Goal: Task Accomplishment & Management: Use online tool/utility

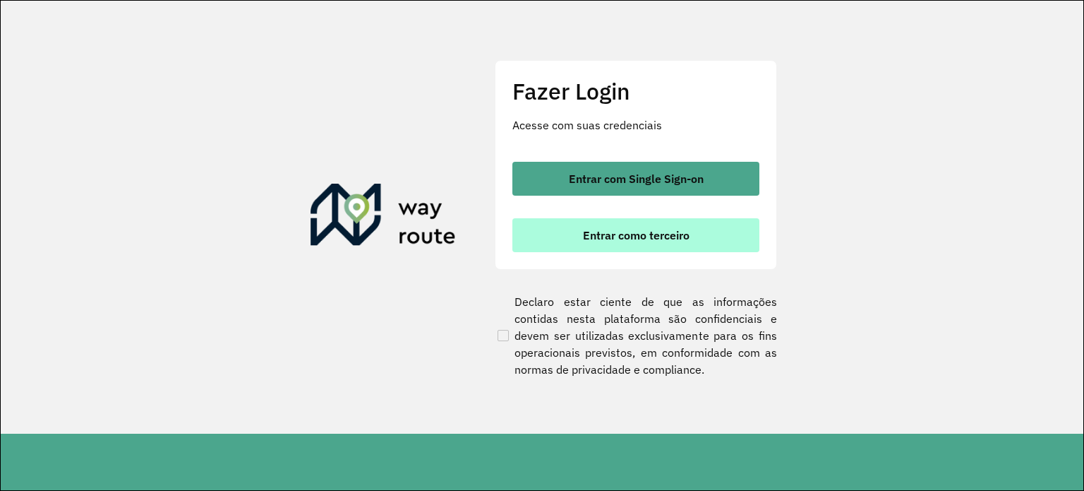
click at [655, 230] on span "Entrar como terceiro" at bounding box center [636, 234] width 107 height 11
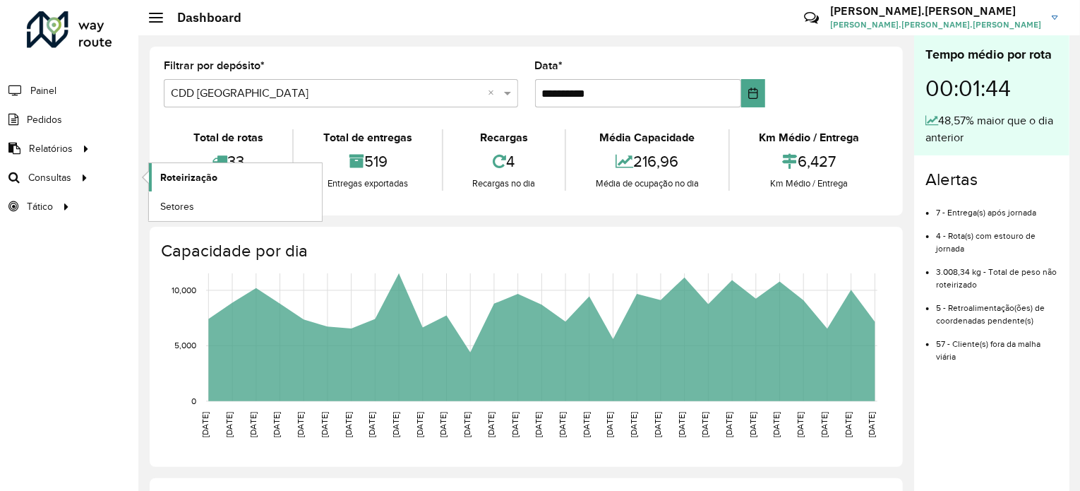
click at [157, 181] on link "Roteirização" at bounding box center [235, 177] width 173 height 28
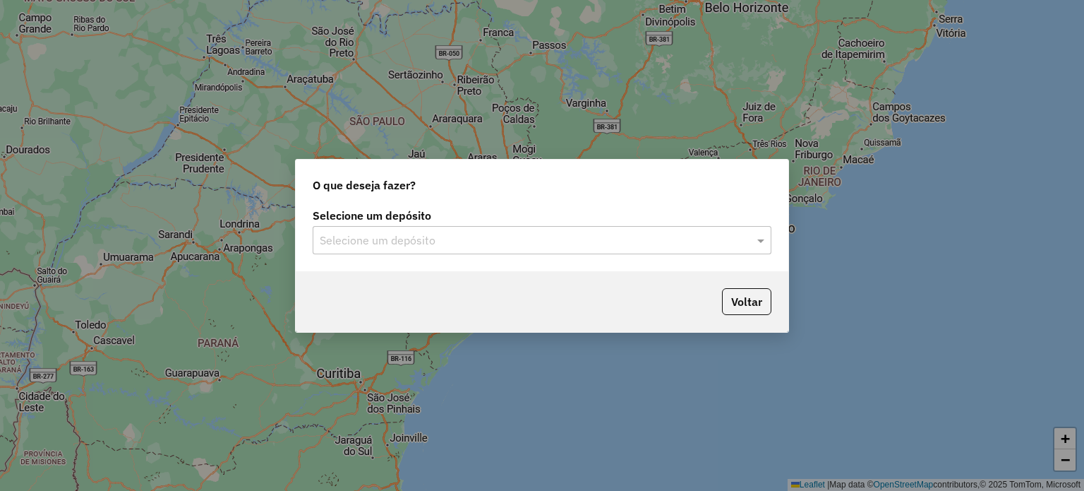
click at [356, 225] on div "Selecione um depósito Selecione um depósito" at bounding box center [542, 232] width 459 height 44
click at [359, 234] on input "text" at bounding box center [528, 240] width 417 height 17
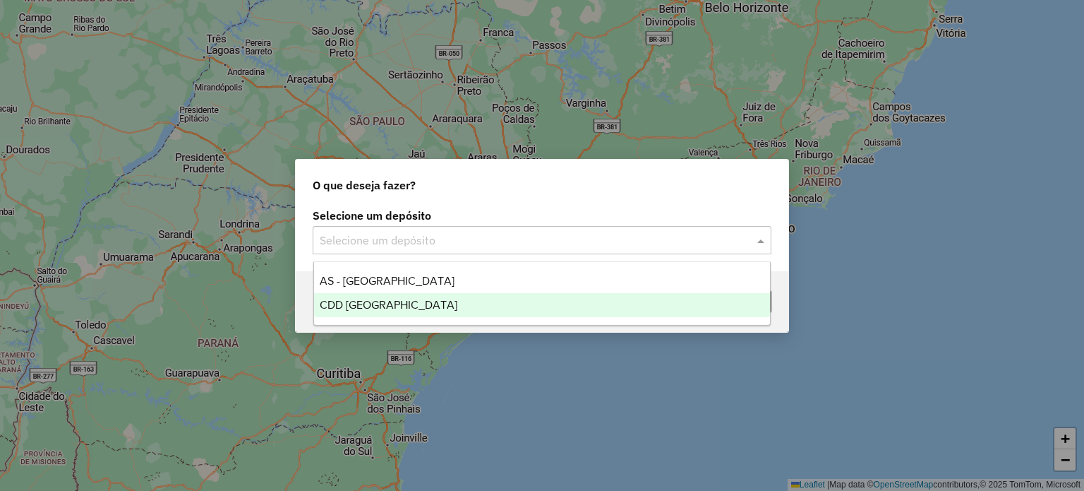
click at [385, 301] on span "CDD [GEOGRAPHIC_DATA]" at bounding box center [389, 305] width 138 height 12
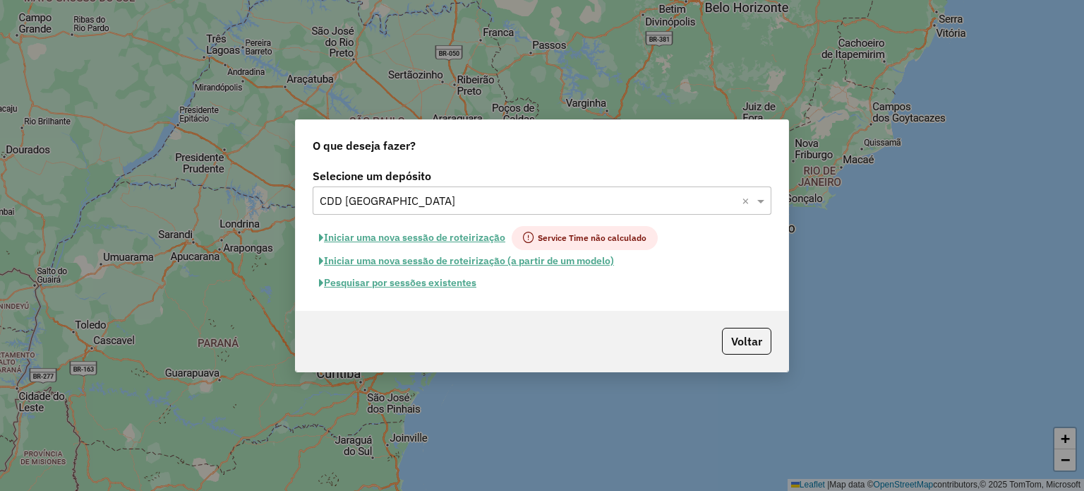
click at [446, 287] on button "Pesquisar por sessões existentes" at bounding box center [398, 283] width 170 height 22
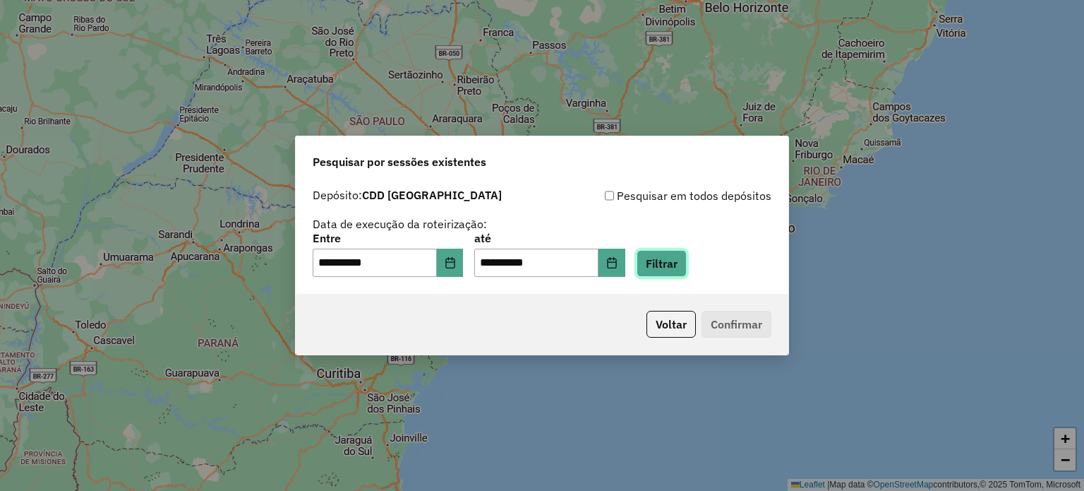
click at [665, 261] on button "Filtrar" at bounding box center [662, 263] width 50 height 27
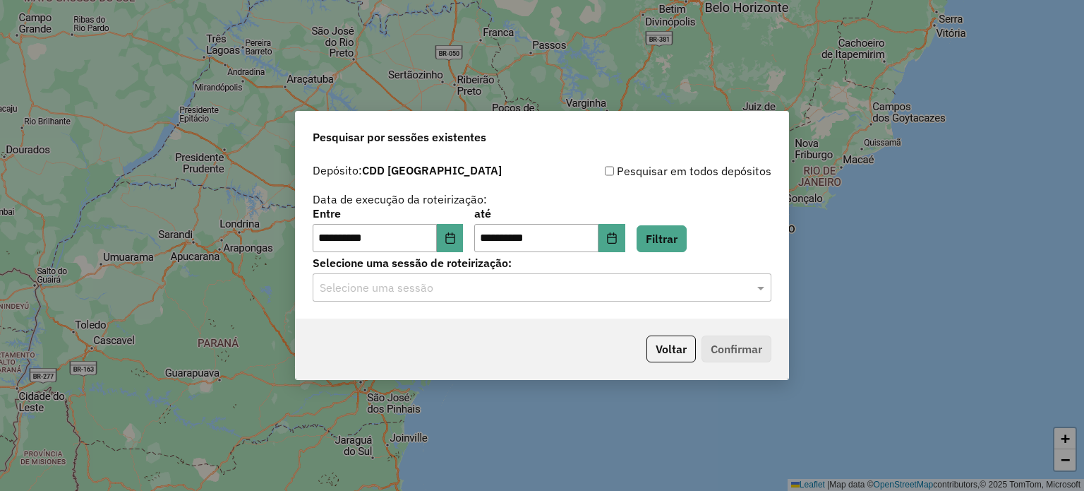
click at [602, 287] on input "text" at bounding box center [528, 288] width 417 height 17
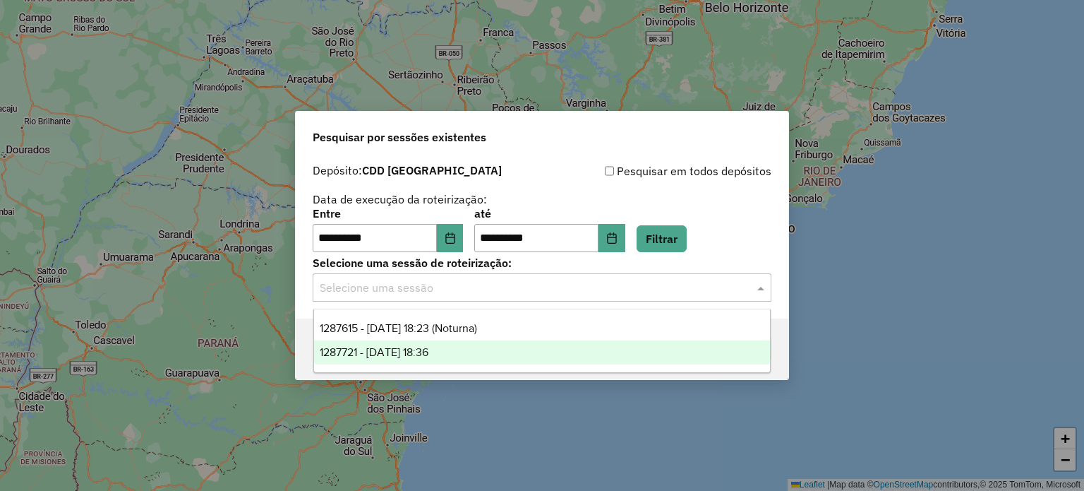
click at [496, 342] on div "1287721 - 03/10/2025 18:36" at bounding box center [542, 352] width 457 height 24
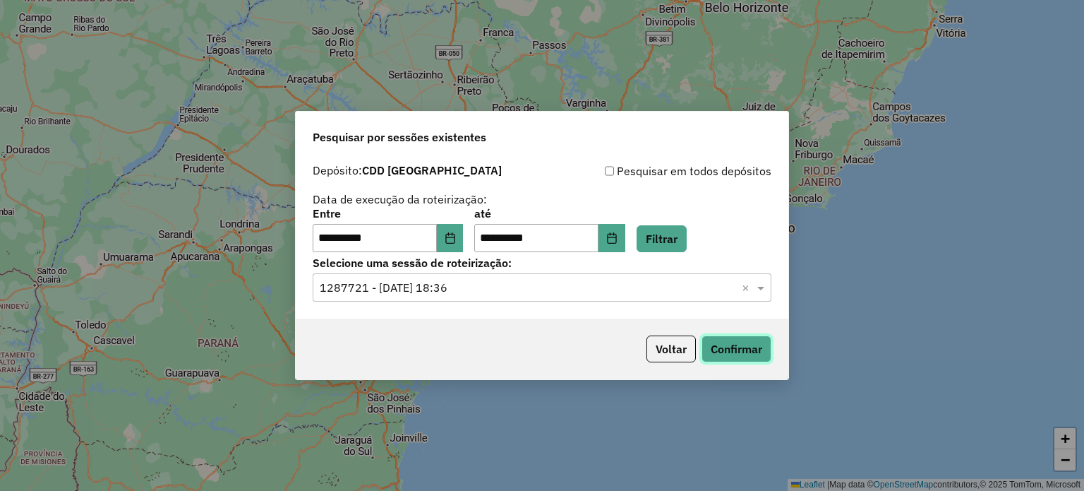
click at [740, 354] on button "Confirmar" at bounding box center [737, 348] width 70 height 27
click at [479, 292] on input "text" at bounding box center [528, 288] width 417 height 17
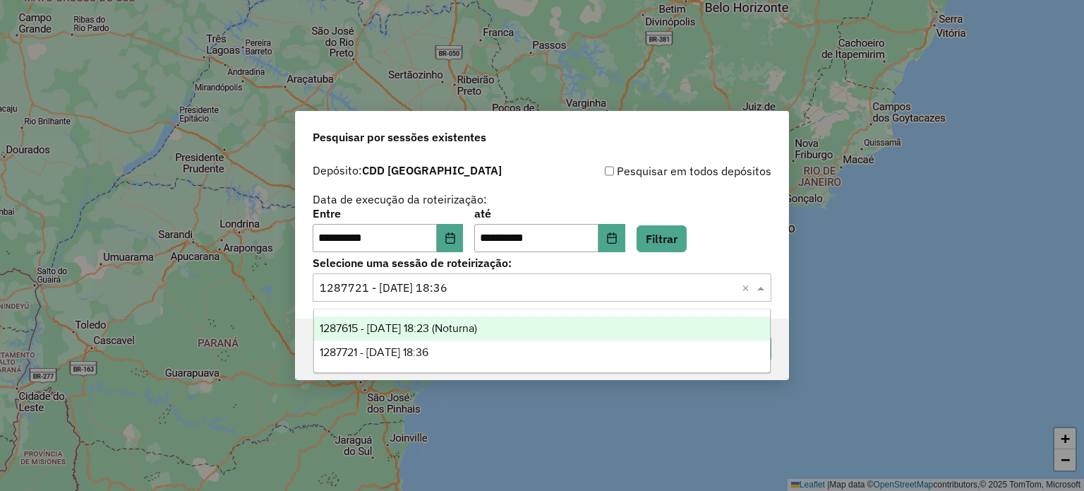
click at [489, 321] on div "1287615 - 03/10/2025 18:23 (Noturna)" at bounding box center [542, 328] width 457 height 24
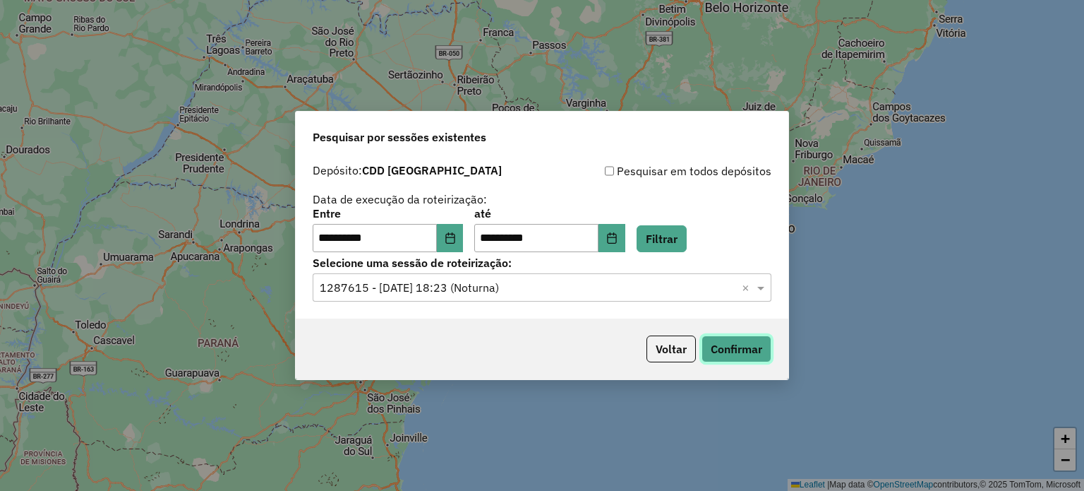
click at [714, 345] on button "Confirmar" at bounding box center [737, 348] width 70 height 27
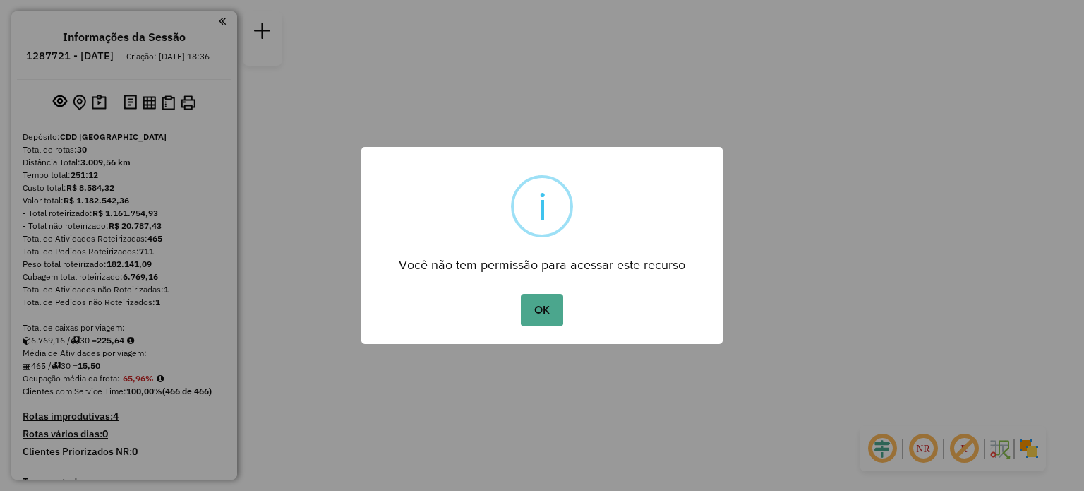
click at [564, 304] on div "OK No Cancel" at bounding box center [541, 310] width 361 height 40
click at [556, 307] on button "OK" at bounding box center [542, 310] width 42 height 32
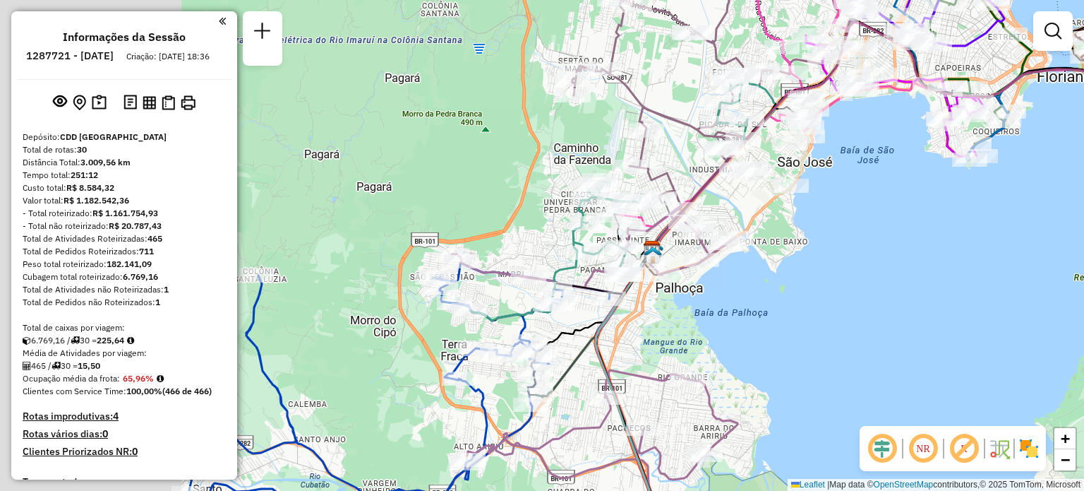
drag, startPoint x: 694, startPoint y: 282, endPoint x: 789, endPoint y: 287, distance: 95.5
click at [783, 287] on div "Janela de atendimento Grade de atendimento Capacidade Transportadoras Veículos …" at bounding box center [542, 245] width 1084 height 491
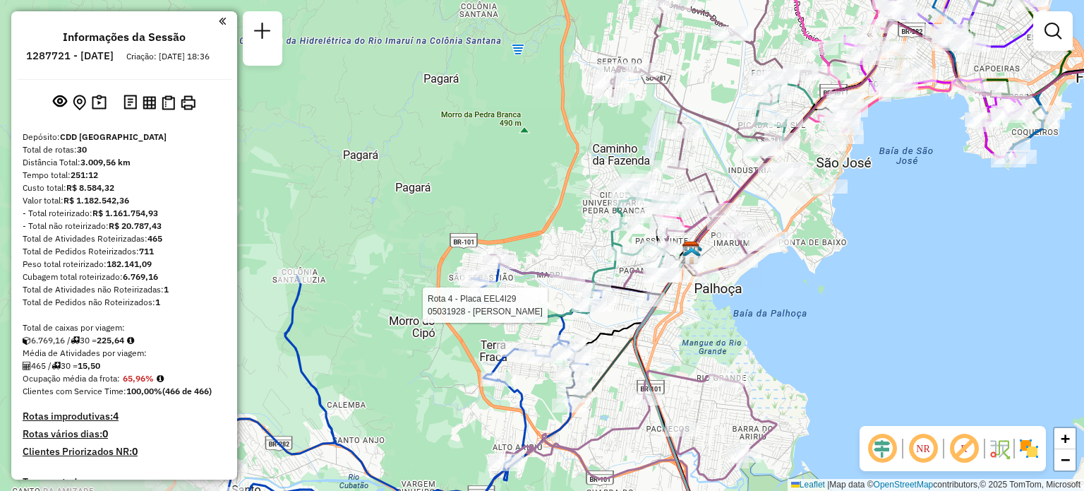
select select "**********"
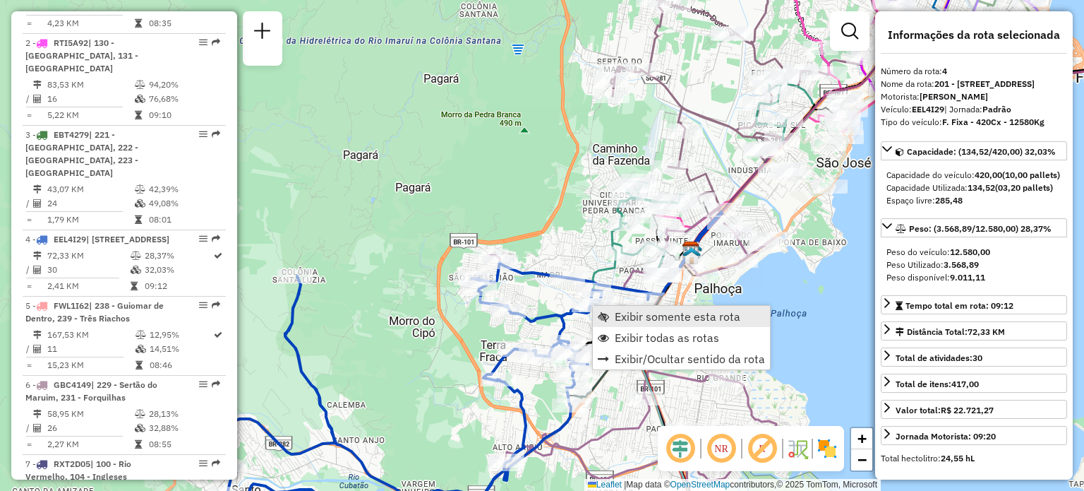
scroll to position [815, 0]
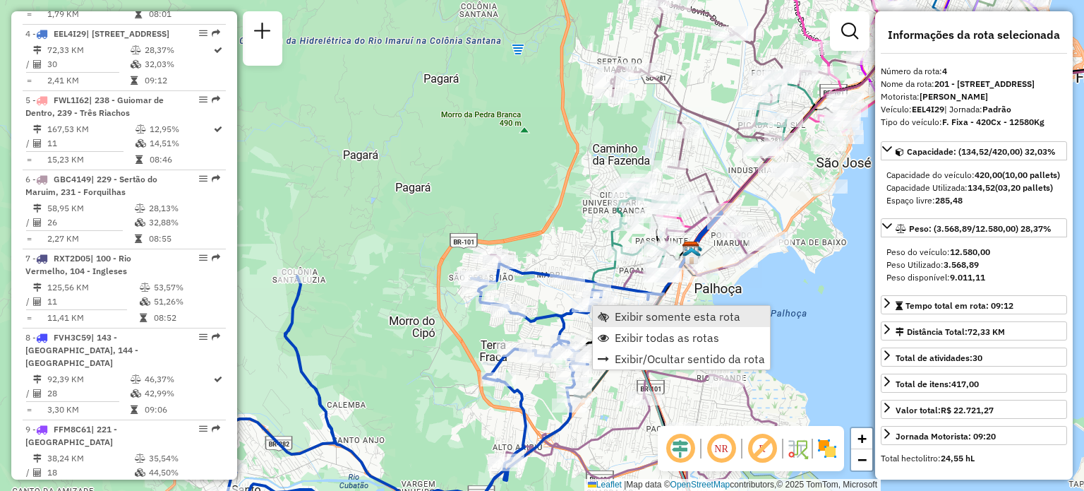
click at [623, 311] on span "Exibir somente esta rota" at bounding box center [678, 316] width 126 height 11
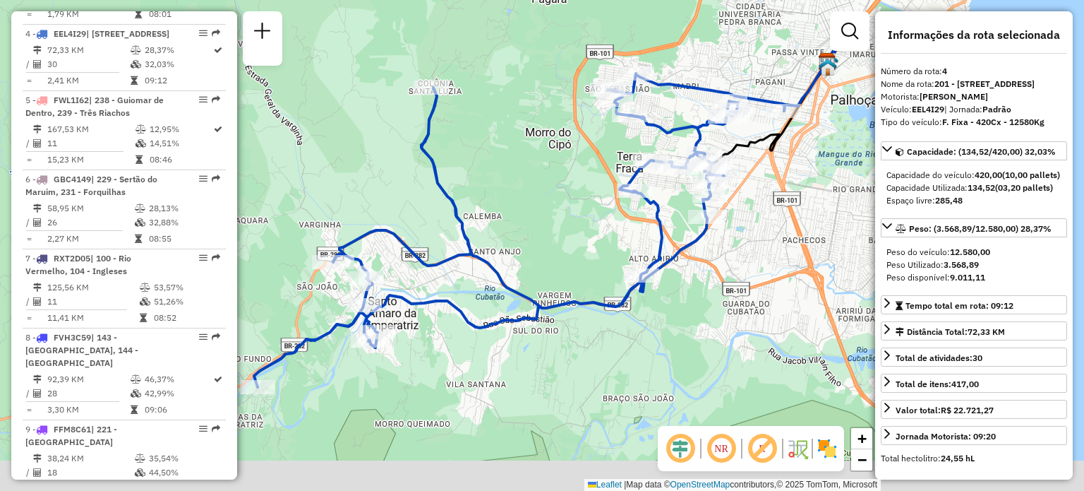
drag, startPoint x: 462, startPoint y: 300, endPoint x: 472, endPoint y: 263, distance: 37.8
click at [472, 265] on div "Janela de atendimento Grade de atendimento Capacidade Transportadoras Veículos …" at bounding box center [542, 245] width 1084 height 491
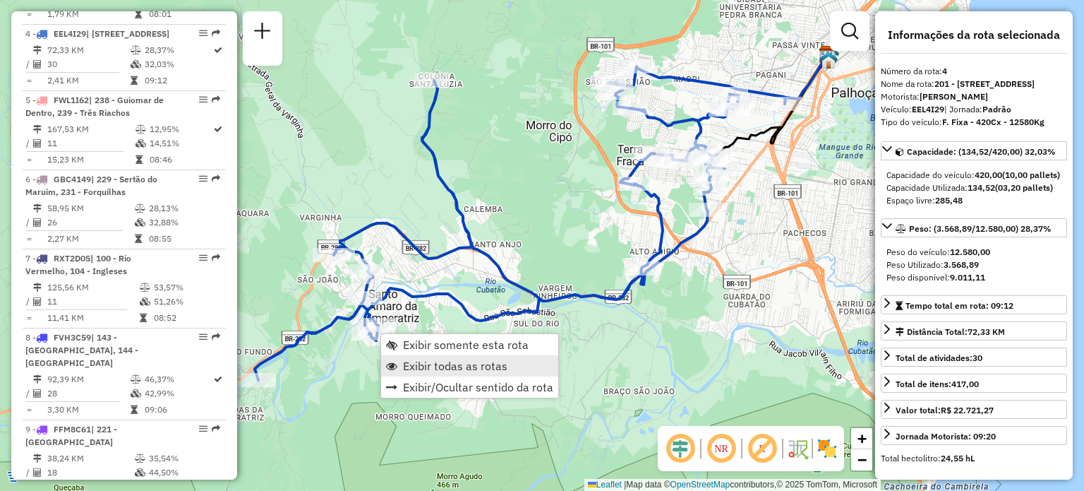
click at [424, 361] on span "Exibir todas as rotas" at bounding box center [455, 365] width 104 height 11
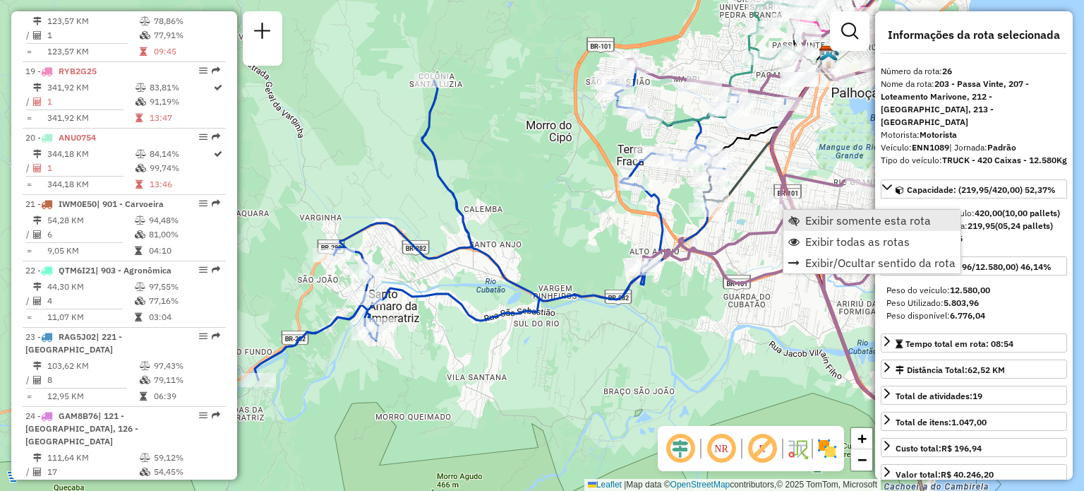
scroll to position [2603, 0]
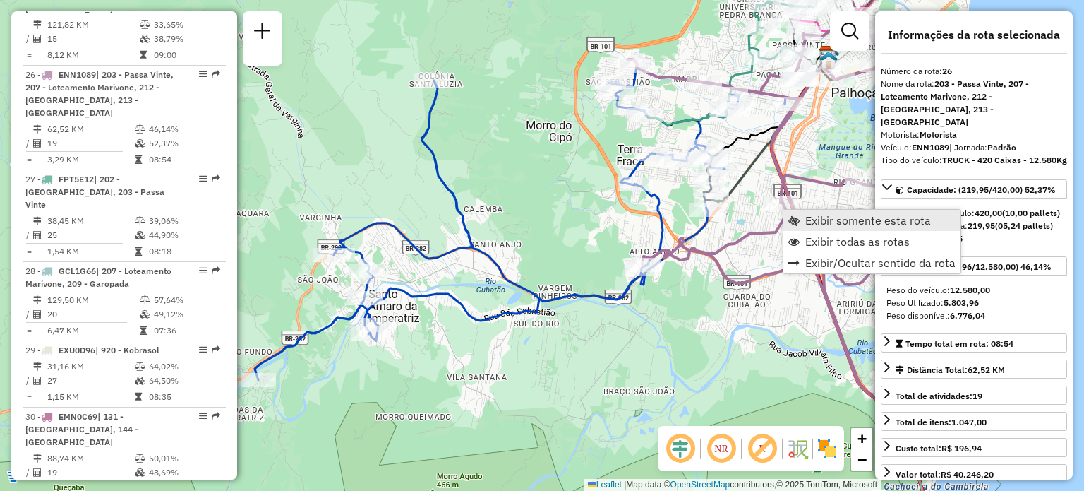
click at [791, 215] on span "Exibir somente esta rota" at bounding box center [794, 220] width 11 height 11
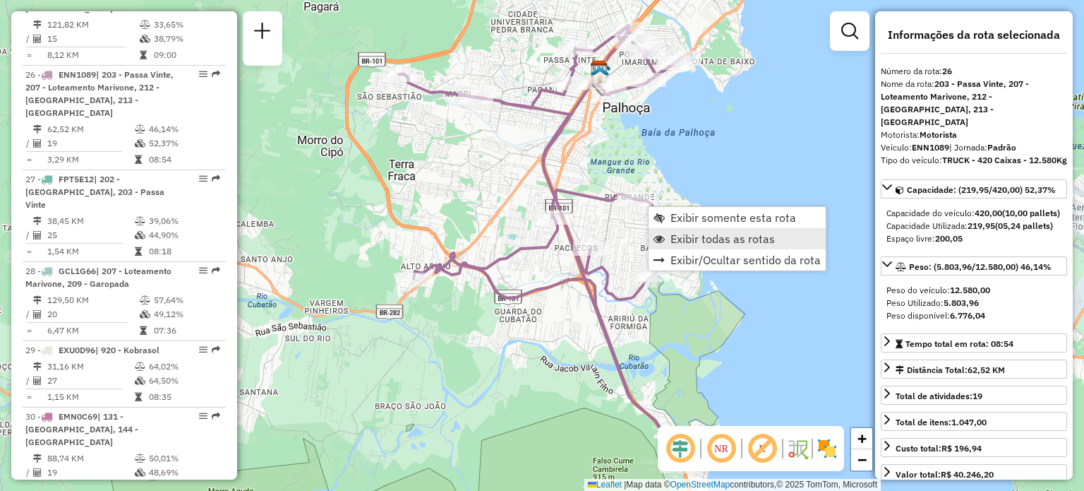
click at [672, 233] on span "Exibir todas as rotas" at bounding box center [723, 238] width 104 height 11
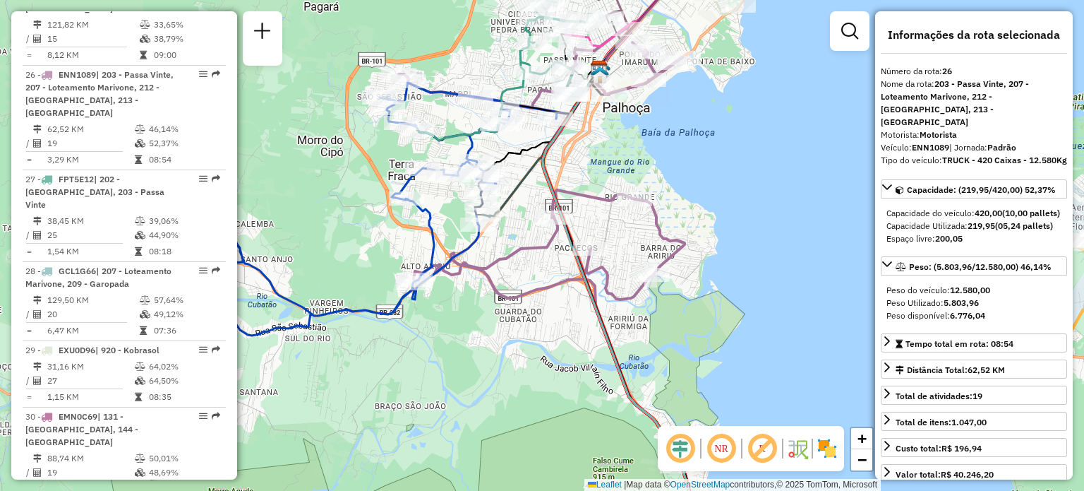
drag, startPoint x: 695, startPoint y: 181, endPoint x: 662, endPoint y: 311, distance: 133.9
click at [664, 310] on div "Janela de atendimento Grade de atendimento Capacidade Transportadoras Veículos …" at bounding box center [542, 245] width 1084 height 491
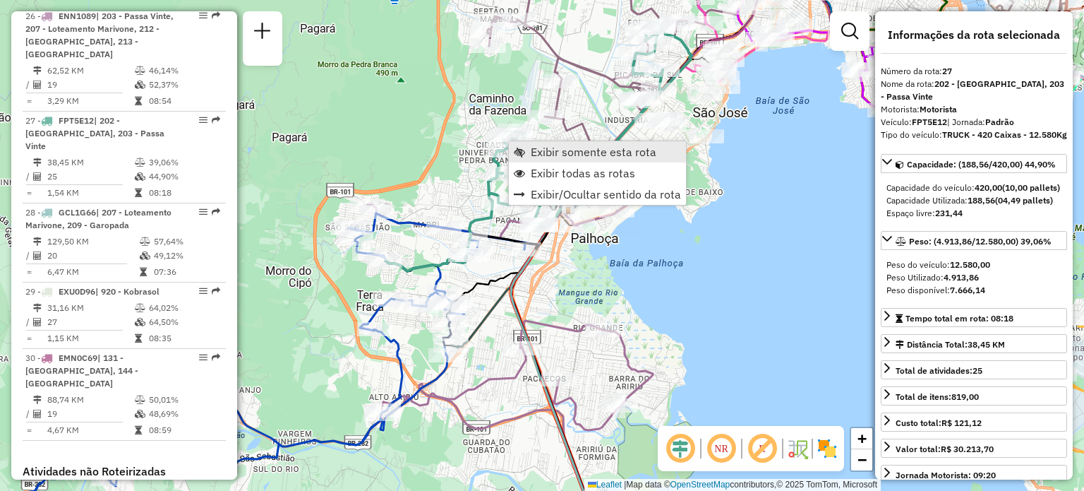
scroll to position [2694, 0]
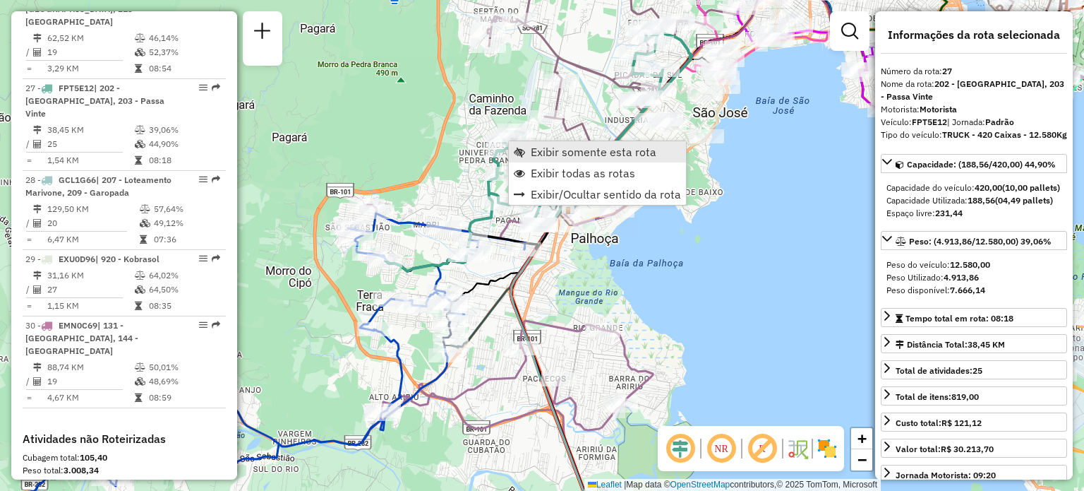
click at [525, 146] on link "Exibir somente esta rota" at bounding box center [597, 151] width 177 height 21
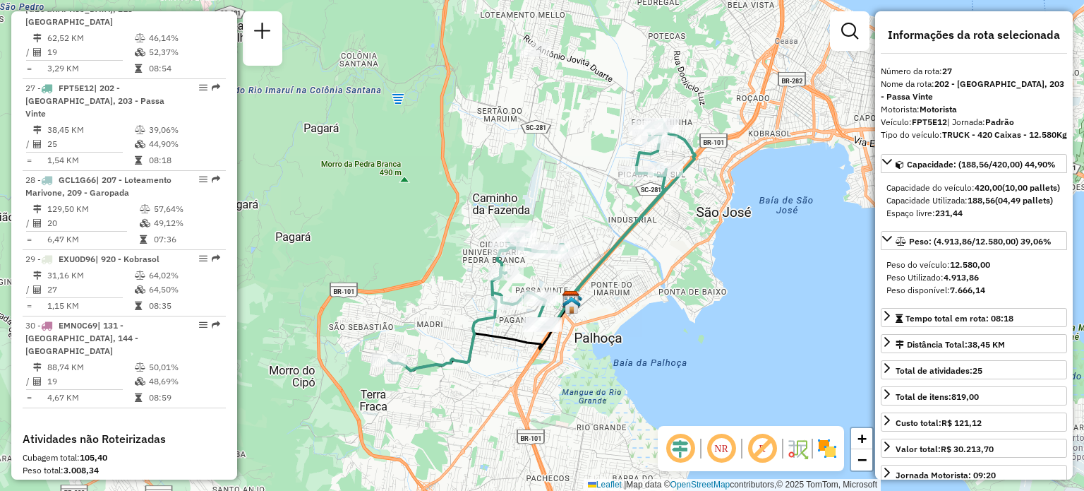
click at [714, 450] on em at bounding box center [722, 448] width 34 height 34
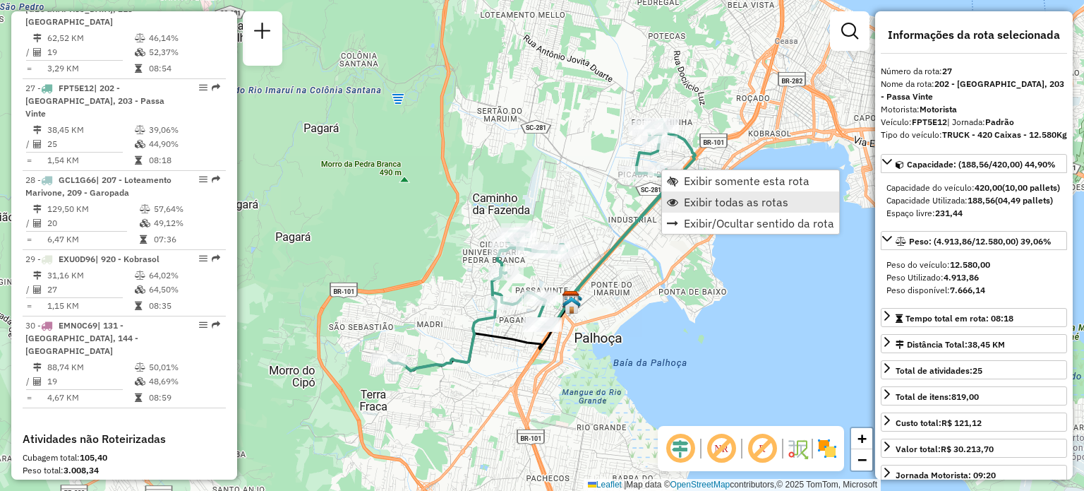
click at [683, 205] on link "Exibir todas as rotas" at bounding box center [750, 201] width 177 height 21
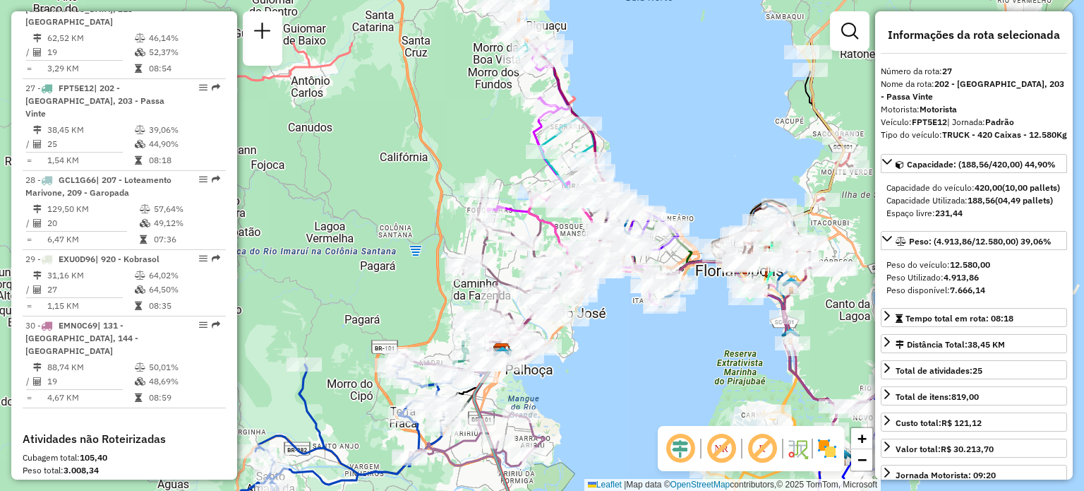
drag, startPoint x: 686, startPoint y: 263, endPoint x: 619, endPoint y: 369, distance: 125.3
click at [621, 373] on div "Janela de atendimento Grade de atendimento Capacidade Transportadoras Veículos …" at bounding box center [542, 245] width 1084 height 491
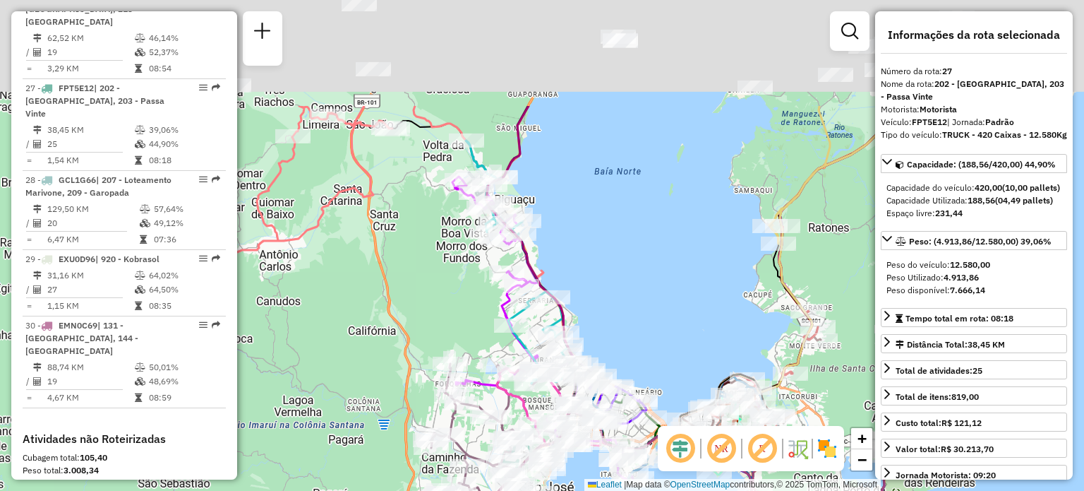
drag, startPoint x: 671, startPoint y: 112, endPoint x: 655, endPoint y: 267, distance: 155.4
click at [655, 267] on div "Janela de atendimento Grade de atendimento Capacidade Transportadoras Veículos …" at bounding box center [542, 245] width 1084 height 491
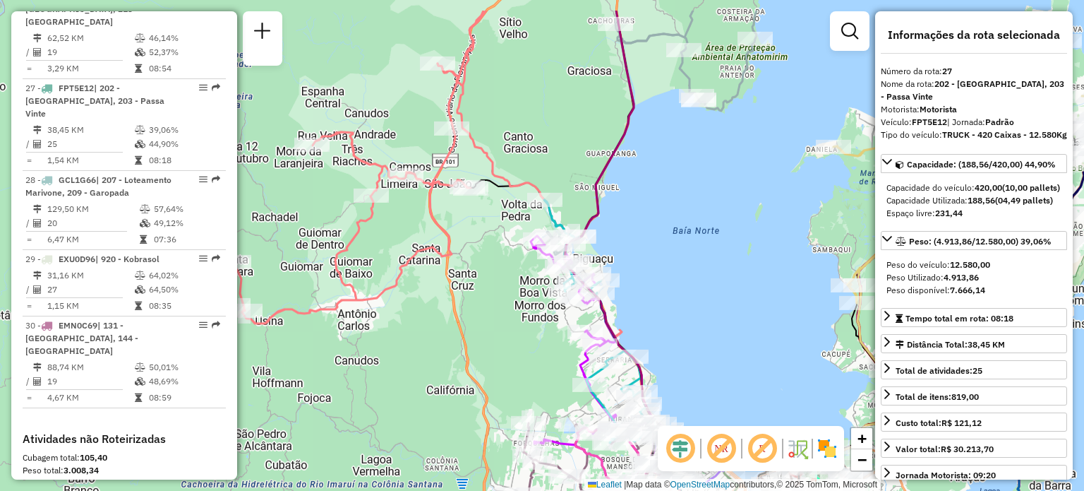
drag, startPoint x: 348, startPoint y: 155, endPoint x: 452, endPoint y: 224, distance: 124.7
click at [450, 225] on icon at bounding box center [360, 167] width 253 height 313
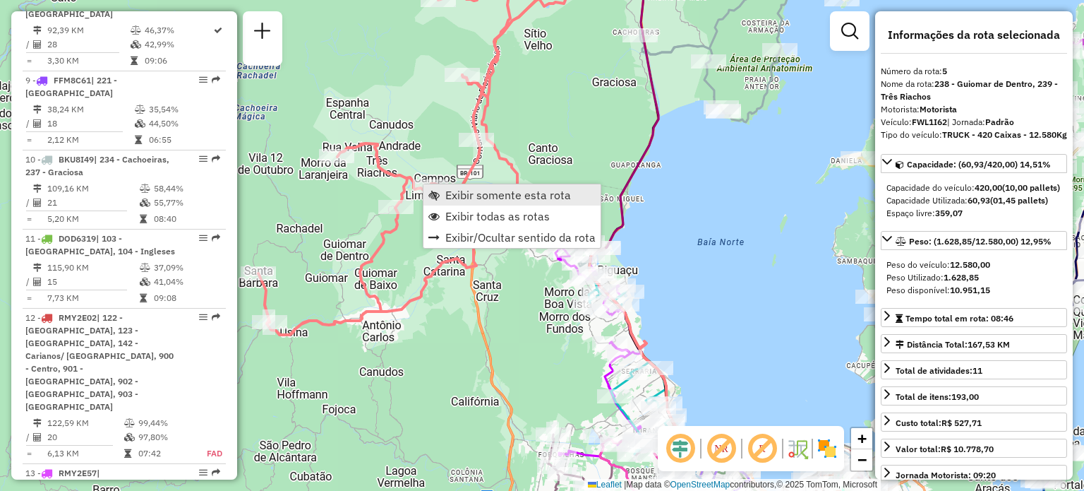
scroll to position [894, 0]
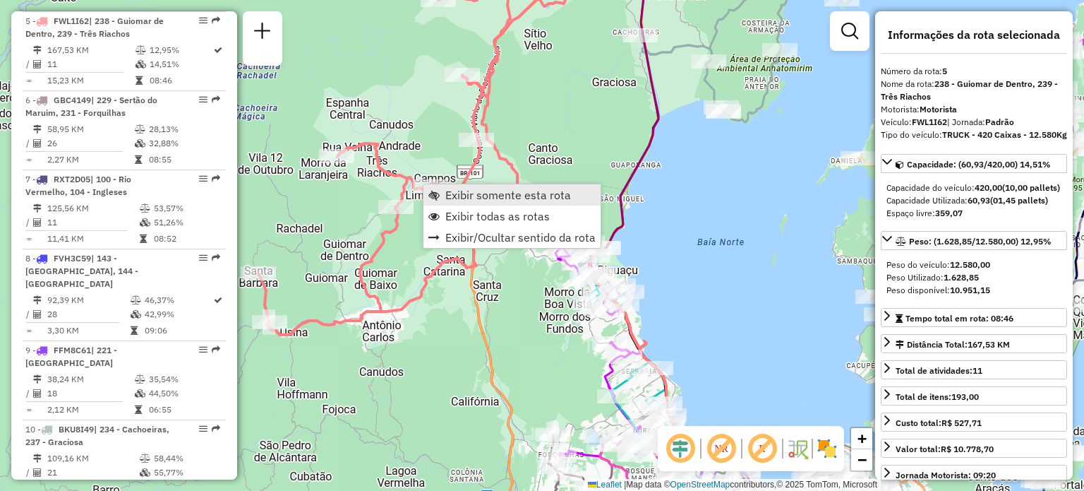
click at [442, 193] on link "Exibir somente esta rota" at bounding box center [512, 194] width 177 height 21
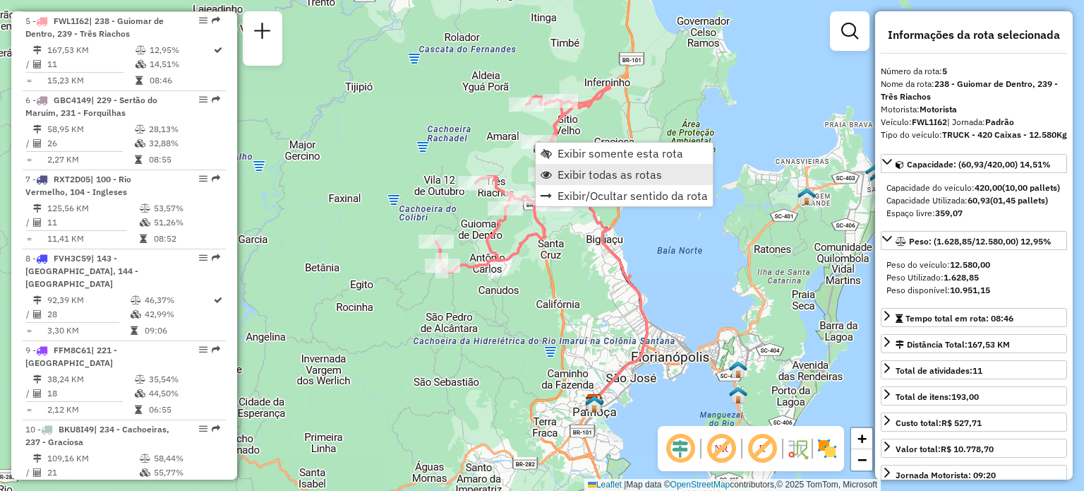
click at [559, 172] on span "Exibir todas as rotas" at bounding box center [610, 174] width 104 height 11
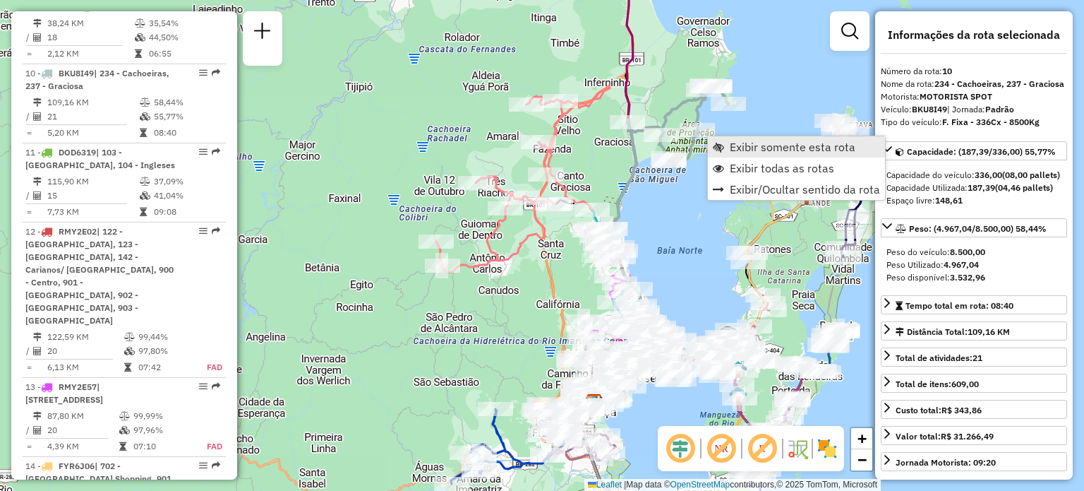
scroll to position [1289, 0]
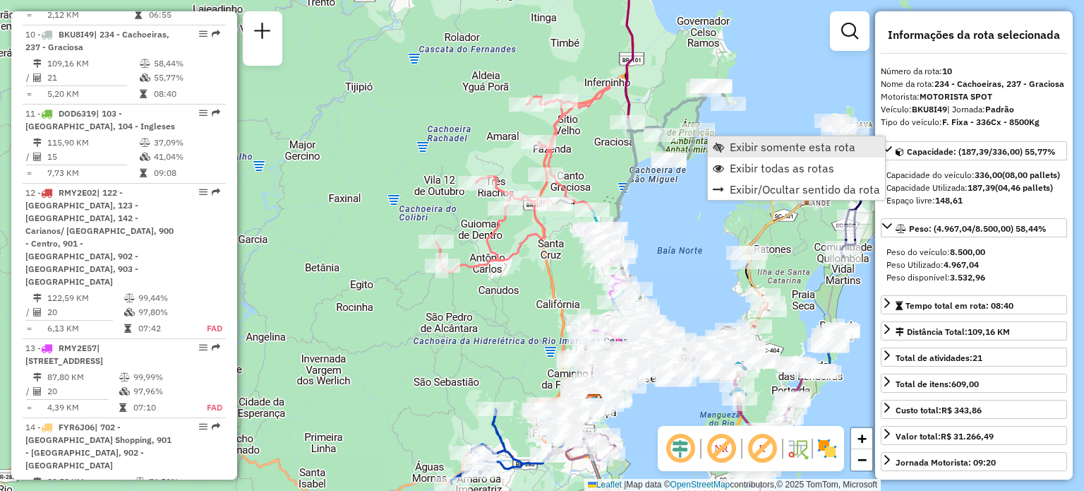
click at [729, 149] on link "Exibir somente esta rota" at bounding box center [796, 146] width 177 height 21
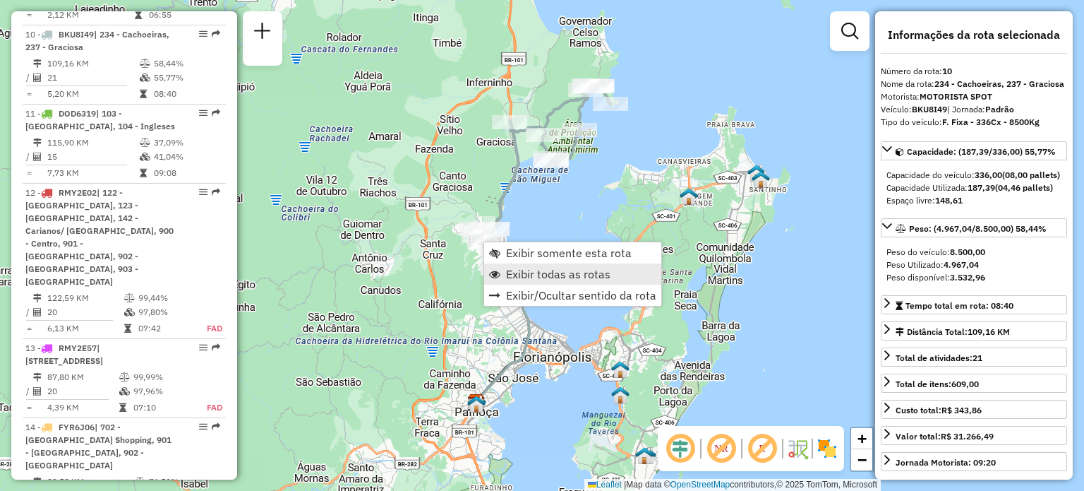
click at [515, 270] on span "Exibir todas as rotas" at bounding box center [558, 273] width 104 height 11
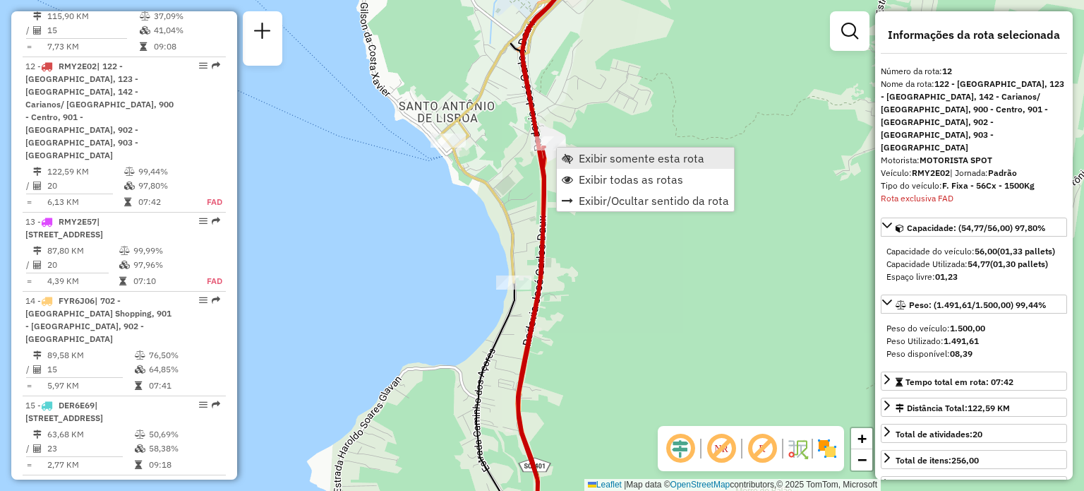
scroll to position [1446, 0]
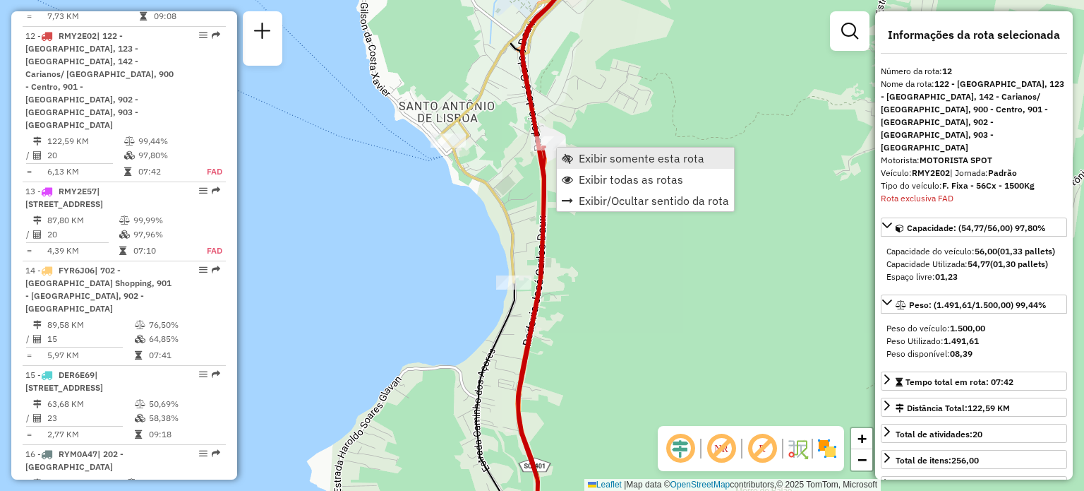
click at [573, 157] on span "Exibir somente esta rota" at bounding box center [567, 157] width 11 height 11
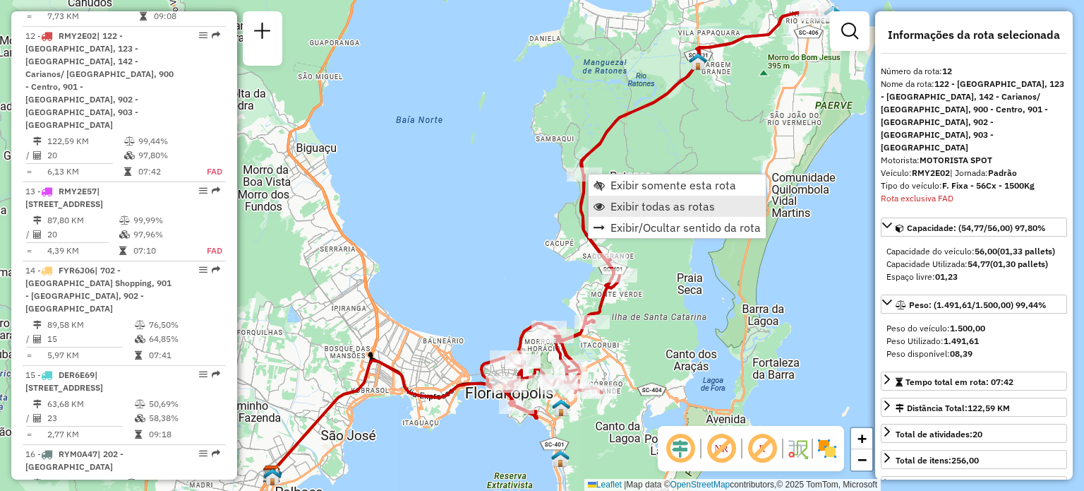
click at [608, 202] on link "Exibir todas as rotas" at bounding box center [677, 206] width 177 height 21
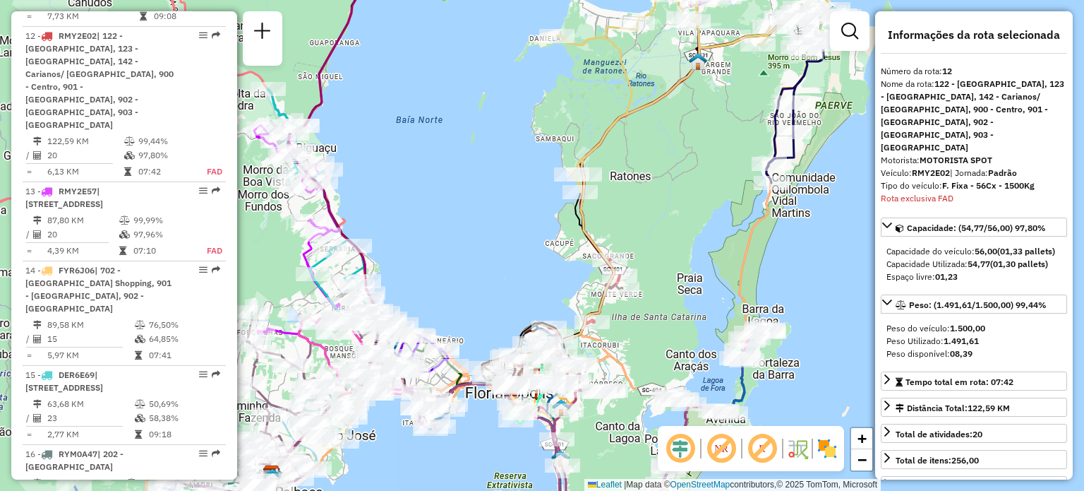
drag, startPoint x: 714, startPoint y: 287, endPoint x: 677, endPoint y: 204, distance: 91.0
click at [678, 194] on div "Janela de atendimento Grade de atendimento Capacidade Transportadoras Veículos …" at bounding box center [542, 245] width 1084 height 491
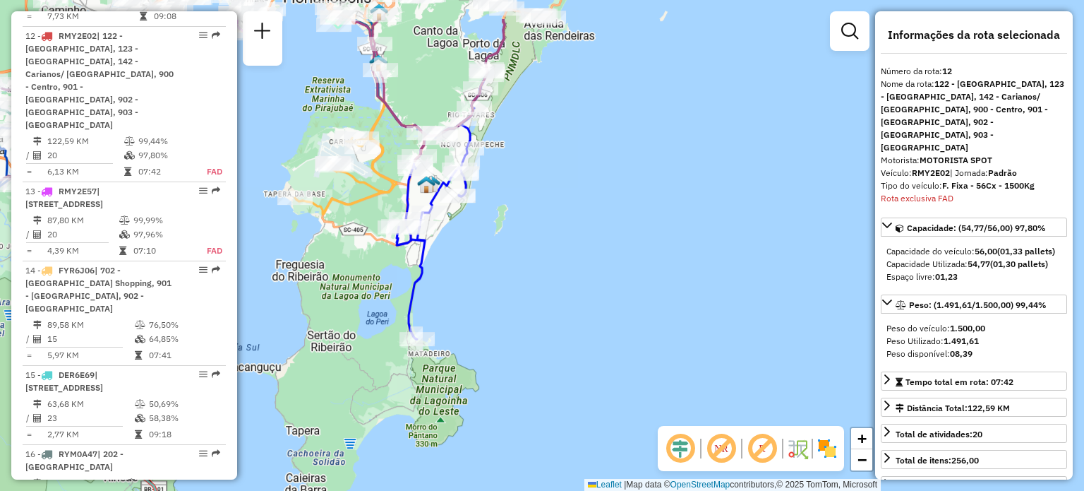
drag, startPoint x: 607, startPoint y: 157, endPoint x: 647, endPoint y: 285, distance: 133.1
click at [647, 285] on div "Janela de atendimento Grade de atendimento Capacidade Transportadoras Veículos …" at bounding box center [542, 245] width 1084 height 491
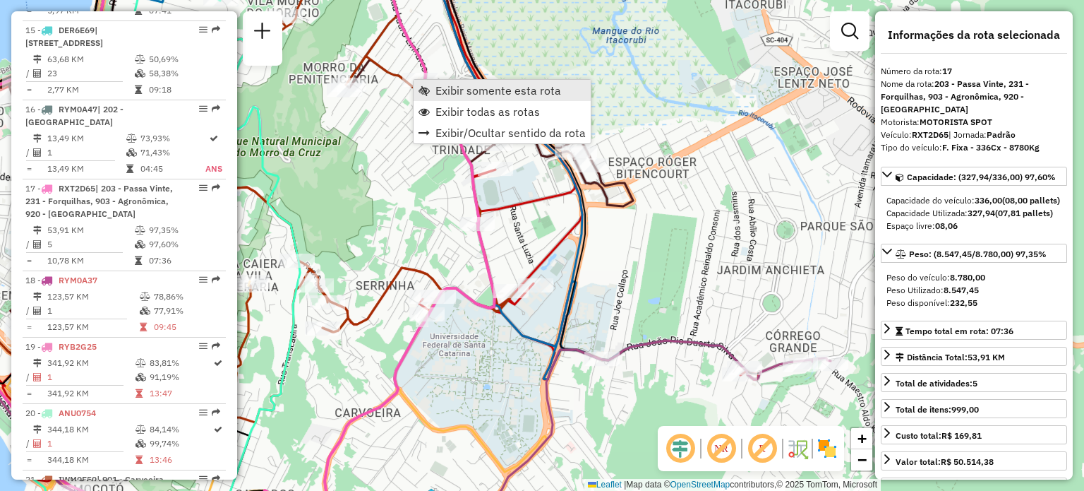
scroll to position [1905, 0]
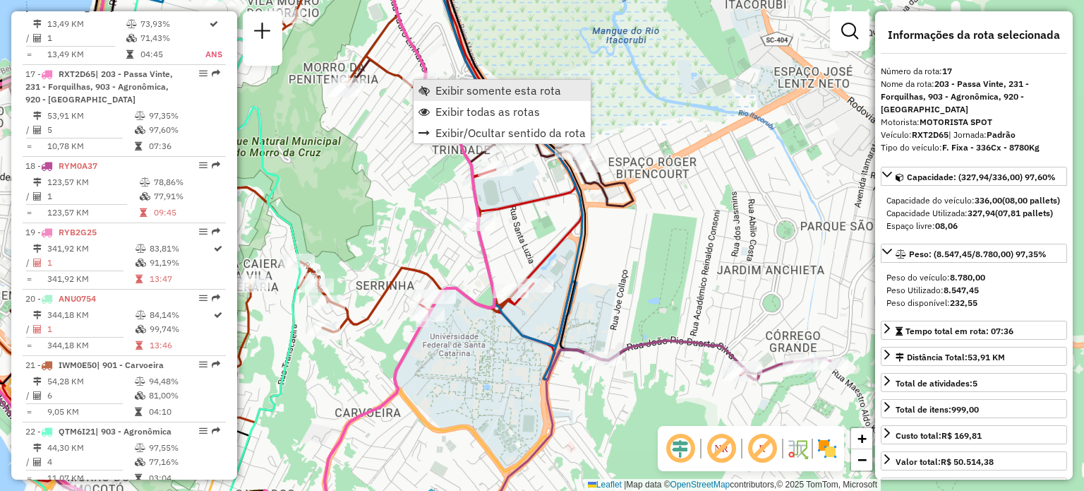
click at [422, 88] on span "Exibir somente esta rota" at bounding box center [424, 90] width 11 height 11
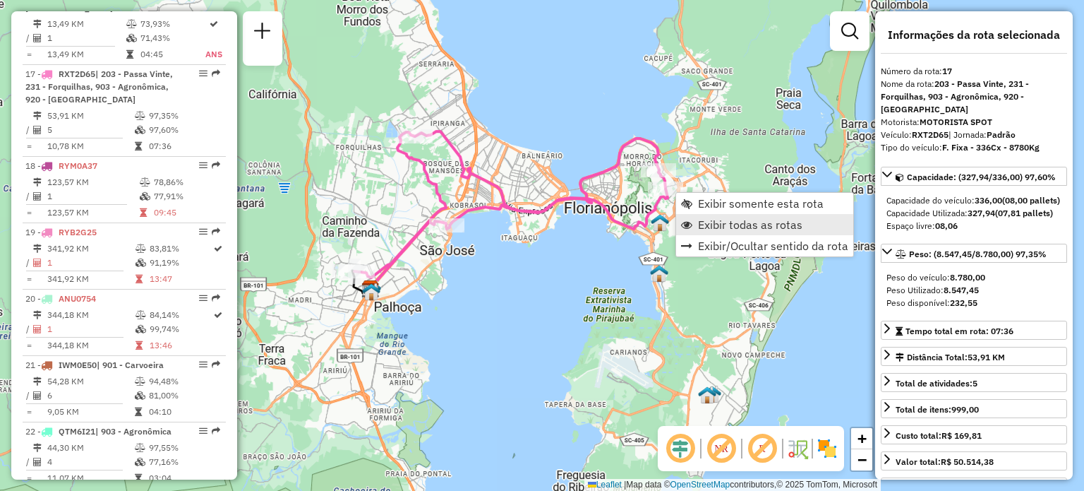
click at [709, 222] on span "Exibir todas as rotas" at bounding box center [750, 224] width 104 height 11
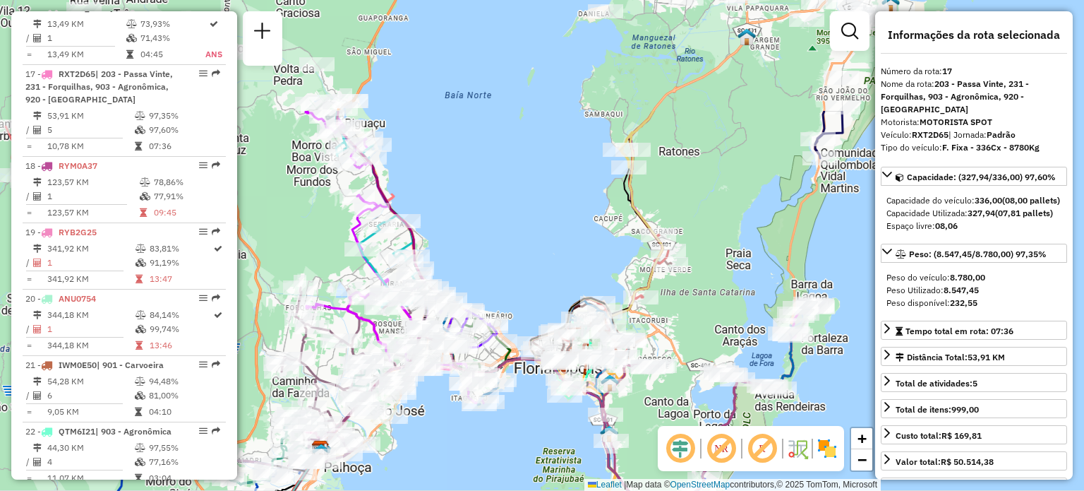
drag, startPoint x: 491, startPoint y: 76, endPoint x: 424, endPoint y: 297, distance: 231.1
click at [423, 300] on div "Janela de atendimento Grade de atendimento Capacidade Transportadoras Veículos …" at bounding box center [542, 245] width 1084 height 491
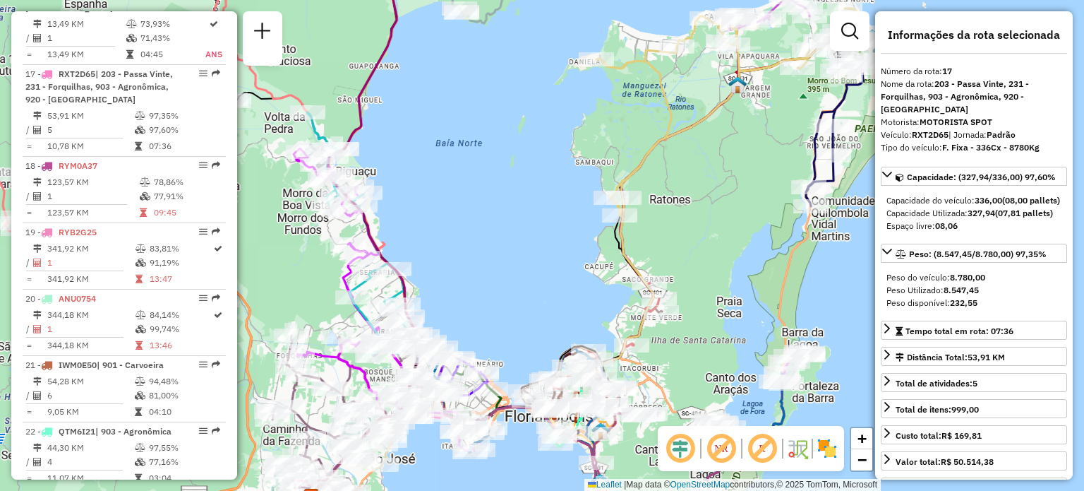
drag, startPoint x: 698, startPoint y: 286, endPoint x: 665, endPoint y: 208, distance: 84.4
click at [669, 207] on div "Janela de atendimento Grade de atendimento Capacidade Transportadoras Veículos …" at bounding box center [542, 245] width 1084 height 491
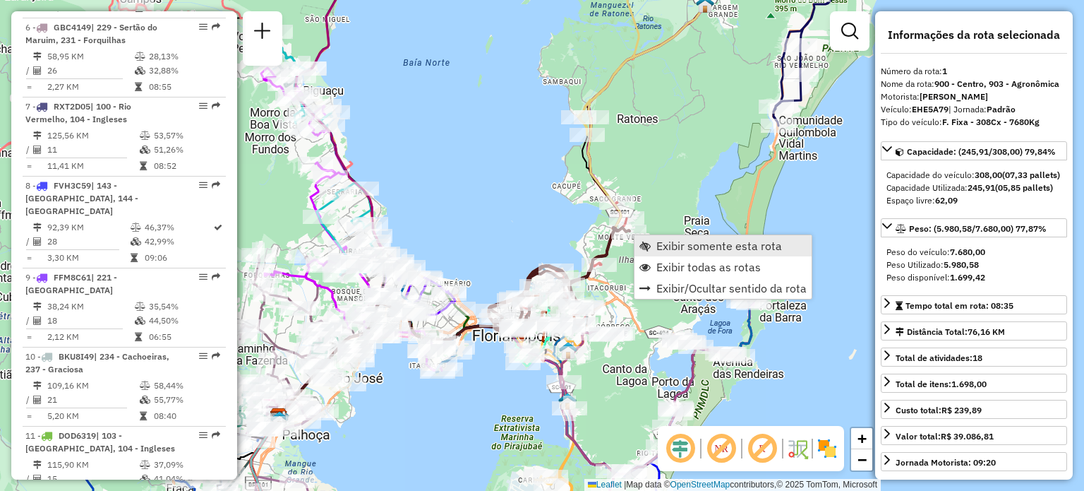
scroll to position [566, 0]
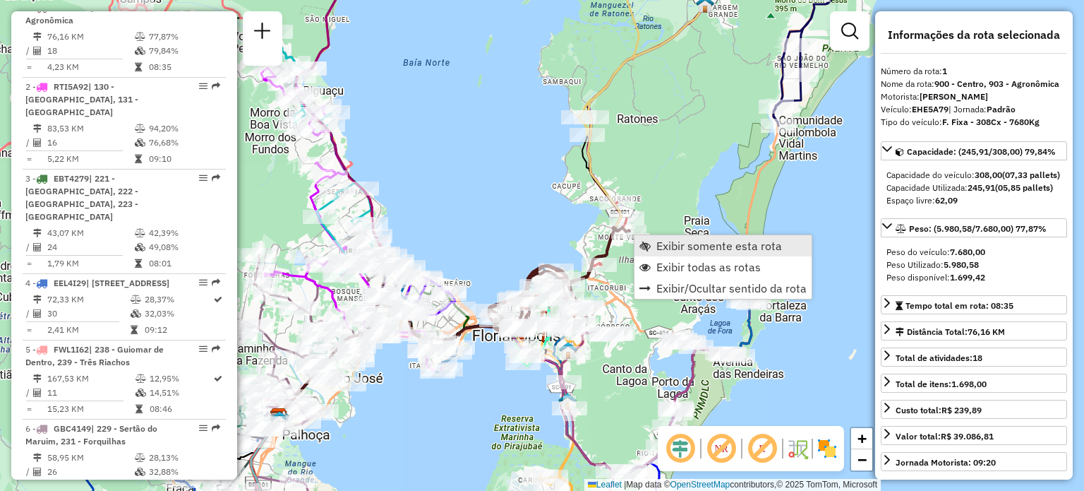
click at [669, 240] on span "Exibir somente esta rota" at bounding box center [720, 245] width 126 height 11
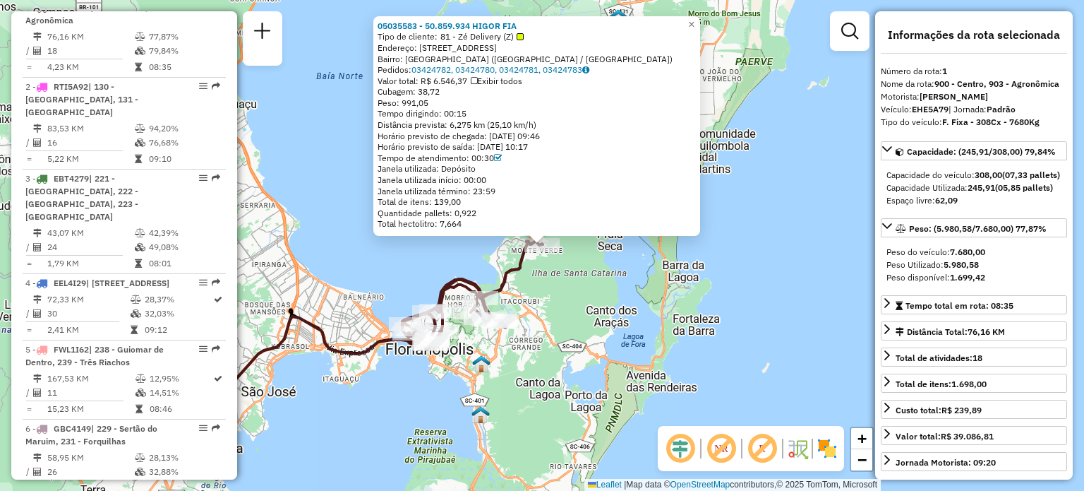
click at [772, 161] on div "05035583 - 50.859.934 HIGOR FIA Tipo de cliente: 81 - Zé Delivery (Z) Endereço:…" at bounding box center [542, 245] width 1084 height 491
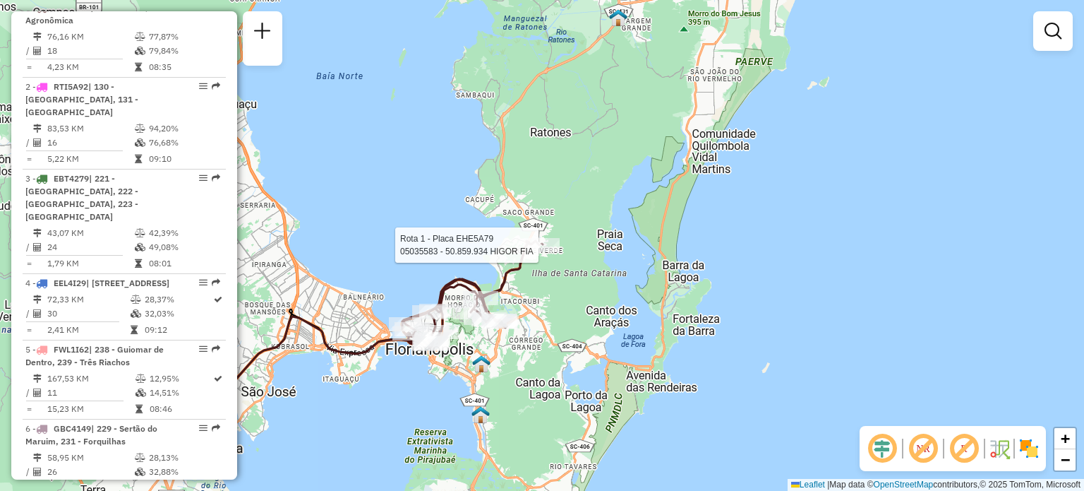
select select "**********"
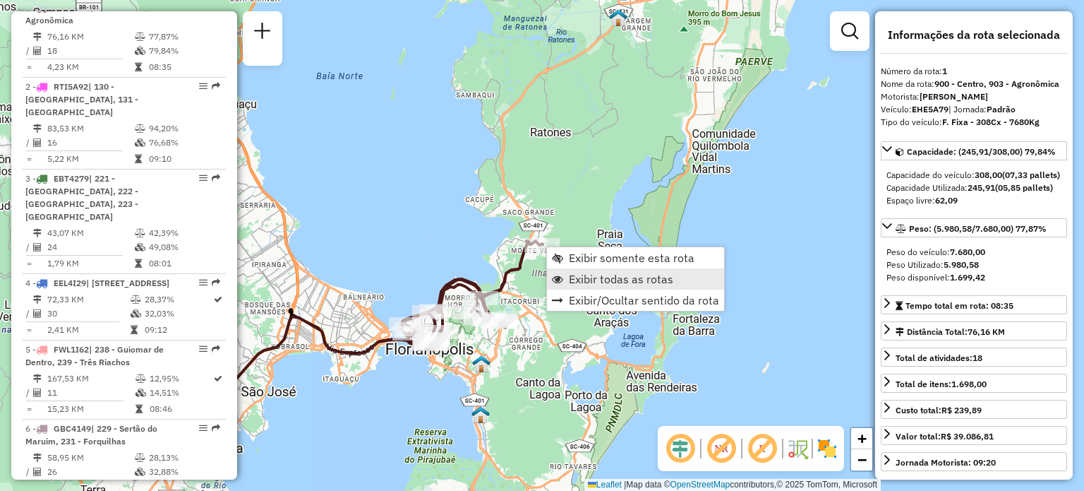
click at [597, 276] on span "Exibir todas as rotas" at bounding box center [621, 278] width 104 height 11
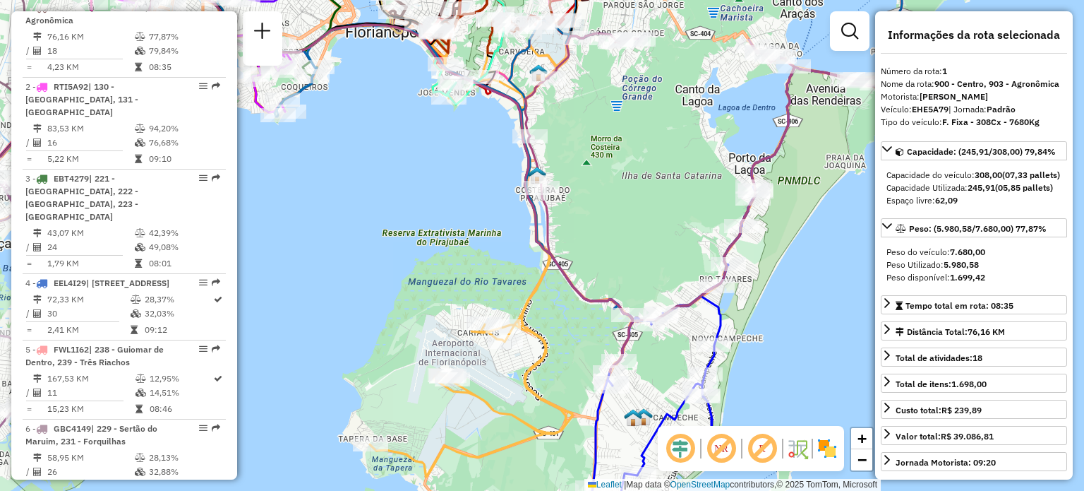
drag, startPoint x: 477, startPoint y: 310, endPoint x: 478, endPoint y: 282, distance: 28.2
click at [478, 282] on div "Janela de atendimento Grade de atendimento Capacidade Transportadoras Veículos …" at bounding box center [542, 245] width 1084 height 491
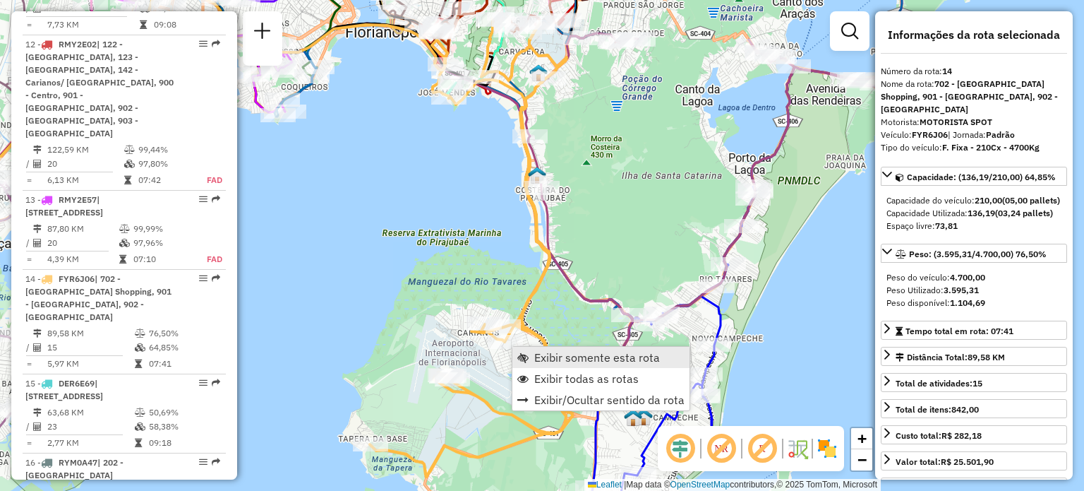
scroll to position [1655, 0]
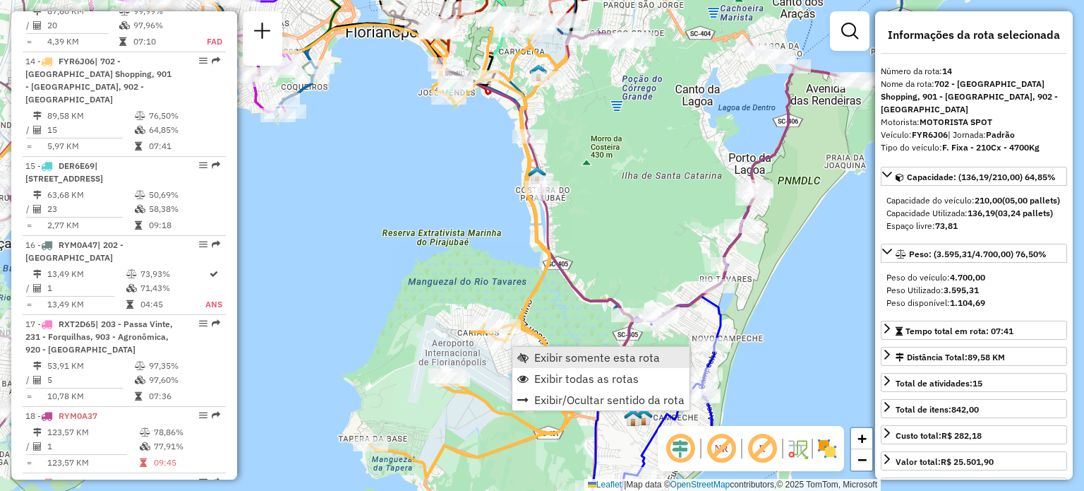
click at [530, 352] on link "Exibir somente esta rota" at bounding box center [601, 357] width 177 height 21
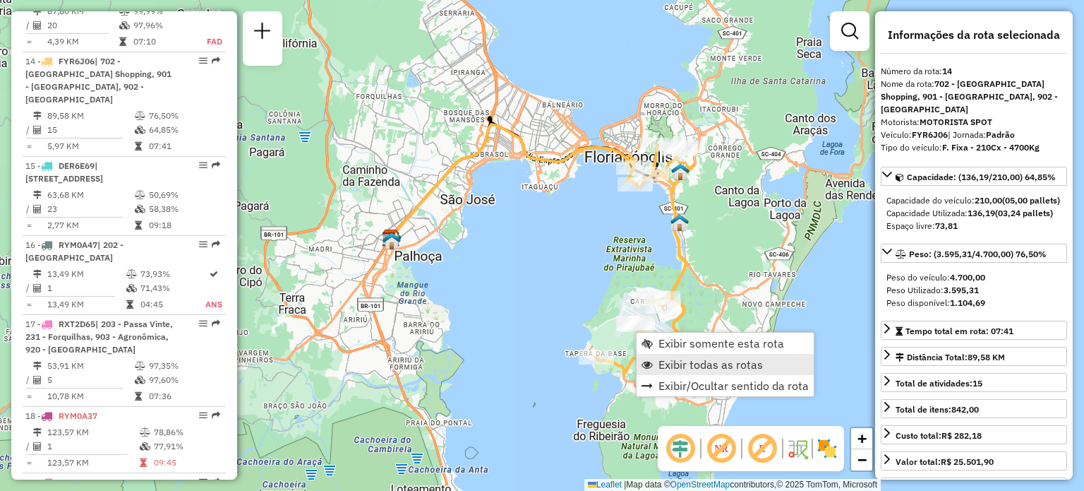
click at [670, 359] on span "Exibir todas as rotas" at bounding box center [711, 364] width 104 height 11
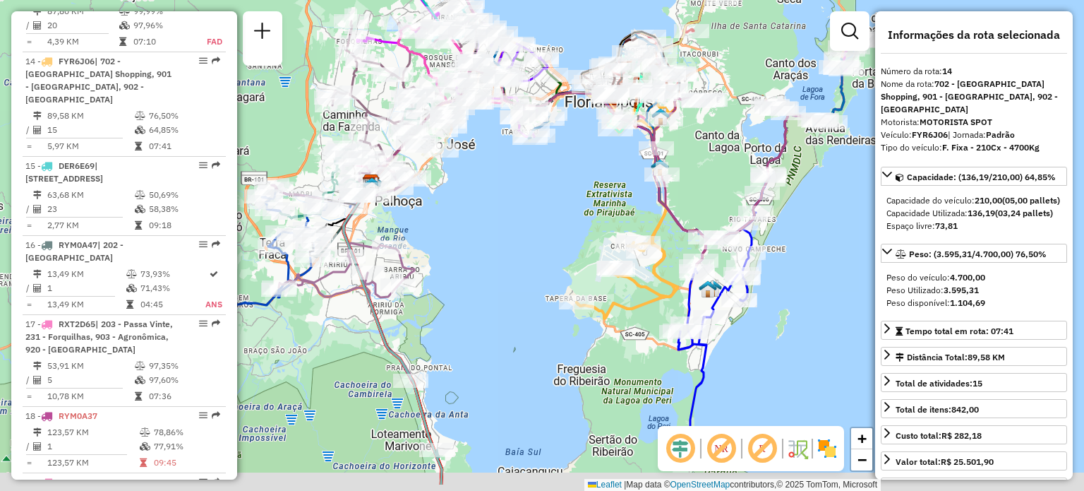
drag, startPoint x: 683, startPoint y: 258, endPoint x: 643, endPoint y: 138, distance: 127.0
click at [654, 138] on icon at bounding box center [742, 181] width 176 height 169
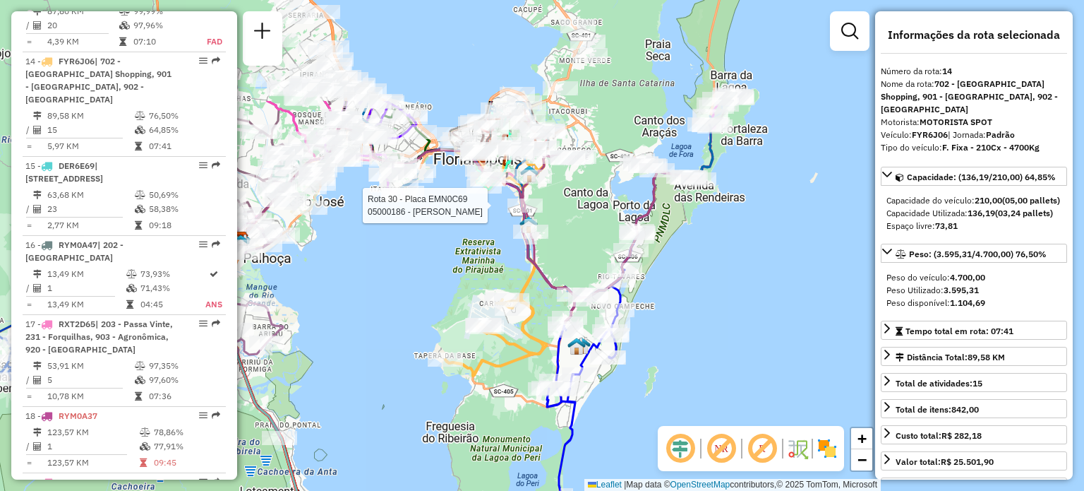
drag, startPoint x: 755, startPoint y: 111, endPoint x: 649, endPoint y: 265, distance: 186.4
click at [649, 265] on div "Rota 30 - Placa EMN0C69 05000186 - ARLEI EDUARDO MARTIN Rota 8 - Placa FVH3C59 …" at bounding box center [542, 245] width 1084 height 491
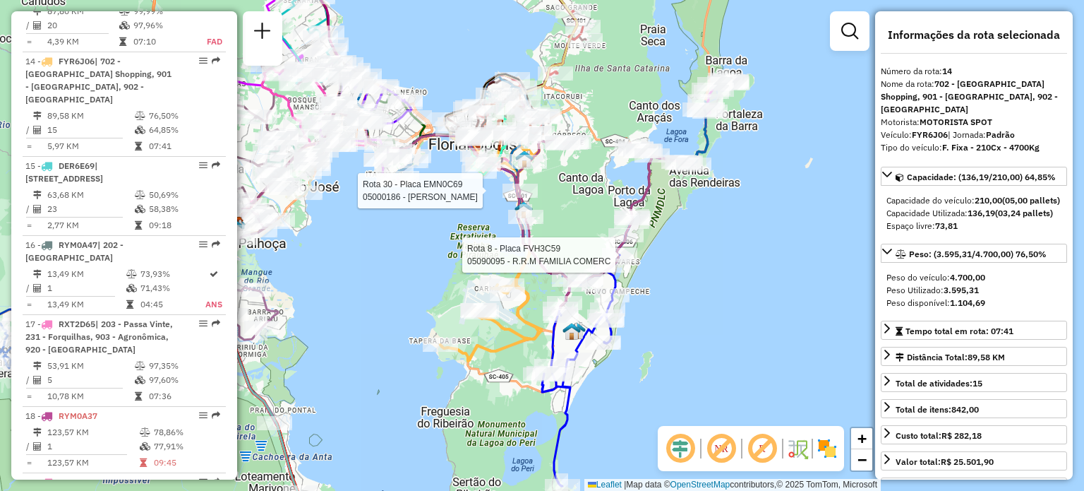
drag, startPoint x: 664, startPoint y: 253, endPoint x: 657, endPoint y: 270, distance: 18.8
click at [657, 269] on div "Rota 30 - Placa EMN0C69 05000186 - ARLEI EDUARDO MARTIN Rota 8 - Placa FVH3C59 …" at bounding box center [542, 245] width 1084 height 491
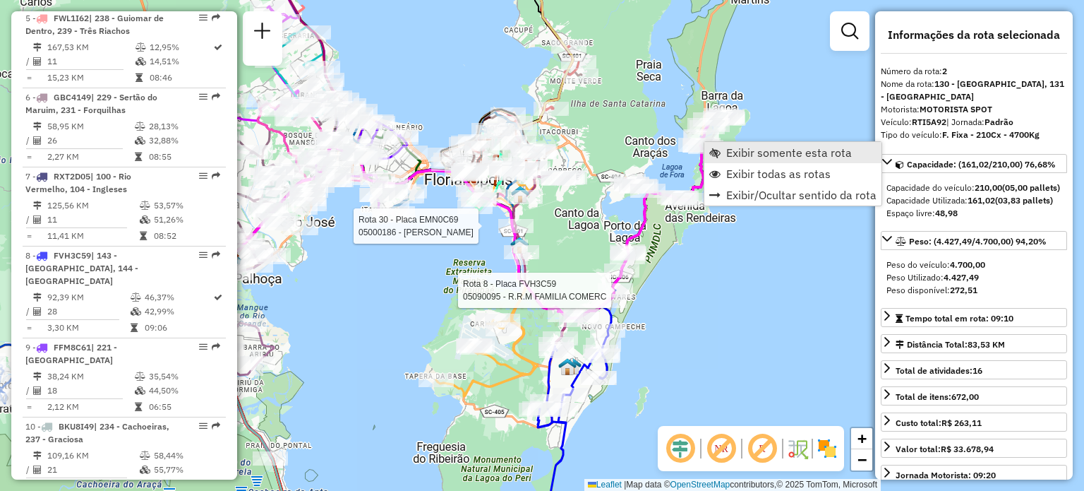
scroll to position [644, 0]
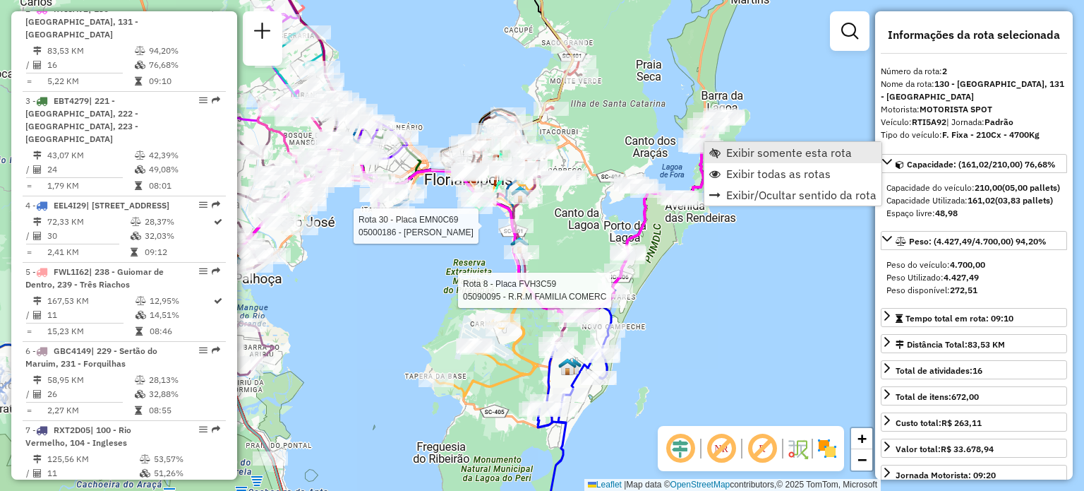
click at [720, 151] on span "Exibir somente esta rota" at bounding box center [714, 152] width 11 height 11
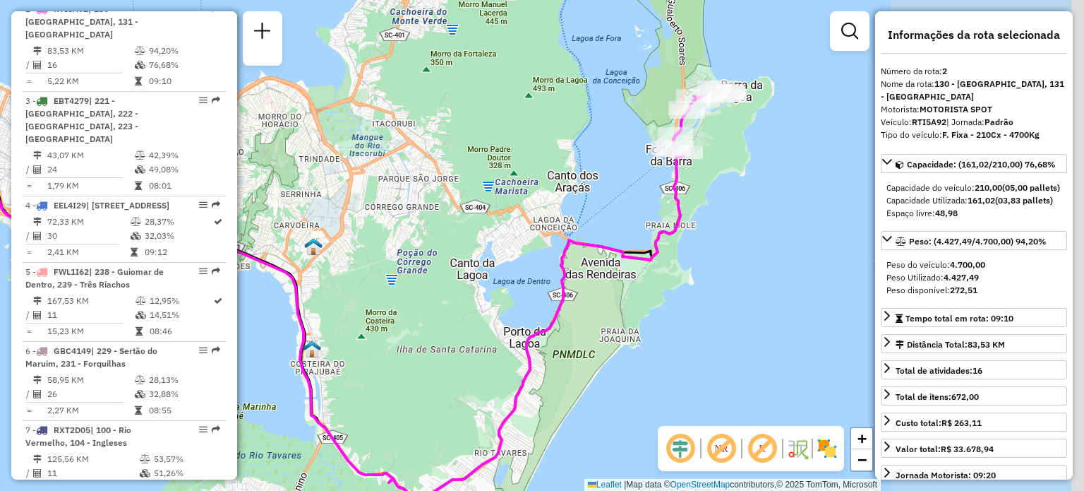
drag, startPoint x: 704, startPoint y: 179, endPoint x: 392, endPoint y: 228, distance: 315.8
click at [388, 228] on div "Janela de atendimento Grade de atendimento Capacidade Transportadoras Veículos …" at bounding box center [542, 245] width 1084 height 491
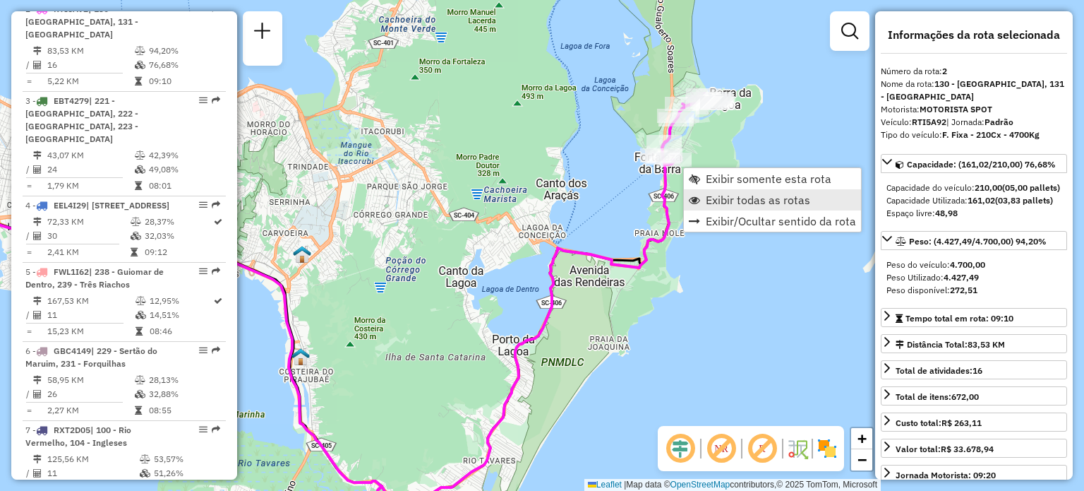
click at [703, 190] on link "Exibir todas as rotas" at bounding box center [772, 199] width 177 height 21
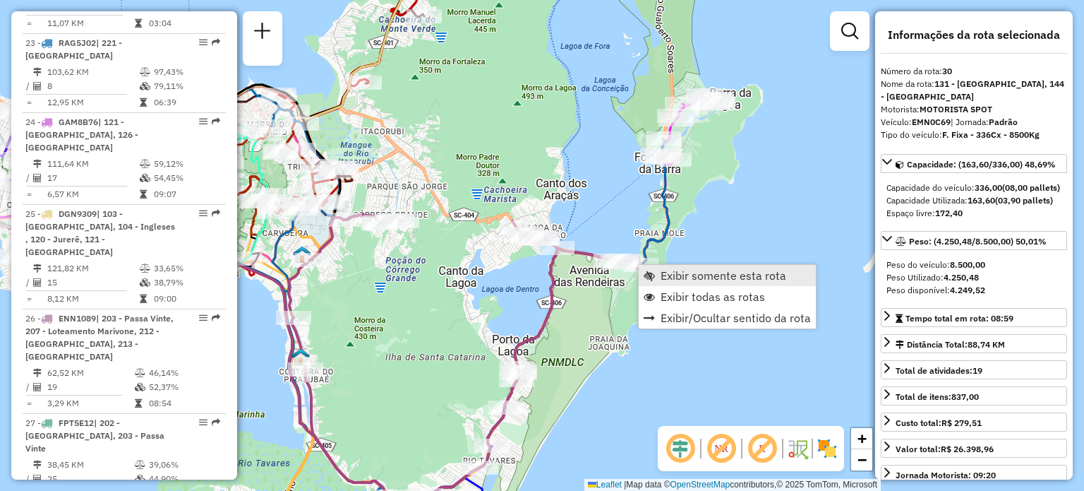
scroll to position [2850, 0]
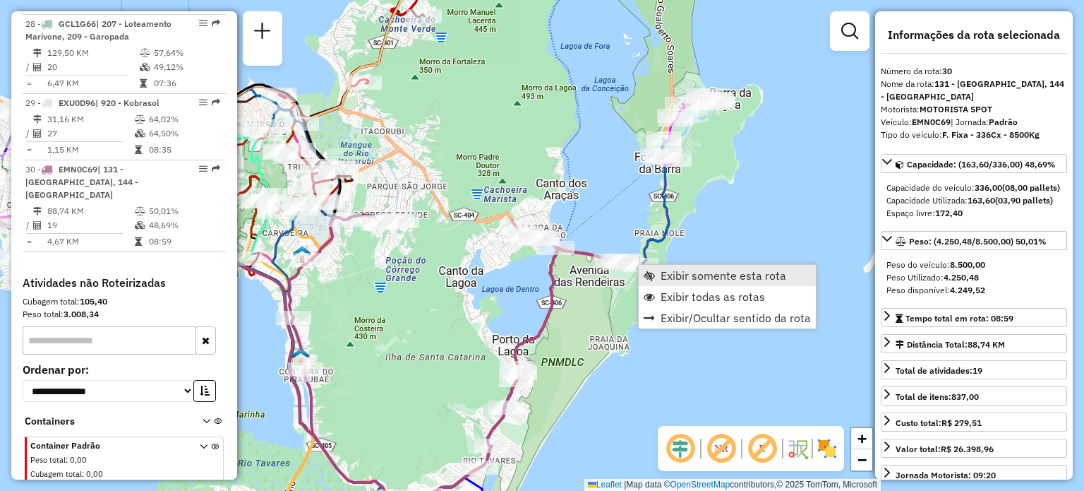
click at [656, 274] on link "Exibir somente esta rota" at bounding box center [727, 275] width 177 height 21
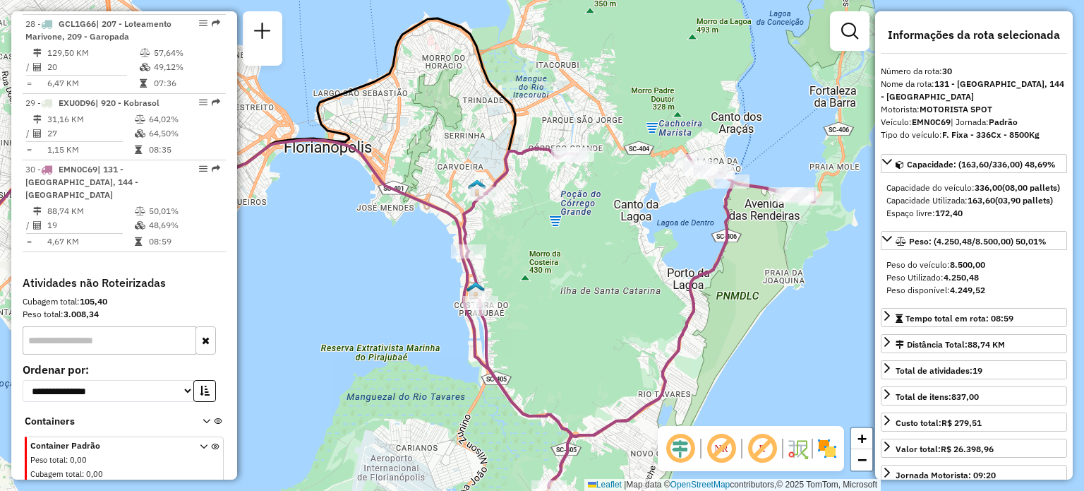
drag, startPoint x: 714, startPoint y: 223, endPoint x: 488, endPoint y: 234, distance: 226.9
click at [488, 234] on div "Janela de atendimento Grade de atendimento Capacidade Transportadoras Veículos …" at bounding box center [542, 245] width 1084 height 491
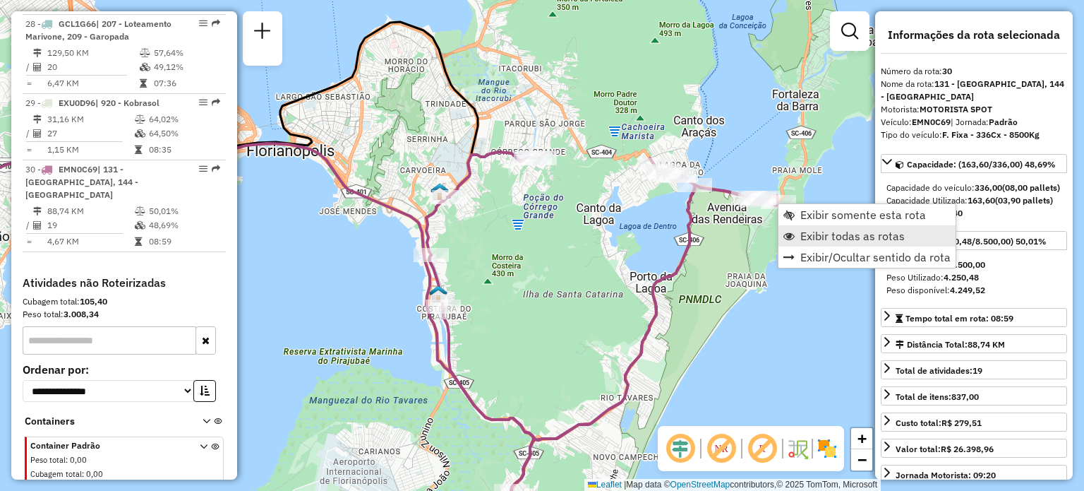
click at [806, 238] on span "Exibir todas as rotas" at bounding box center [853, 235] width 104 height 11
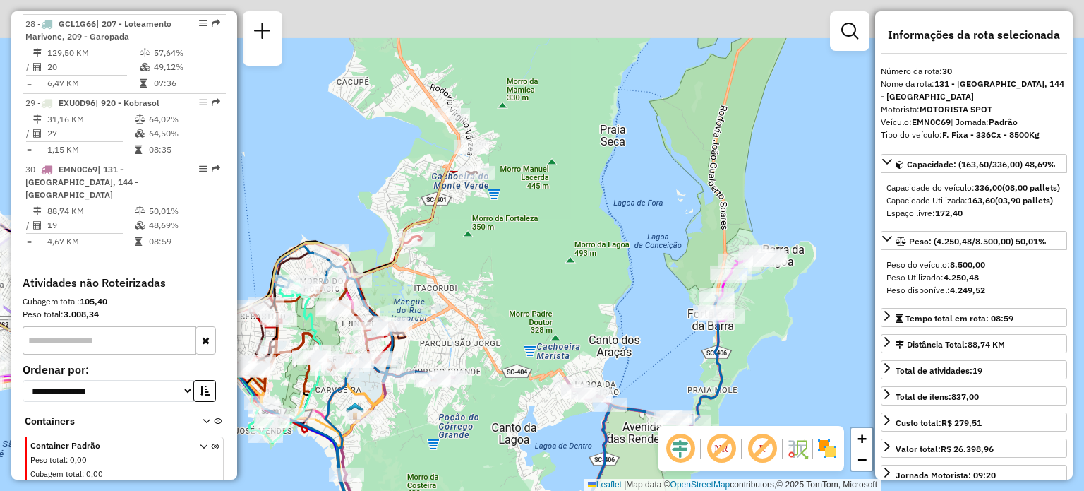
drag, startPoint x: 754, startPoint y: 163, endPoint x: 669, endPoint y: 383, distance: 235.3
click at [669, 383] on div "Janela de atendimento Grade de atendimento Capacidade Transportadoras Veículos …" at bounding box center [542, 245] width 1084 height 491
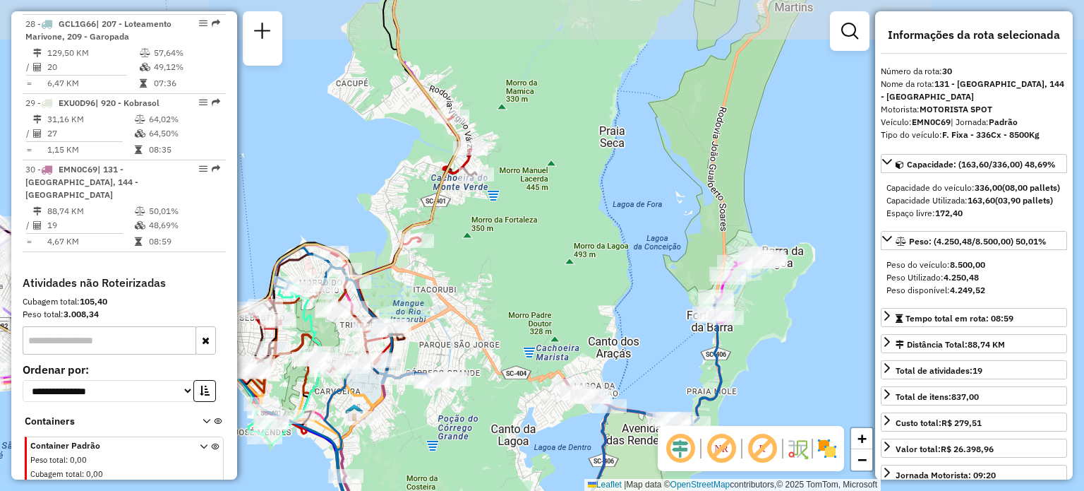
drag, startPoint x: 668, startPoint y: 174, endPoint x: 661, endPoint y: 297, distance: 123.0
click at [661, 301] on div "Janela de atendimento Grade de atendimento Capacidade Transportadoras Veículos …" at bounding box center [542, 245] width 1084 height 491
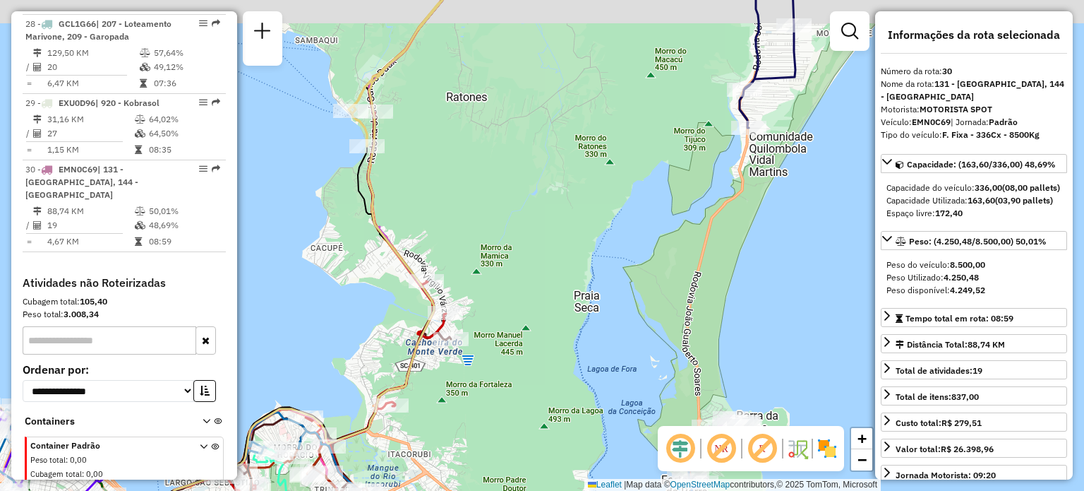
drag, startPoint x: 685, startPoint y: 203, endPoint x: 677, endPoint y: 231, distance: 29.5
click at [650, 285] on div "Janela de atendimento Grade de atendimento Capacidade Transportadoras Veículos …" at bounding box center [542, 245] width 1084 height 491
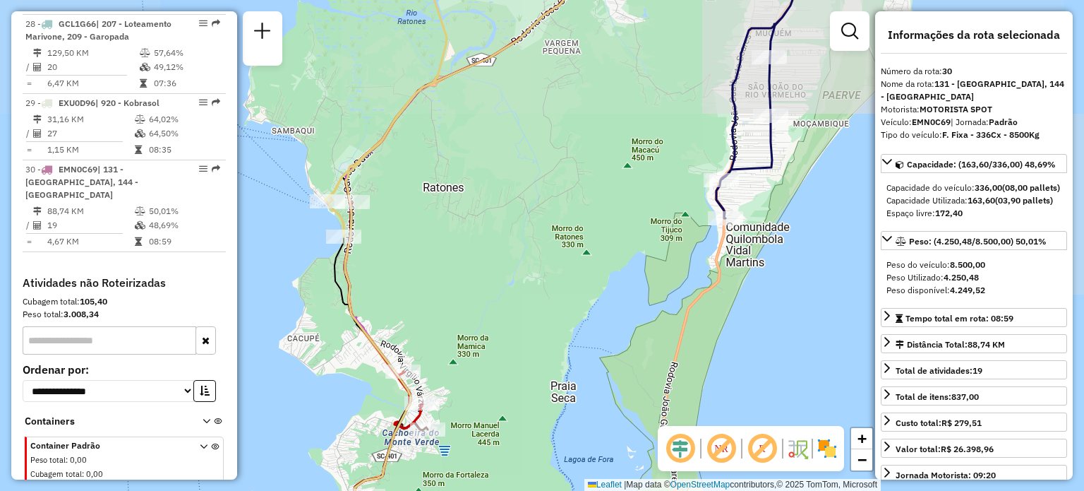
drag, startPoint x: 684, startPoint y: 205, endPoint x: 724, endPoint y: 158, distance: 61.6
click at [723, 158] on div "Janela de atendimento Grade de atendimento Capacidade Transportadoras Veículos …" at bounding box center [542, 245] width 1084 height 491
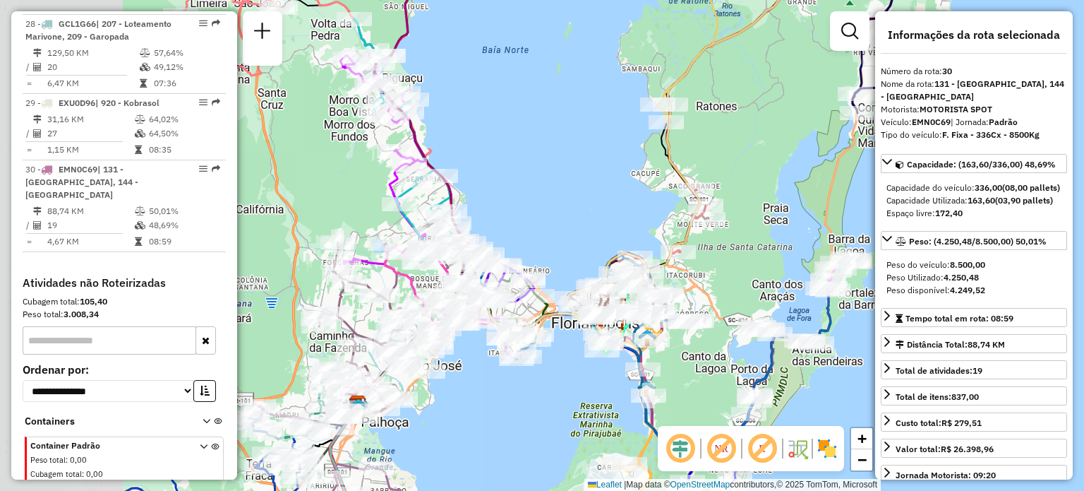
drag, startPoint x: 514, startPoint y: 224, endPoint x: 678, endPoint y: 181, distance: 170.2
click at [689, 174] on icon at bounding box center [529, 247] width 341 height 314
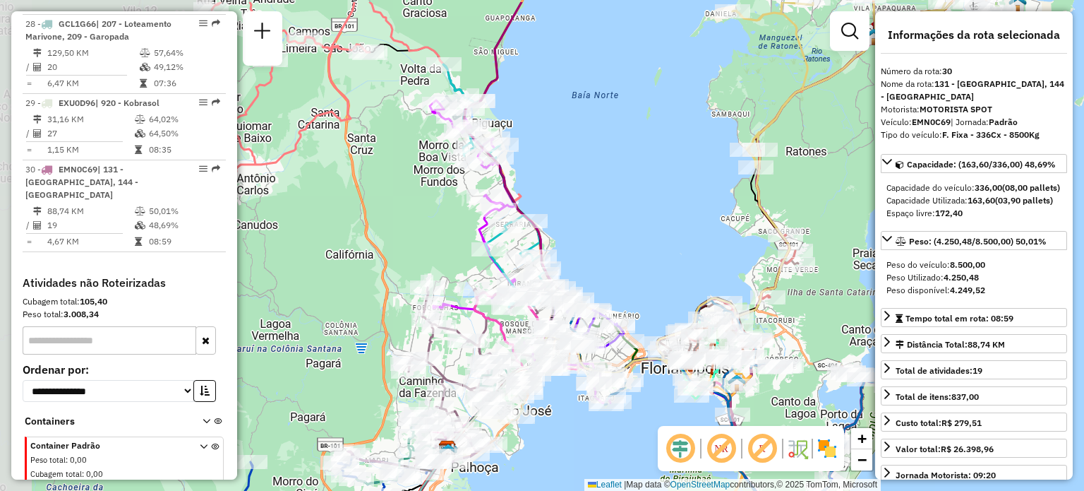
drag, startPoint x: 580, startPoint y: 190, endPoint x: 658, endPoint y: 241, distance: 93.4
click at [658, 241] on div "Janela de atendimento Grade de atendimento Capacidade Transportadoras Veículos …" at bounding box center [542, 245] width 1084 height 491
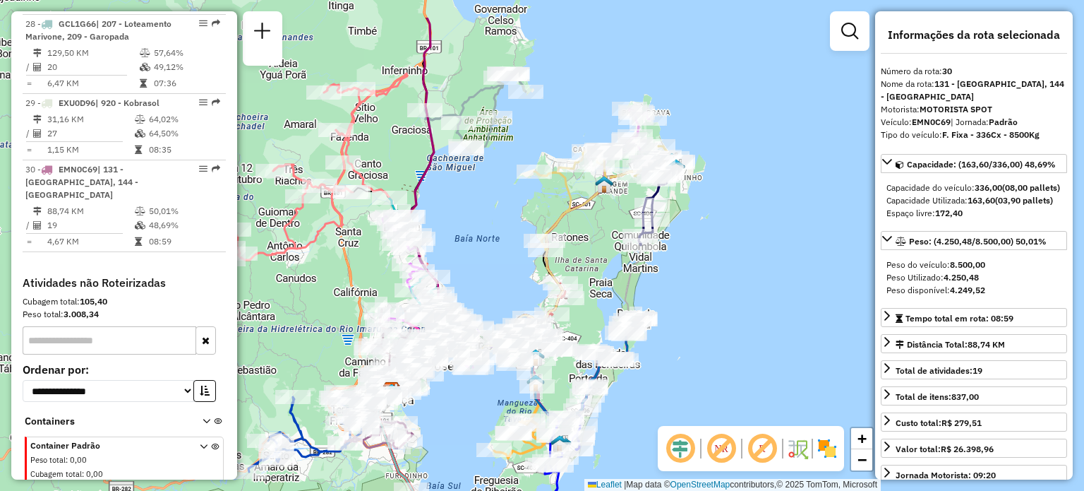
drag, startPoint x: 687, startPoint y: 232, endPoint x: 462, endPoint y: 344, distance: 251.3
click at [465, 342] on div "Janela de atendimento Grade de atendimento Capacidade Transportadoras Veículos …" at bounding box center [542, 245] width 1084 height 491
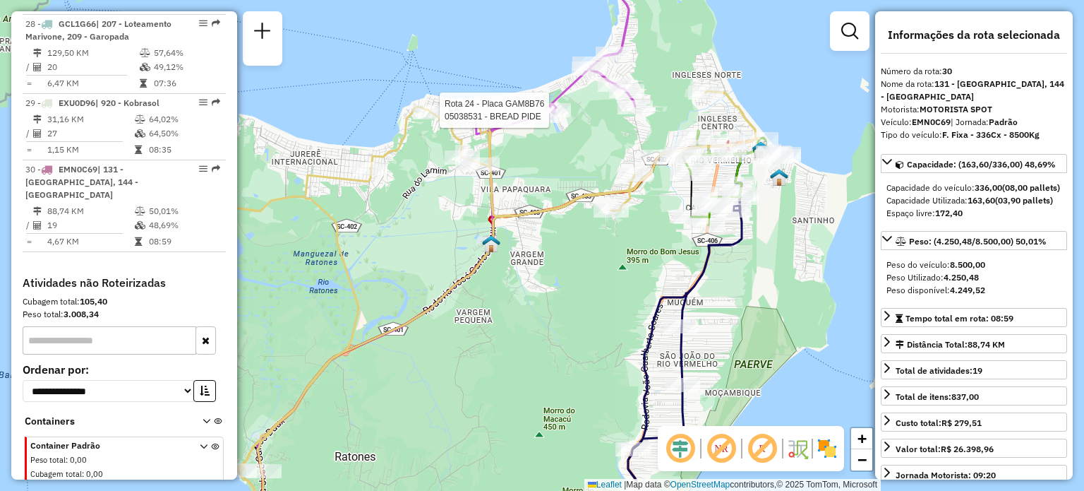
drag, startPoint x: 387, startPoint y: 360, endPoint x: 503, endPoint y: 184, distance: 211.1
click at [501, 186] on div "Rota 24 - Placa GAM8B76 05038531 - BREAD PIDE Janela de atendimento Grade de at…" at bounding box center [542, 245] width 1084 height 491
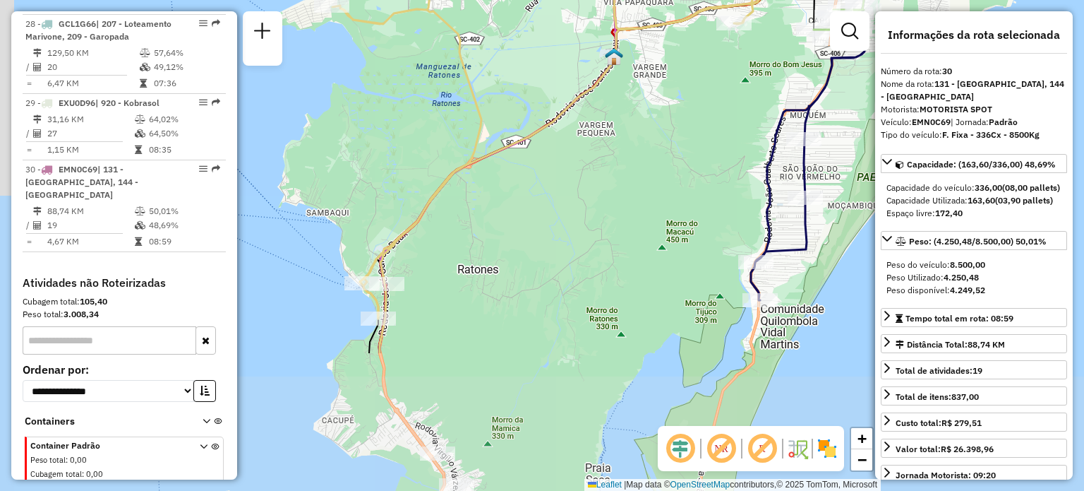
click at [487, 235] on div "Janela de atendimento Grade de atendimento Capacidade Transportadoras Veículos …" at bounding box center [542, 245] width 1084 height 491
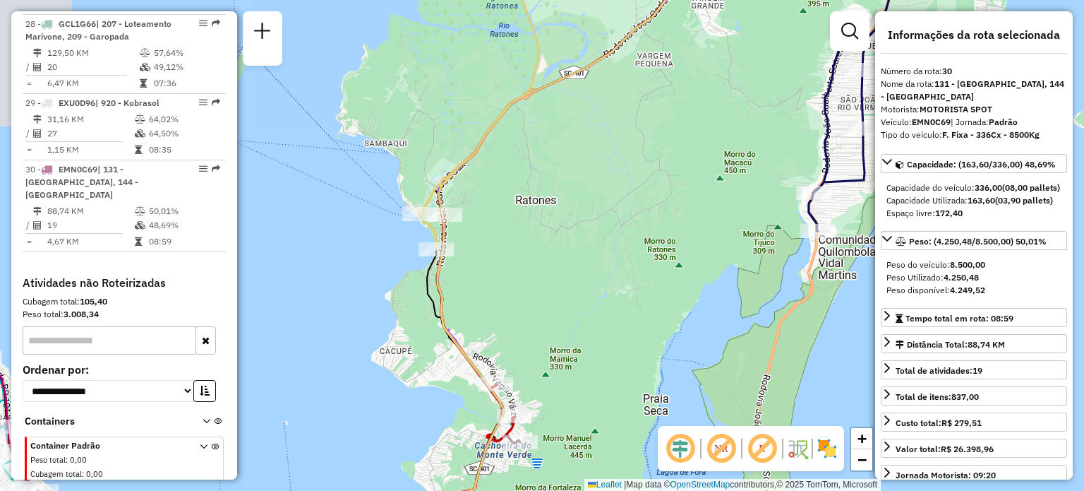
drag, startPoint x: 459, startPoint y: 284, endPoint x: 505, endPoint y: 190, distance: 104.8
click at [505, 191] on div "Rota 25 - Placa DGN9309 05028708 - NICOLLE CASAGRANDE 0 Janela de atendimento G…" at bounding box center [542, 245] width 1084 height 491
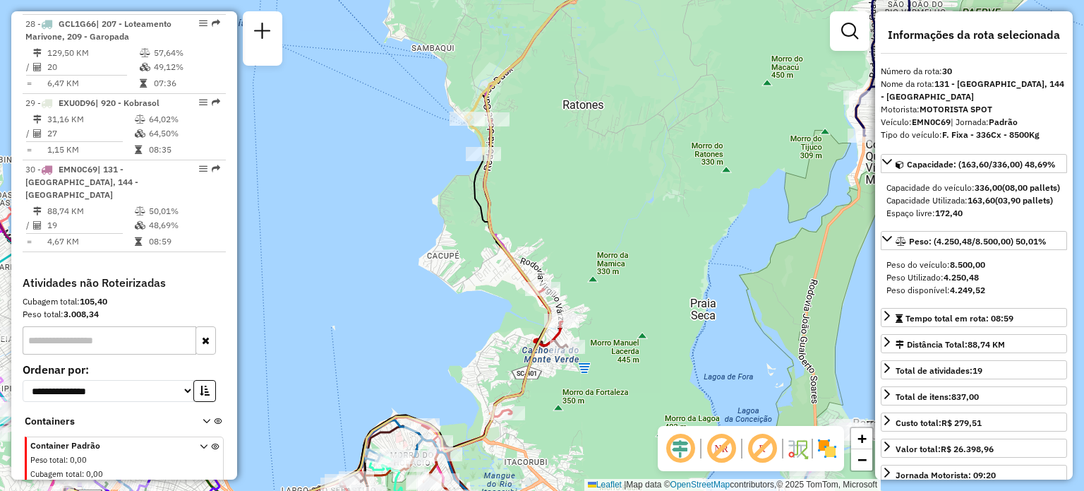
drag, startPoint x: 604, startPoint y: 243, endPoint x: 605, endPoint y: 205, distance: 37.4
click at [605, 207] on div "Rota 1 - Placa EHE5A79 05035583 - 50.859.934 HIGOR FIA Janela de atendimento Gr…" at bounding box center [542, 245] width 1084 height 491
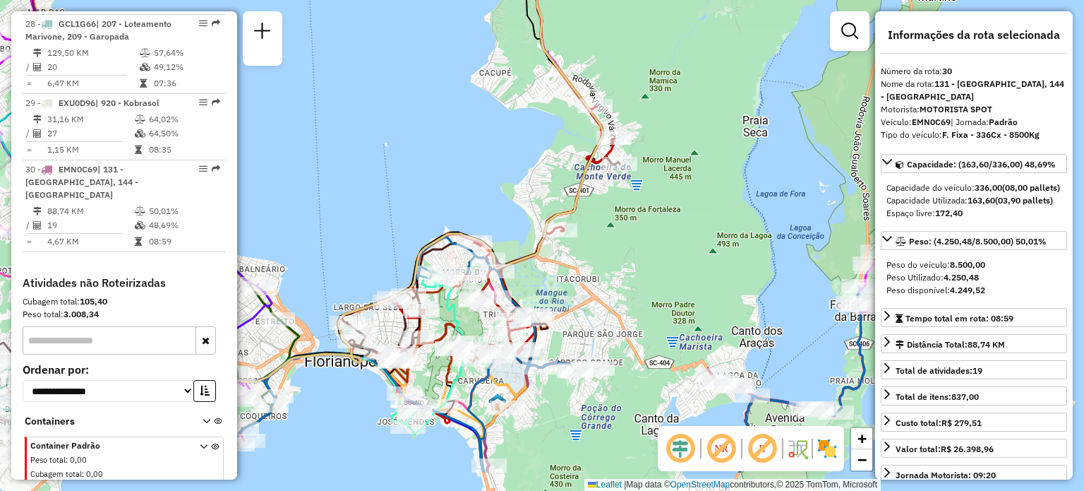
drag, startPoint x: 552, startPoint y: 330, endPoint x: 590, endPoint y: 247, distance: 91.0
click at [590, 248] on div "Janela de atendimento Grade de atendimento Capacidade Transportadoras Veículos …" at bounding box center [542, 245] width 1084 height 491
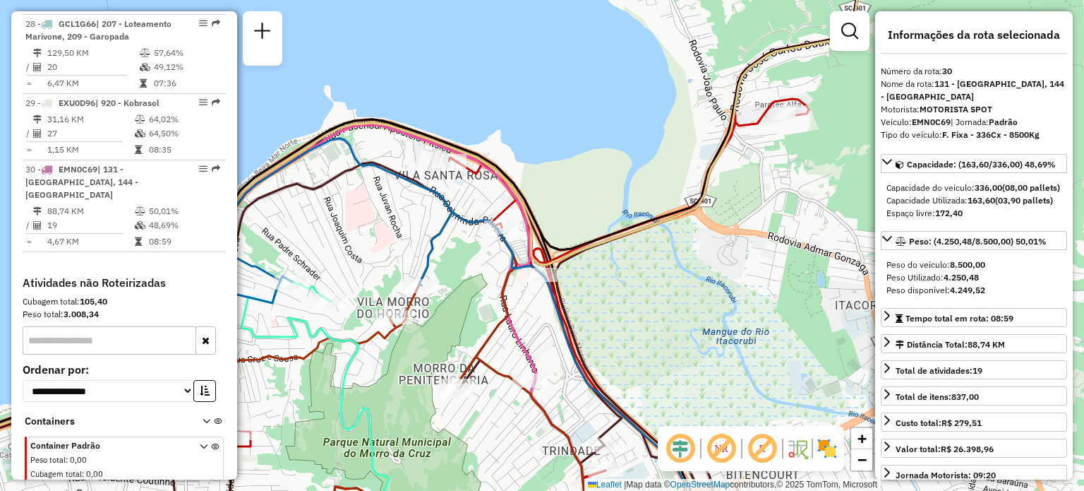
drag, startPoint x: 440, startPoint y: 252, endPoint x: 503, endPoint y: 232, distance: 66.1
click at [503, 226] on div "Rota 12 - Placa RMY2E02 05023160 - CELESTE ALIMENTACAO Janela de atendimento Gr…" at bounding box center [542, 245] width 1084 height 491
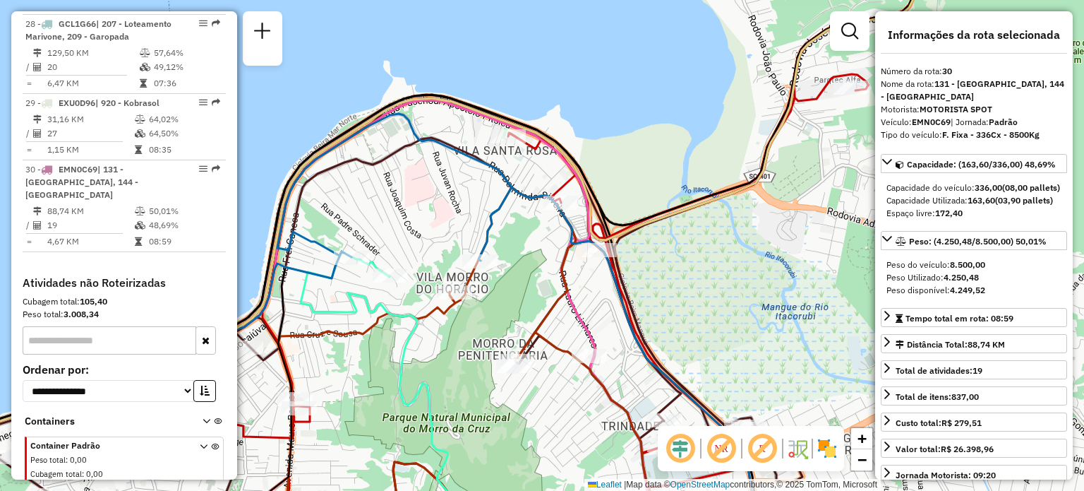
drag, startPoint x: 371, startPoint y: 337, endPoint x: 517, endPoint y: 197, distance: 202.7
click at [511, 199] on icon at bounding box center [467, 363] width 378 height 352
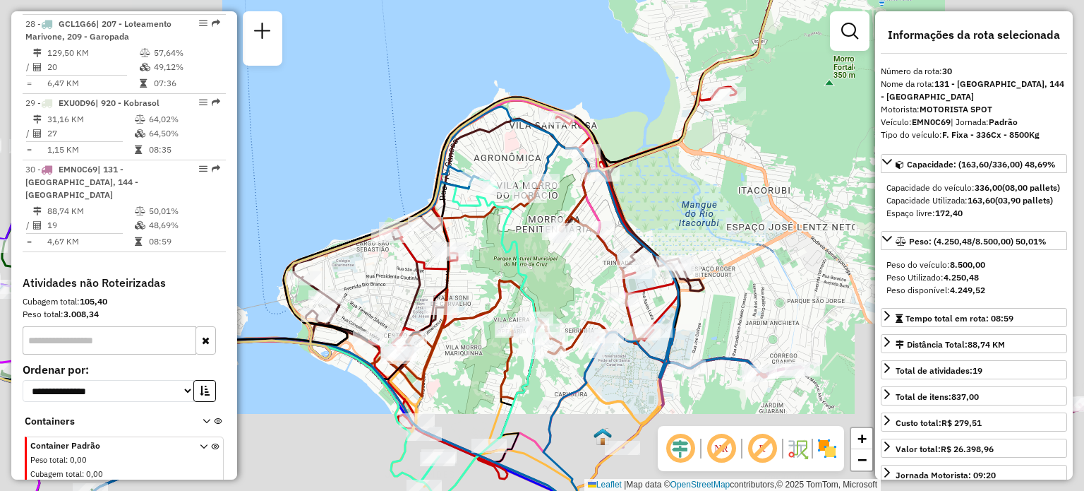
drag, startPoint x: 336, startPoint y: 289, endPoint x: 690, endPoint y: 263, distance: 354.6
click at [673, 268] on div "Janela de atendimento Grade de atendimento Capacidade Transportadoras Veículos …" at bounding box center [542, 245] width 1084 height 491
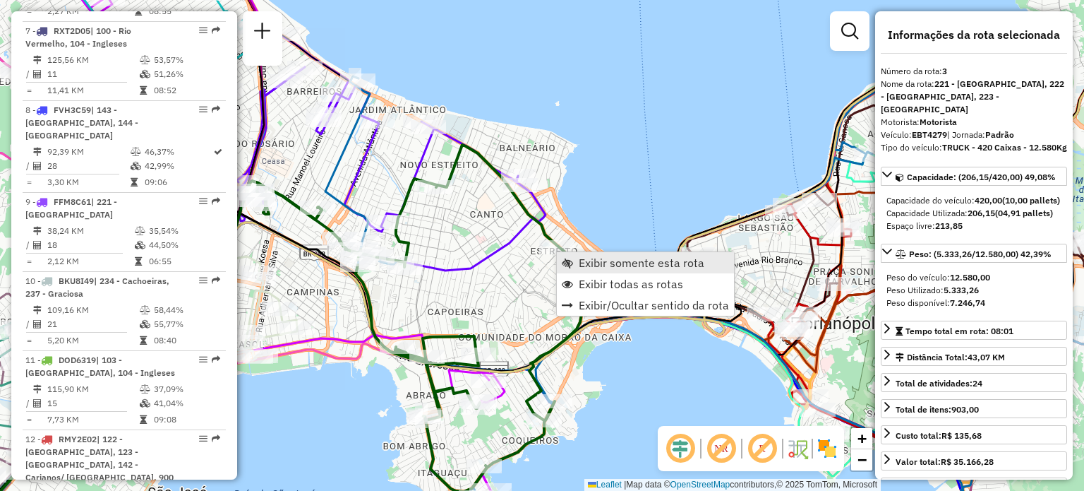
scroll to position [723, 0]
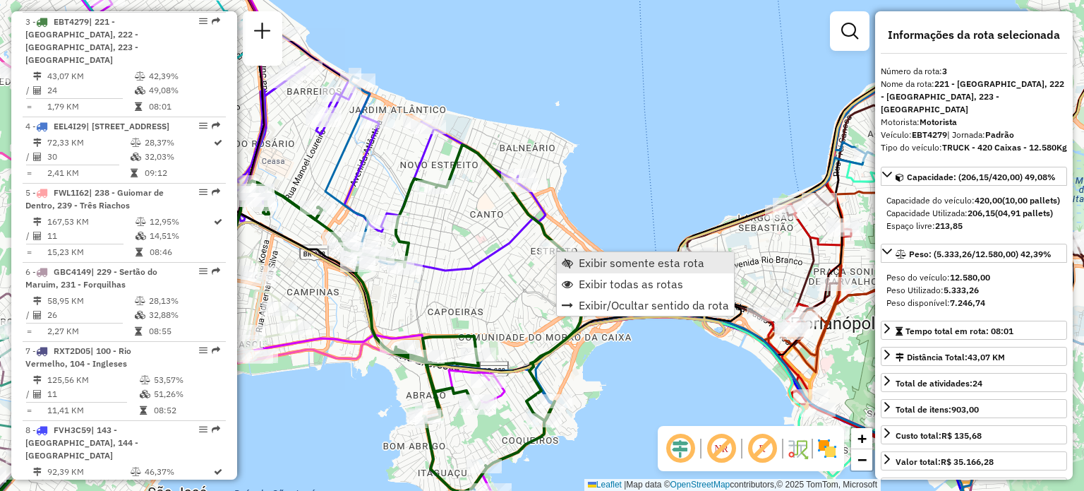
click at [580, 263] on span "Exibir somente esta rota" at bounding box center [642, 262] width 126 height 11
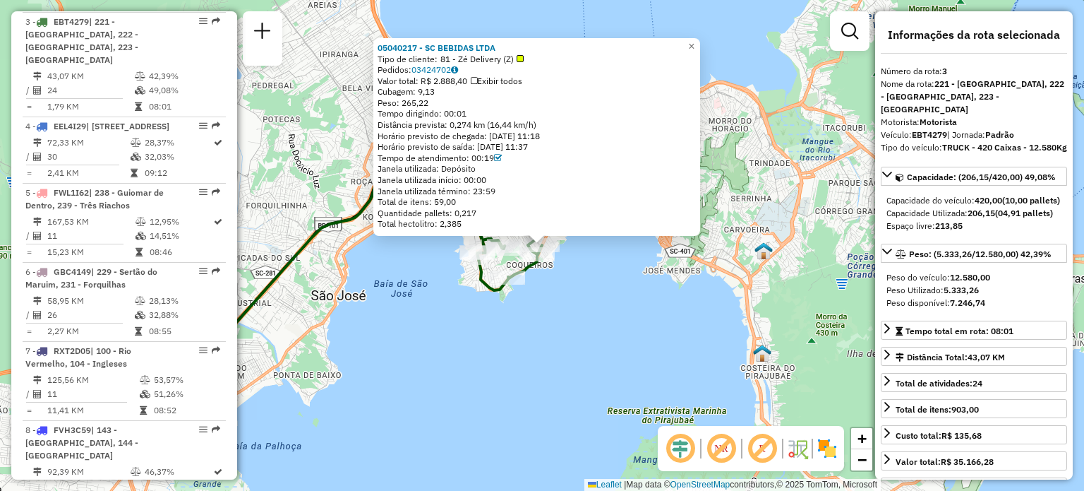
click at [645, 285] on div "05040217 - SC BEBIDAS LTDA Tipo de cliente: 81 - Zé Delivery (Z) Pedidos: 03424…" at bounding box center [542, 245] width 1084 height 491
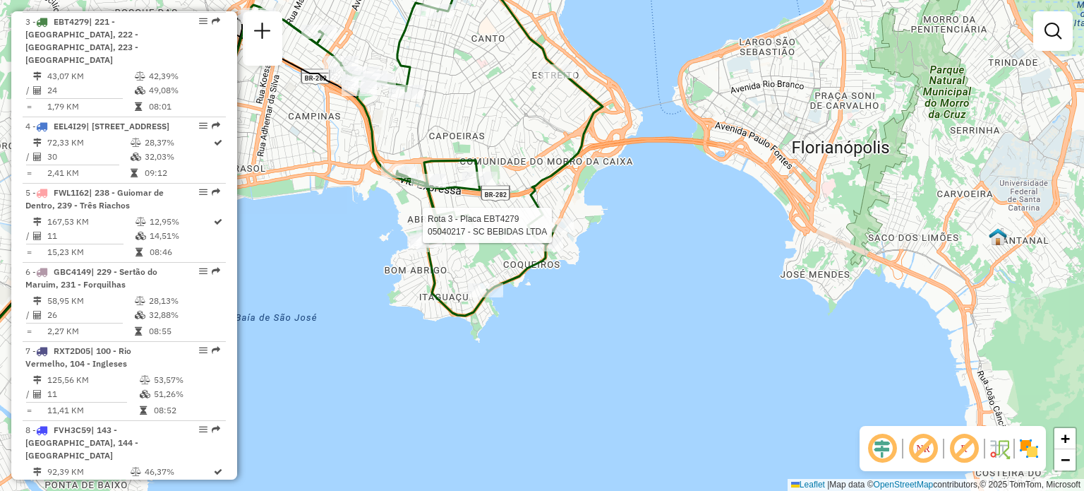
select select "**********"
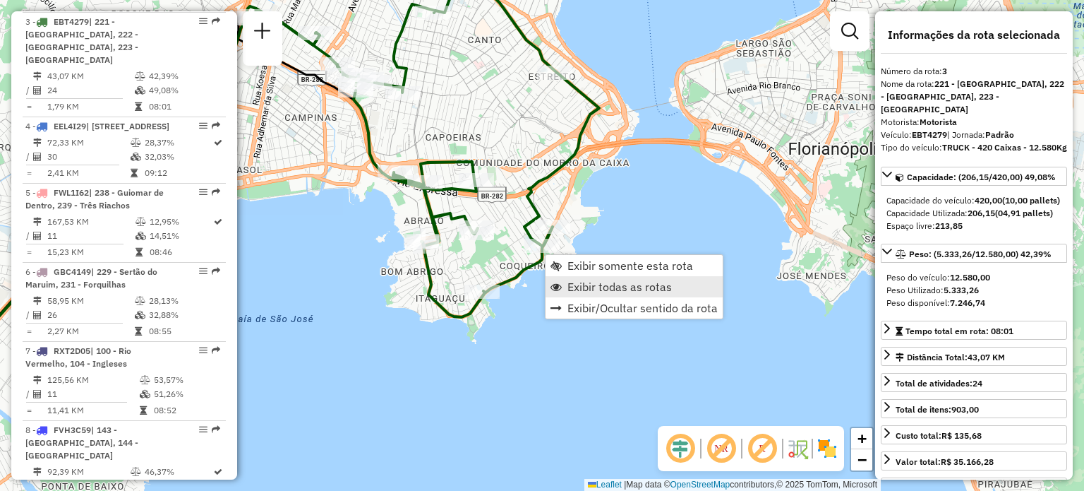
click at [575, 284] on span "Exibir todas as rotas" at bounding box center [620, 286] width 104 height 11
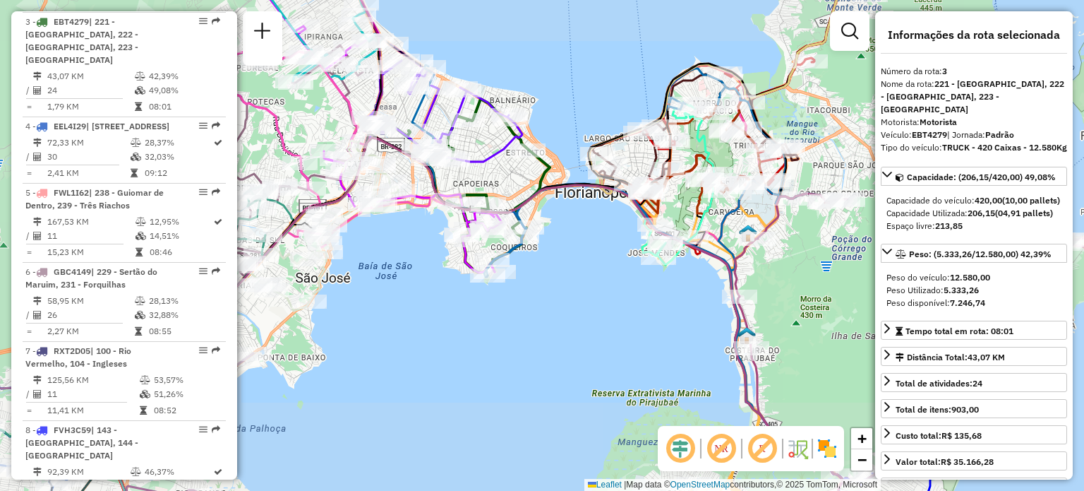
drag, startPoint x: 432, startPoint y: 249, endPoint x: 477, endPoint y: 239, distance: 46.1
click at [463, 245] on div "Janela de atendimento Grade de atendimento Capacidade Transportadoras Veículos …" at bounding box center [542, 245] width 1084 height 491
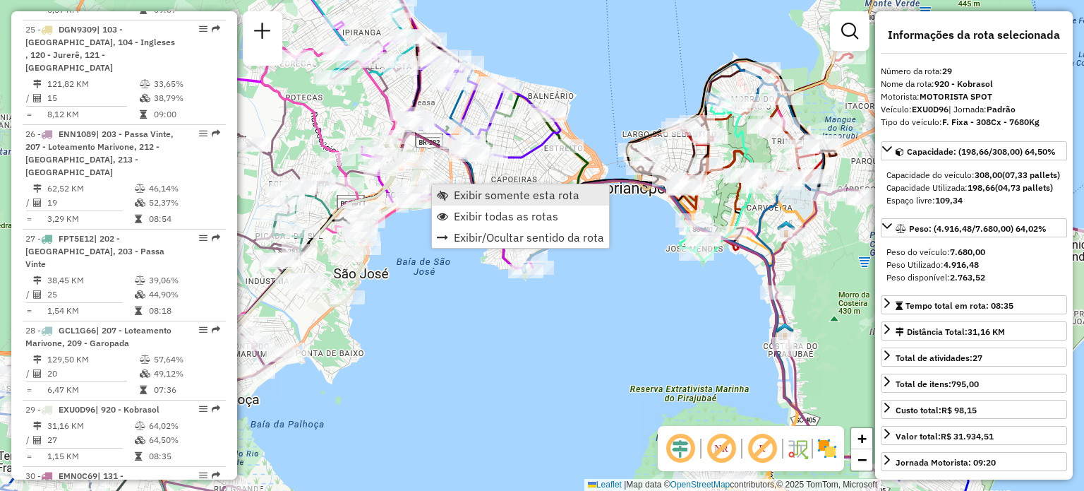
scroll to position [2850, 0]
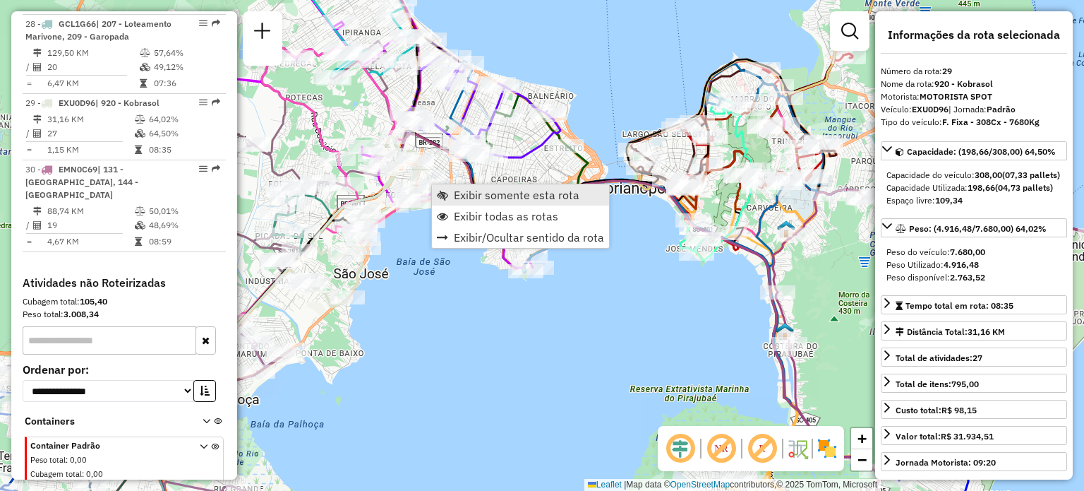
click at [447, 191] on span "Exibir somente esta rota" at bounding box center [442, 194] width 11 height 11
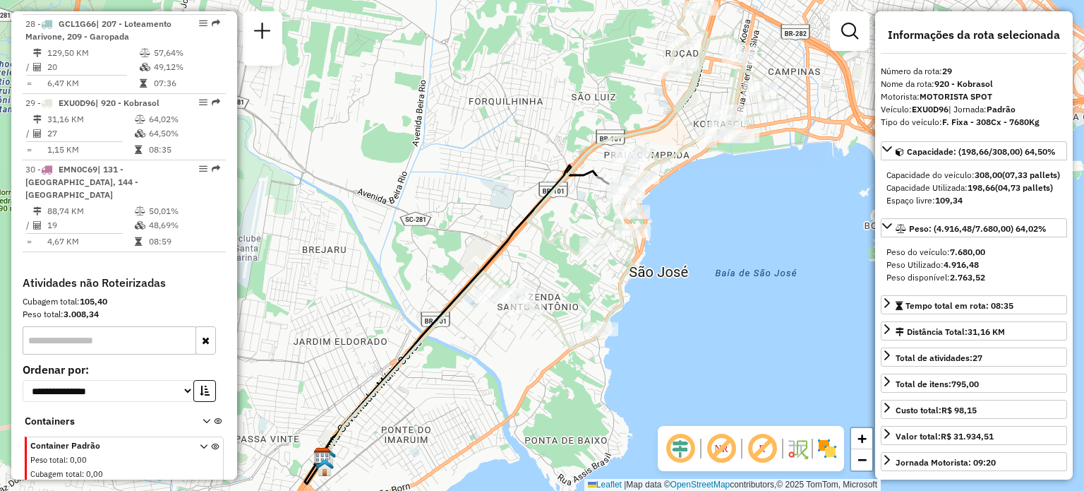
drag, startPoint x: 675, startPoint y: 174, endPoint x: 611, endPoint y: 185, distance: 65.1
click at [591, 207] on div "Janela de atendimento Grade de atendimento Capacidade Transportadoras Veículos …" at bounding box center [542, 245] width 1084 height 491
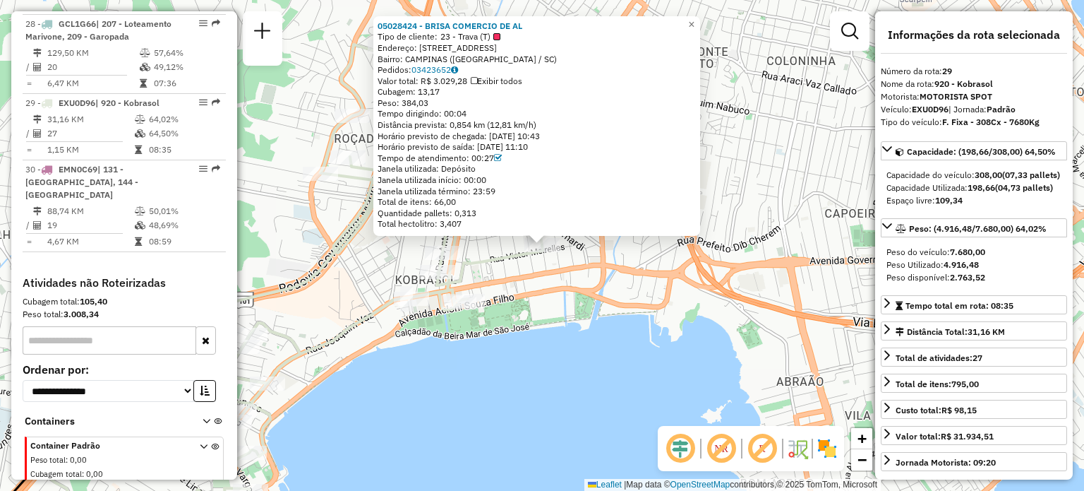
click at [680, 287] on div "05028424 - BRISA COMERCIO DE AL Tipo de cliente: 23 - Trava (T) Endereço: AV MA…" at bounding box center [542, 245] width 1084 height 491
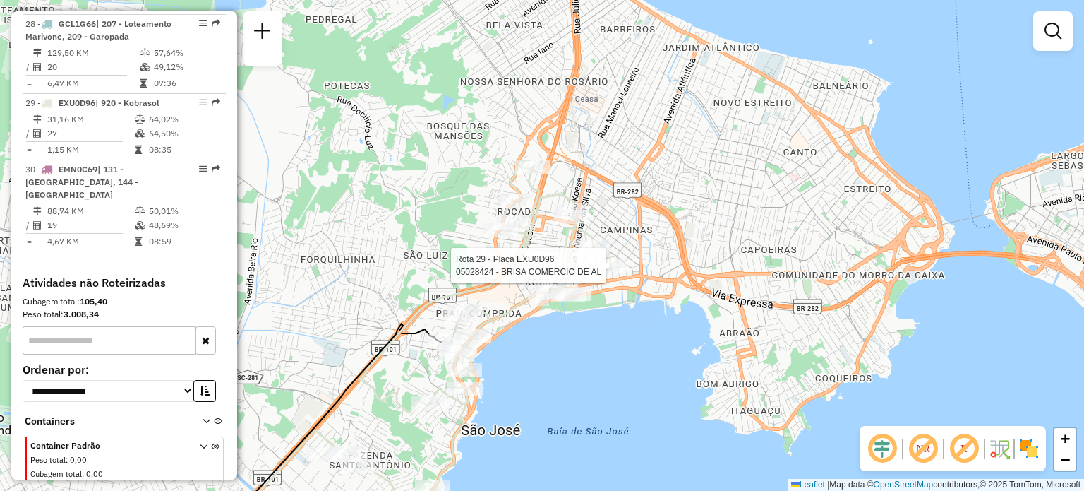
select select "**********"
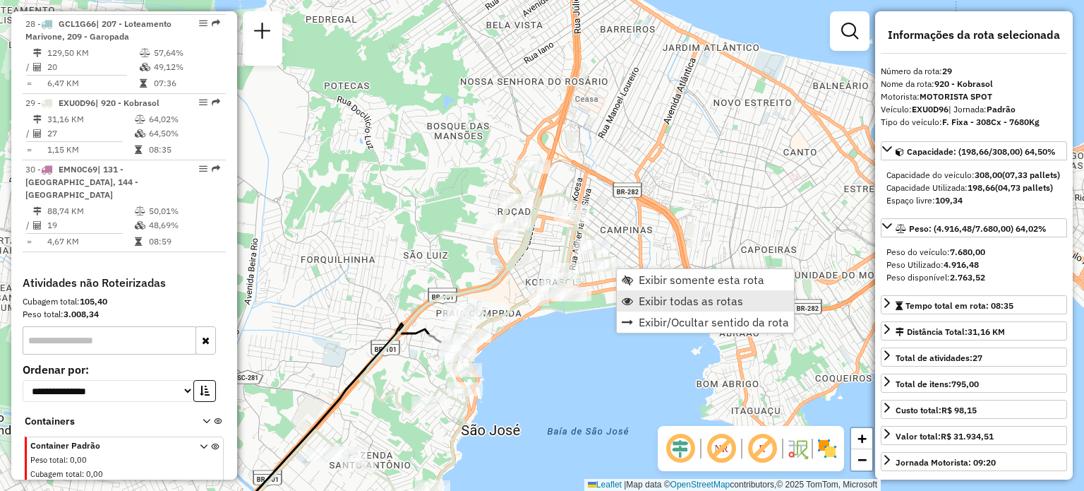
click at [635, 296] on link "Exibir todas as rotas" at bounding box center [705, 300] width 177 height 21
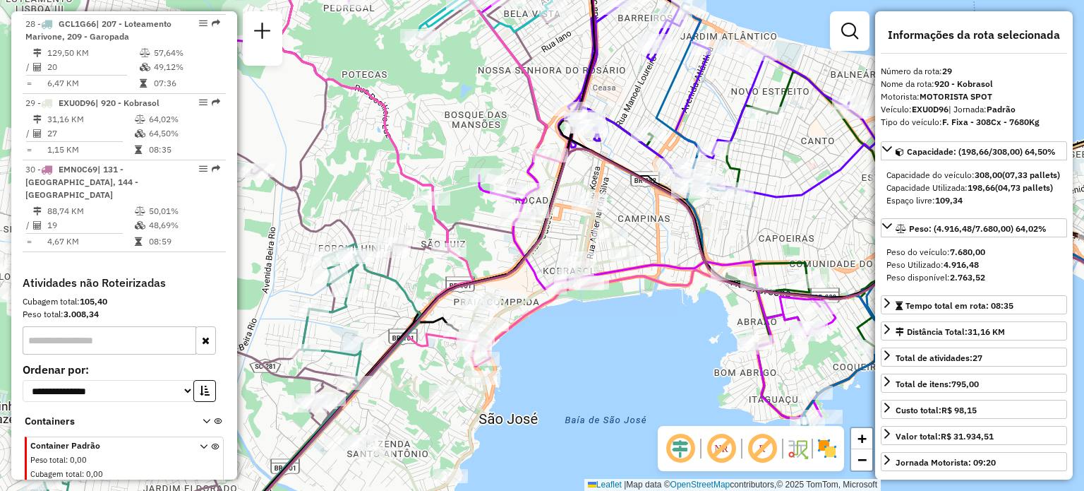
drag, startPoint x: 397, startPoint y: 292, endPoint x: 474, endPoint y: 233, distance: 96.2
click at [474, 233] on div "Janela de atendimento Grade de atendimento Capacidade Transportadoras Veículos …" at bounding box center [542, 245] width 1084 height 491
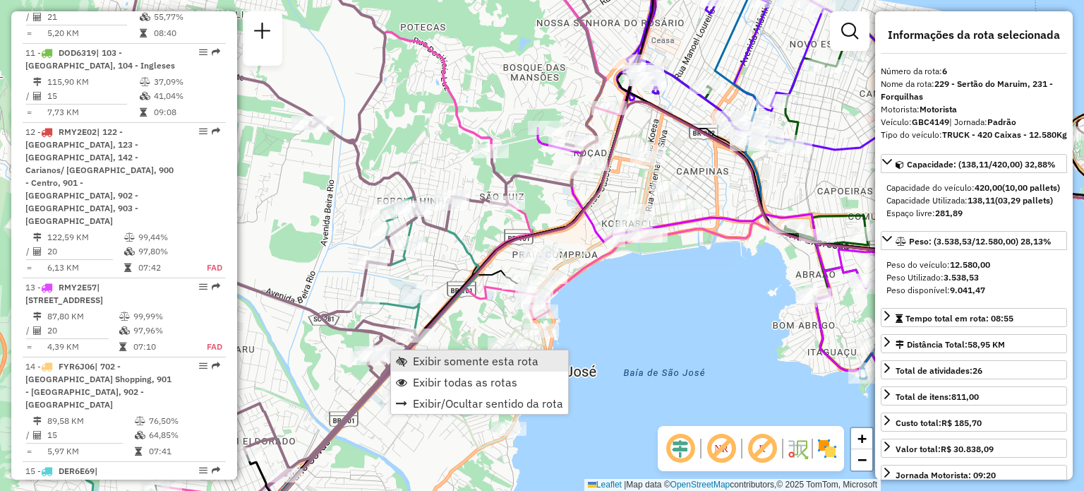
scroll to position [974, 0]
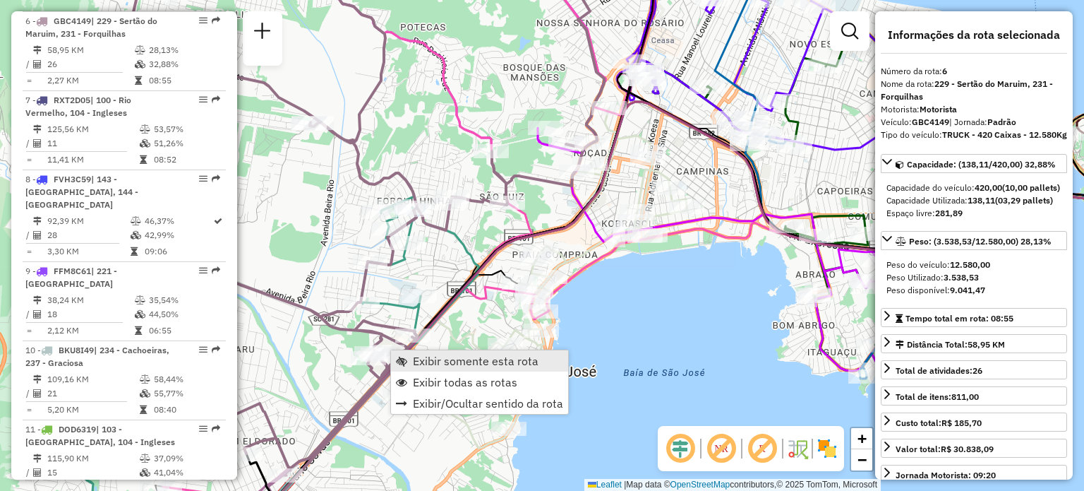
click at [415, 358] on span "Exibir somente esta rota" at bounding box center [476, 360] width 126 height 11
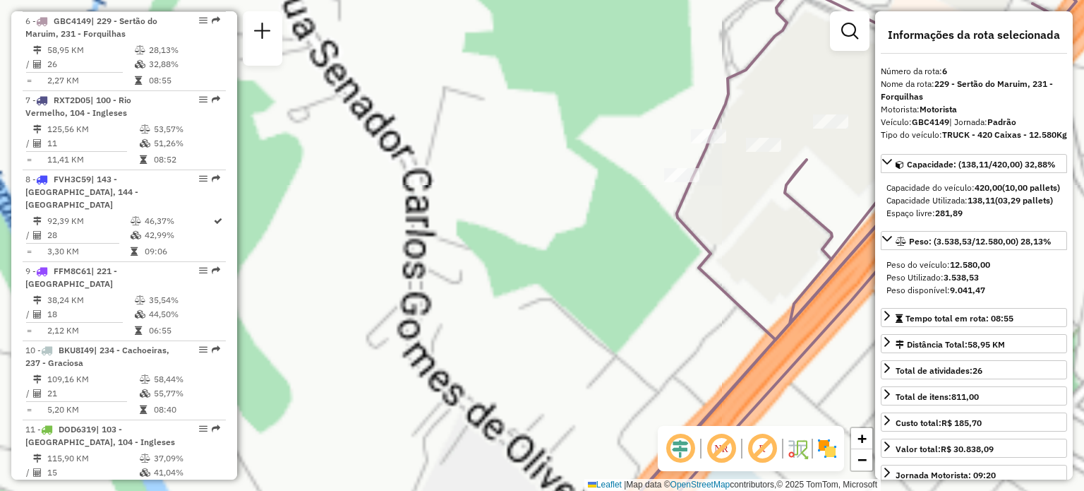
drag, startPoint x: 727, startPoint y: 217, endPoint x: 623, endPoint y: 272, distance: 117.8
click at [623, 272] on div "Janela de atendimento Grade de atendimento Capacidade Transportadoras Veículos …" at bounding box center [542, 245] width 1084 height 491
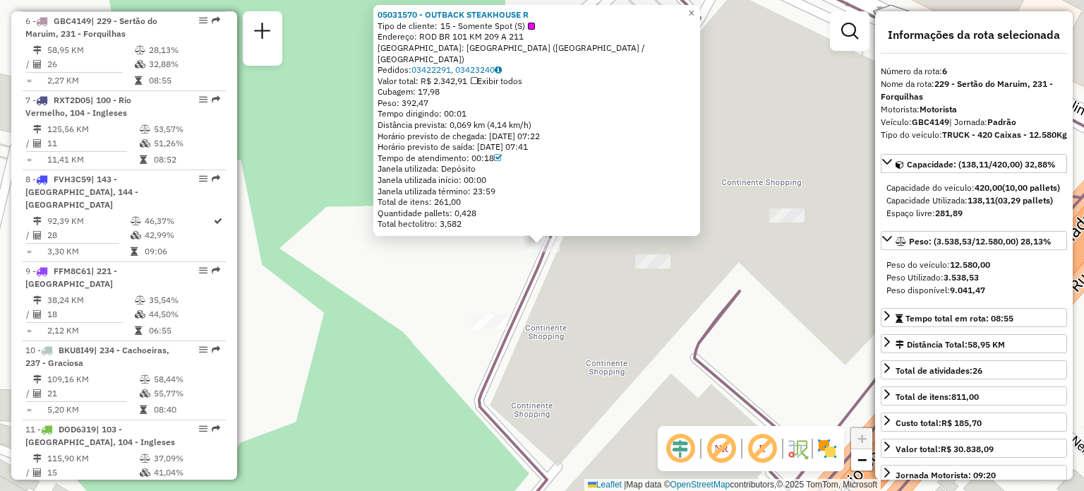
click at [597, 276] on div "05031570 - OUTBACK STEAKHOUSE R Tipo de cliente: 15 - Somente Spot (S) Endereço…" at bounding box center [542, 245] width 1084 height 491
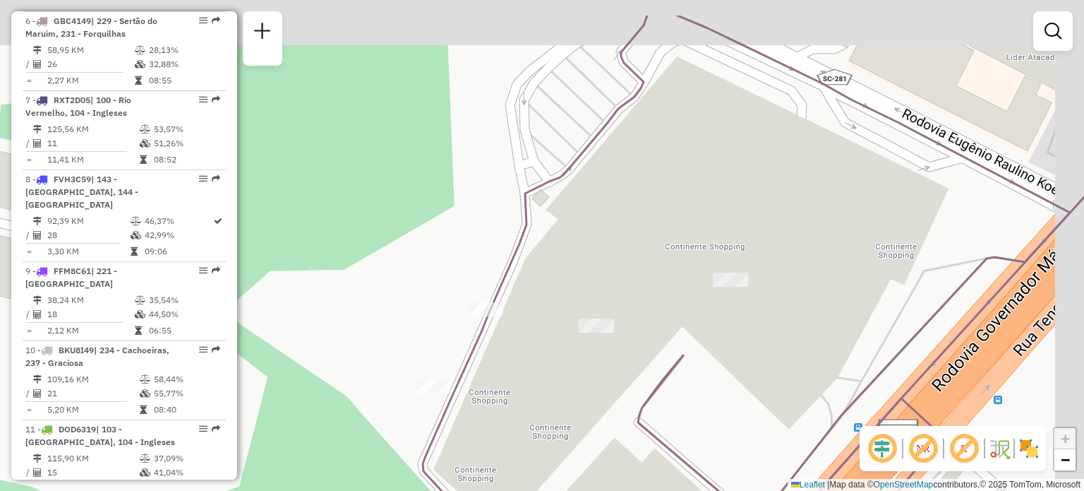
drag, startPoint x: 652, startPoint y: 183, endPoint x: 563, endPoint y: 290, distance: 139.8
click at [563, 290] on div "Janela de atendimento Grade de atendimento Capacidade Transportadoras Veículos …" at bounding box center [542, 245] width 1084 height 491
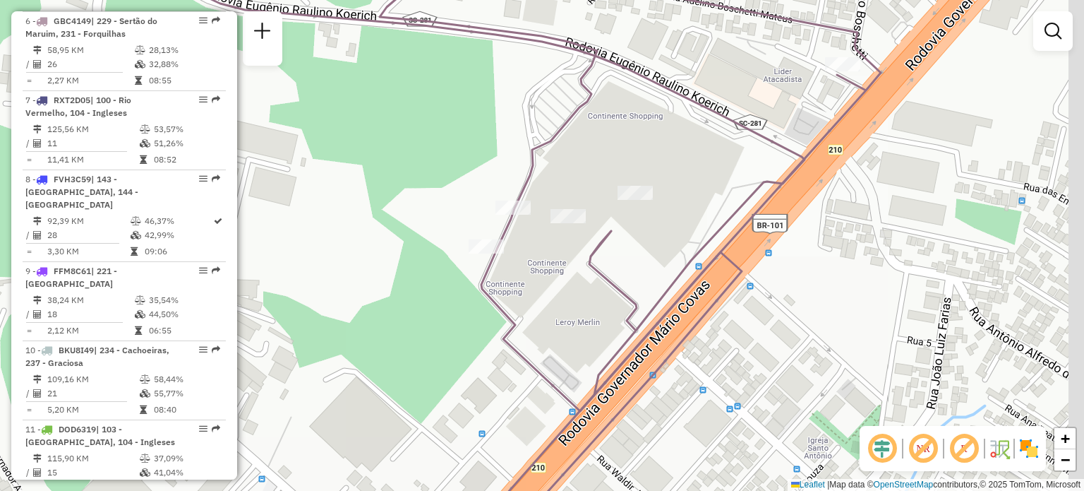
drag, startPoint x: 585, startPoint y: 310, endPoint x: 557, endPoint y: 263, distance: 54.7
click at [557, 263] on div "Janela de atendimento Grade de atendimento Capacidade Transportadoras Veículos …" at bounding box center [542, 245] width 1084 height 491
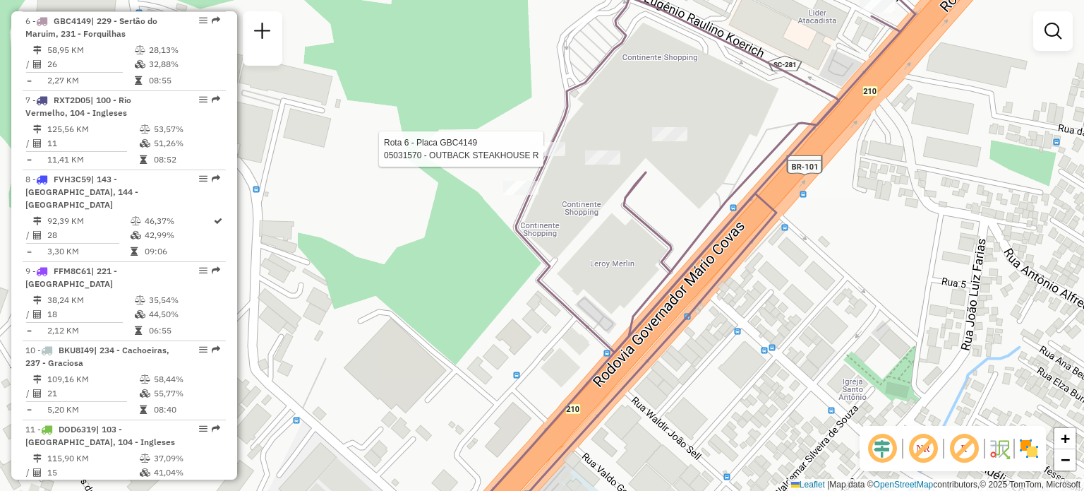
click at [553, 156] on div at bounding box center [547, 149] width 35 height 14
select select "**********"
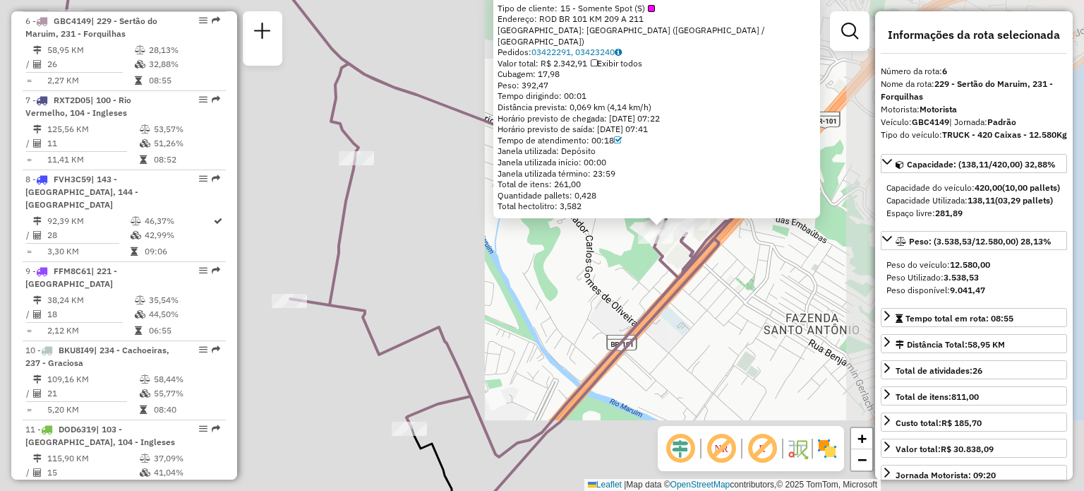
click at [573, 345] on div "05031570 - OUTBACK STEAKHOUSE R Tipo de cliente: 15 - Somente Spot (S) Endereço…" at bounding box center [542, 245] width 1084 height 491
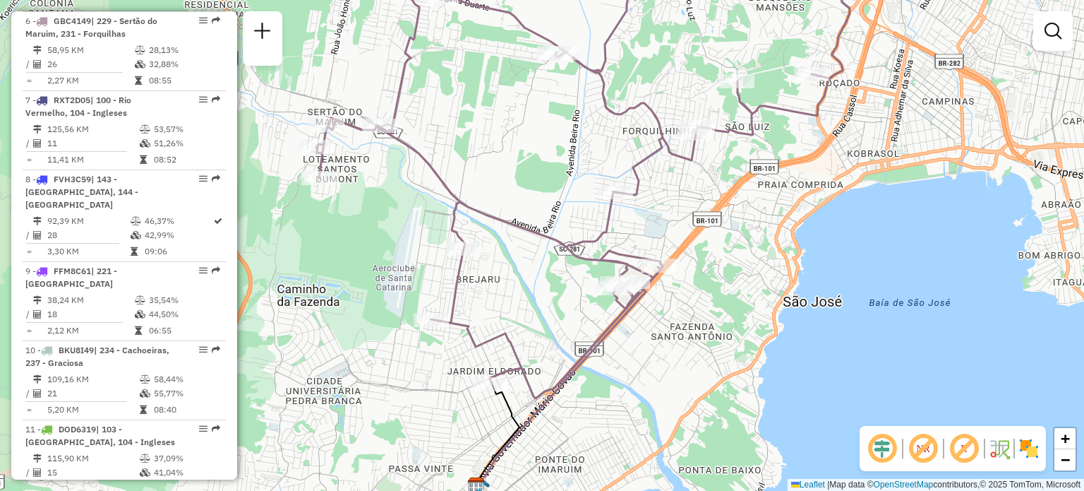
select select "**********"
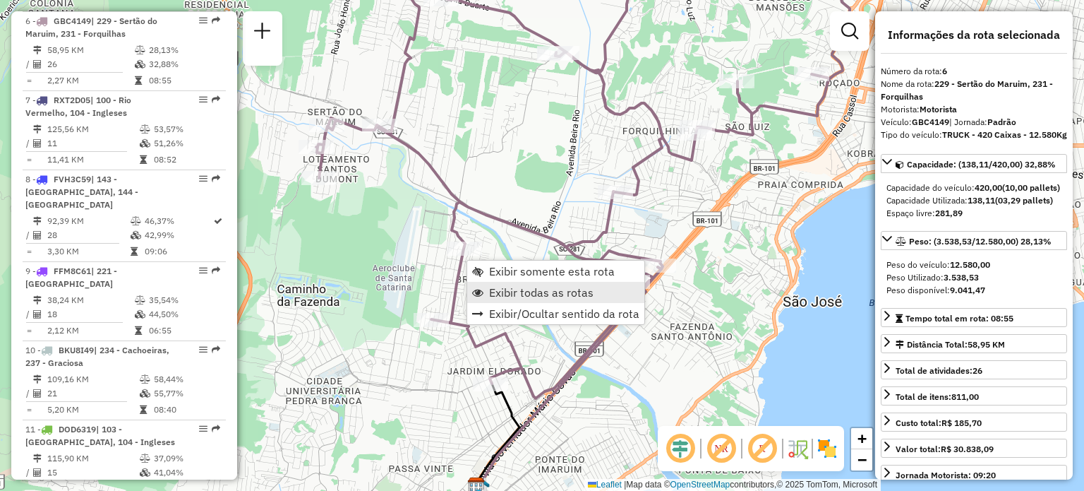
click at [492, 287] on span "Exibir todas as rotas" at bounding box center [541, 292] width 104 height 11
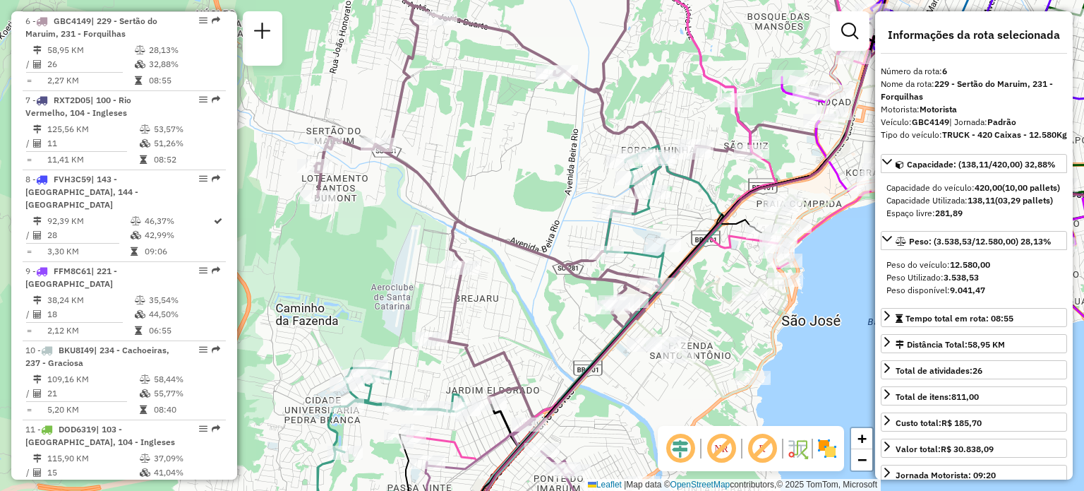
drag, startPoint x: 527, startPoint y: 196, endPoint x: 521, endPoint y: 229, distance: 34.4
click at [521, 229] on div "Janela de atendimento Grade de atendimento Capacidade Transportadoras Veículos …" at bounding box center [542, 245] width 1084 height 491
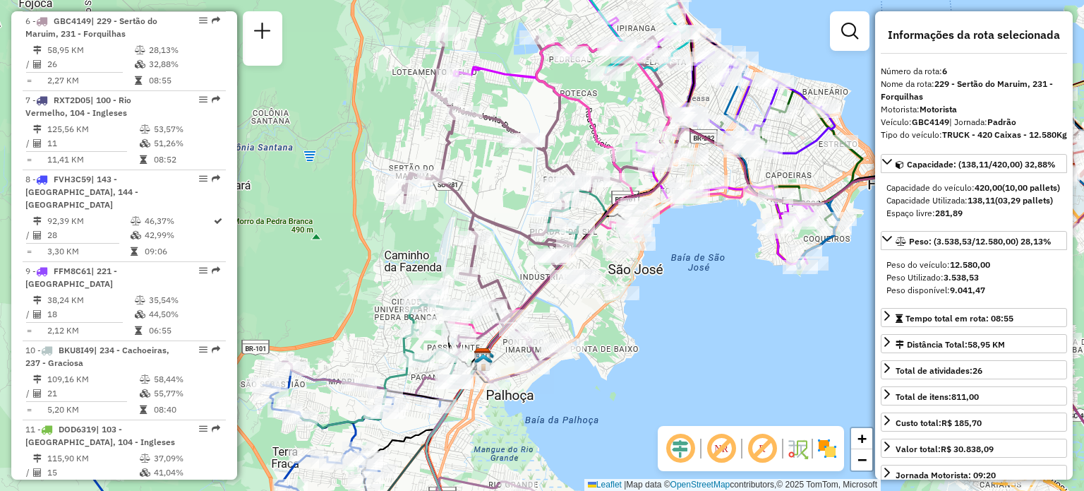
drag, startPoint x: 571, startPoint y: 294, endPoint x: 517, endPoint y: 313, distance: 57.8
click at [519, 313] on icon at bounding box center [818, 326] width 666 height 395
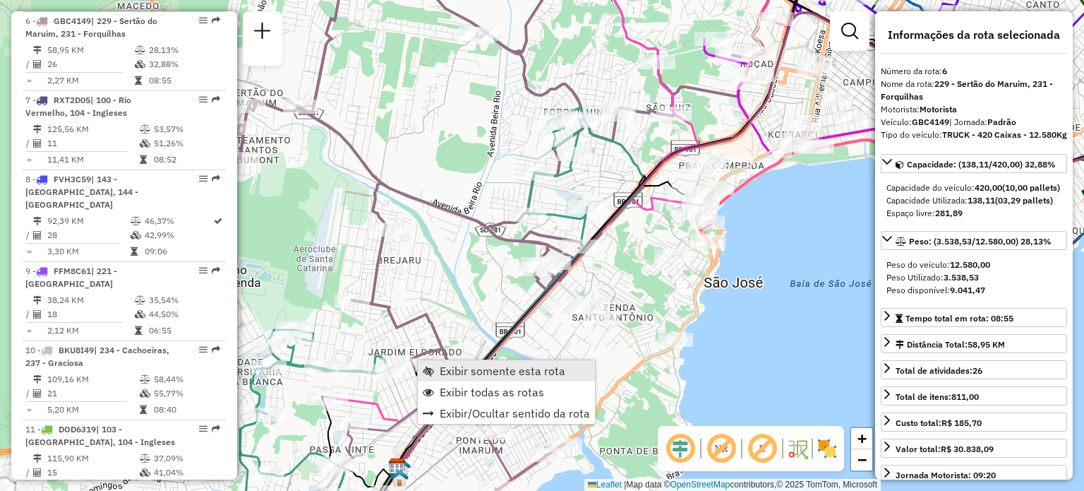
click at [443, 366] on span "Exibir somente esta rota" at bounding box center [503, 370] width 126 height 11
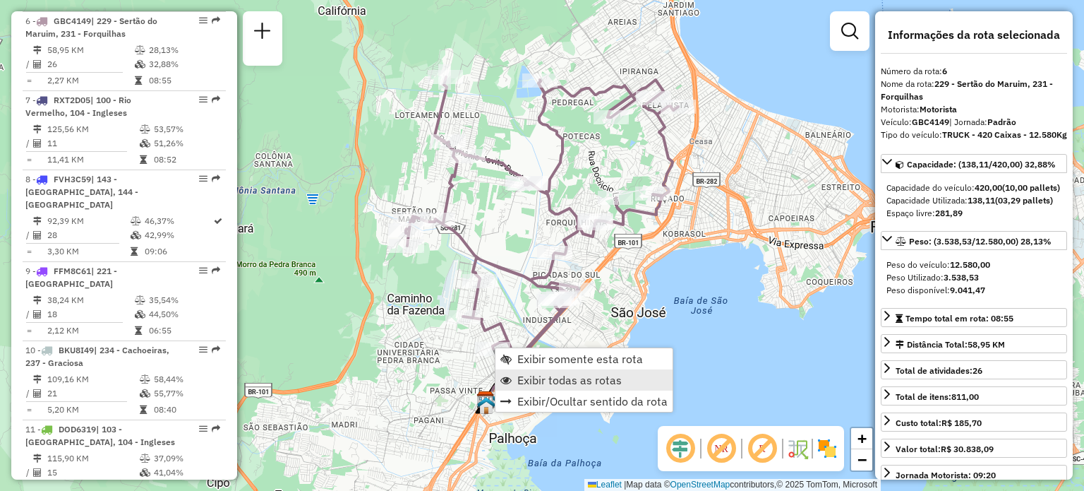
click at [522, 376] on span "Exibir todas as rotas" at bounding box center [569, 379] width 104 height 11
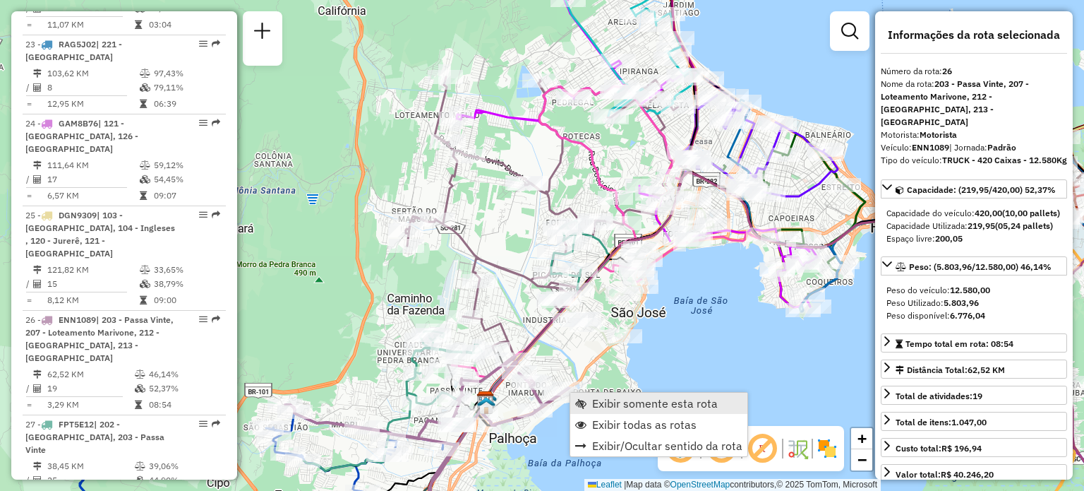
scroll to position [2603, 0]
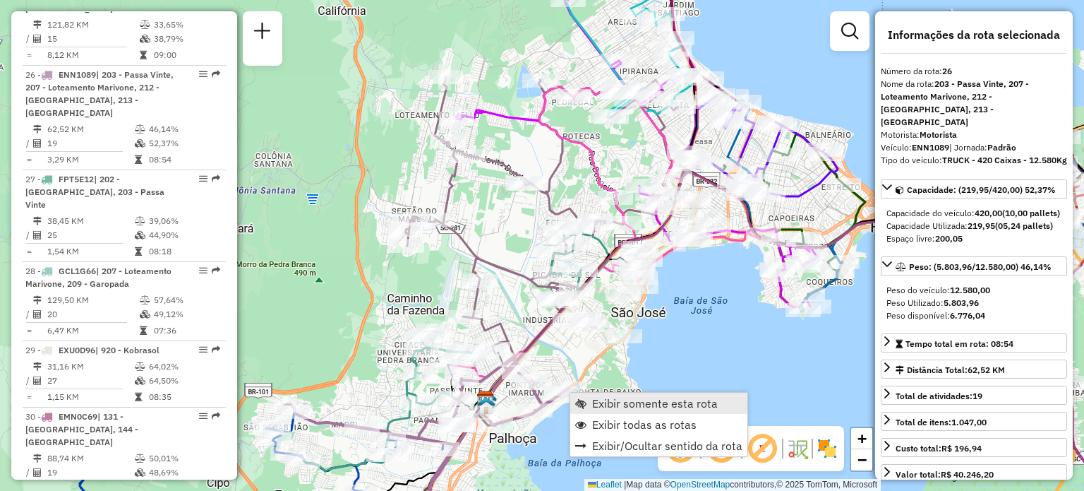
click at [587, 398] on link "Exibir somente esta rota" at bounding box center [658, 403] width 177 height 21
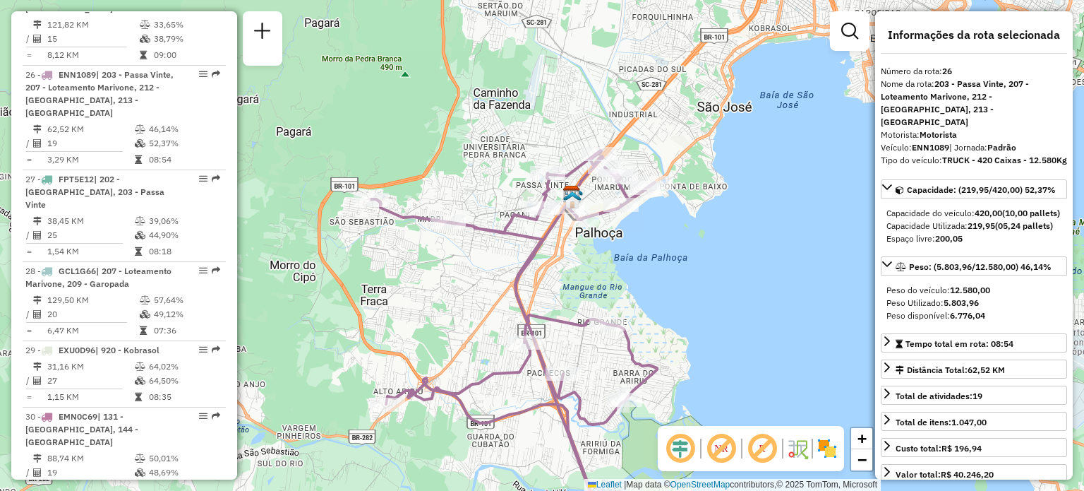
drag, startPoint x: 638, startPoint y: 176, endPoint x: 610, endPoint y: 307, distance: 134.3
click at [610, 309] on div "Janela de atendimento Grade de atendimento Capacidade Transportadoras Veículos …" at bounding box center [542, 245] width 1084 height 491
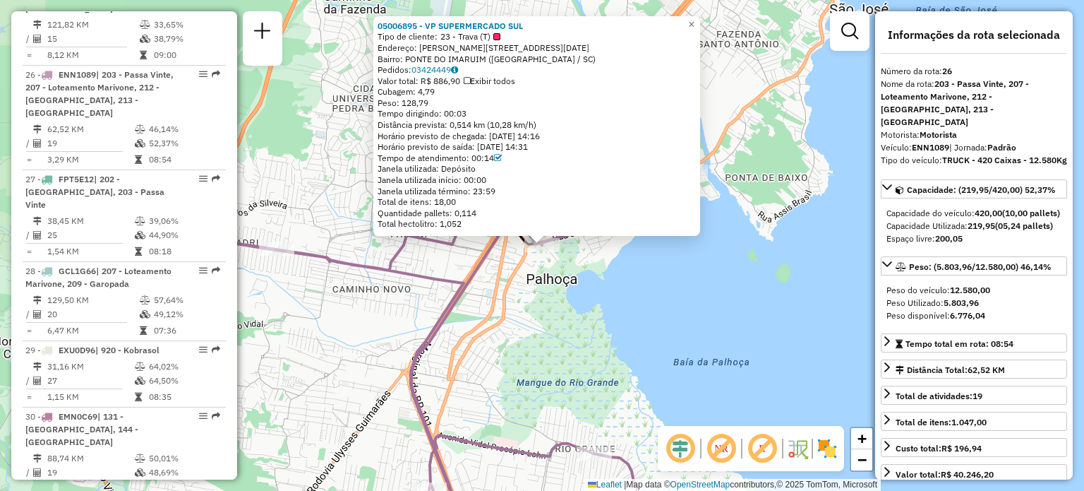
click at [582, 309] on div "05006895 - VP SUPERMERCADO SUL Tipo de cliente: 23 - Trava (T) Endereço: R JOAO…" at bounding box center [542, 245] width 1084 height 491
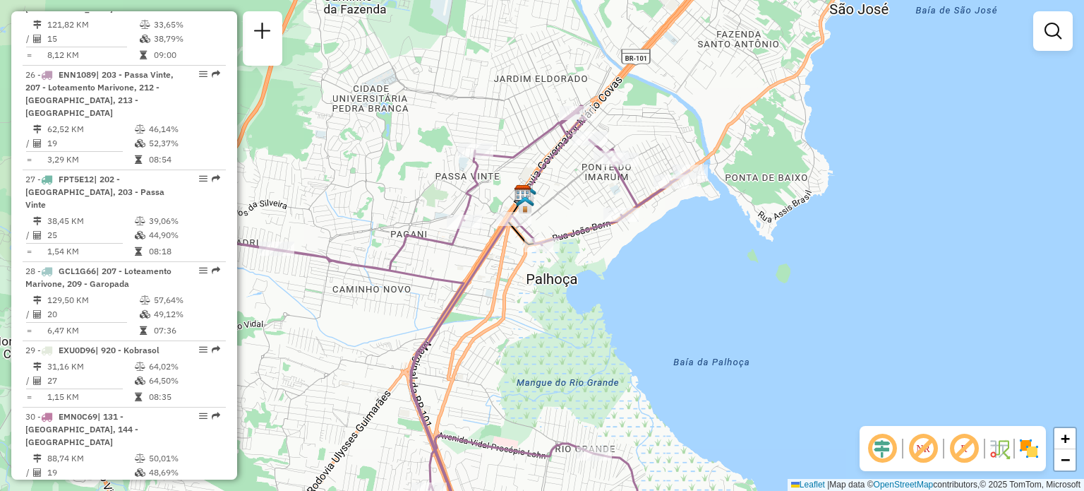
select select "**********"
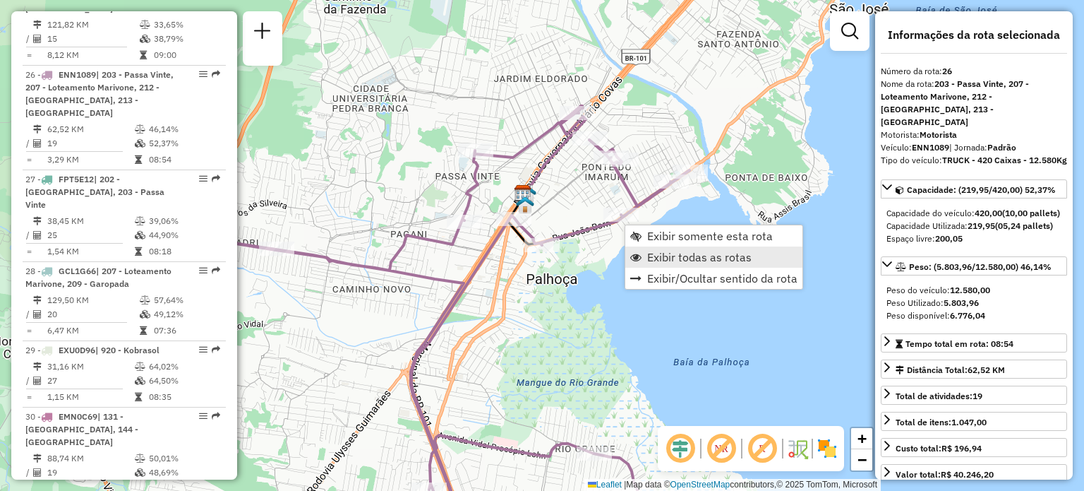
click at [647, 254] on span "Exibir todas as rotas" at bounding box center [699, 256] width 104 height 11
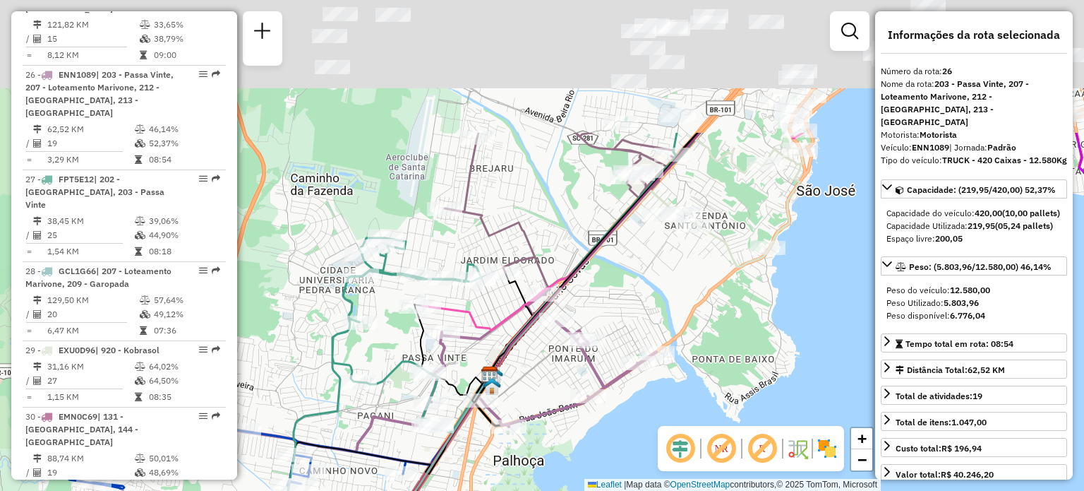
drag, startPoint x: 625, startPoint y: 131, endPoint x: 590, endPoint y: 406, distance: 276.9
click at [590, 406] on div "Rota 26 - Placa ENN1089 05022737 - JUCILMAR JOSE ELI - Janela de atendimento Gr…" at bounding box center [542, 245] width 1084 height 491
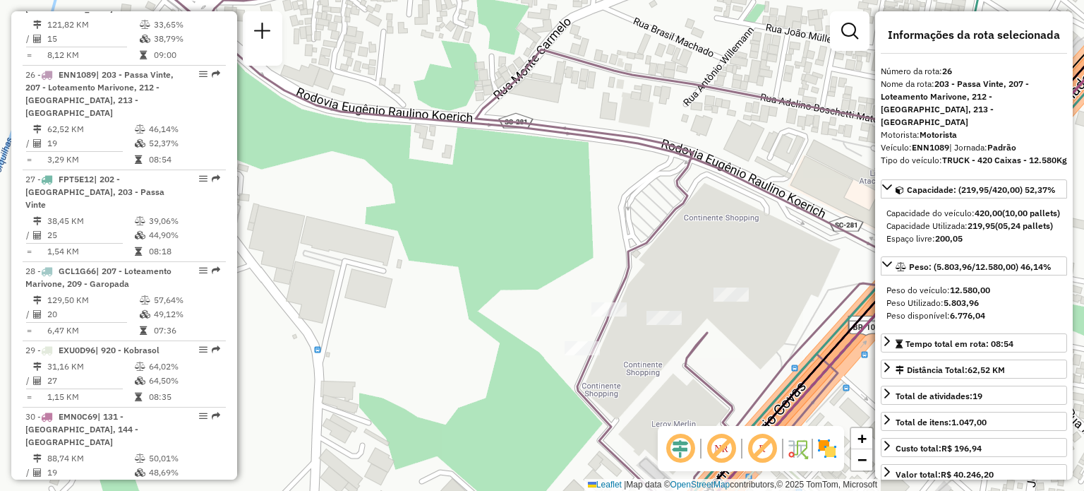
drag, startPoint x: 642, startPoint y: 295, endPoint x: 586, endPoint y: 270, distance: 61.6
click at [589, 269] on div "Rota 26 - Placa ENN1089 05022737 - JUCILMAR JOSE ELI - Rota 26 - Placa ENN1089 …" at bounding box center [542, 245] width 1084 height 491
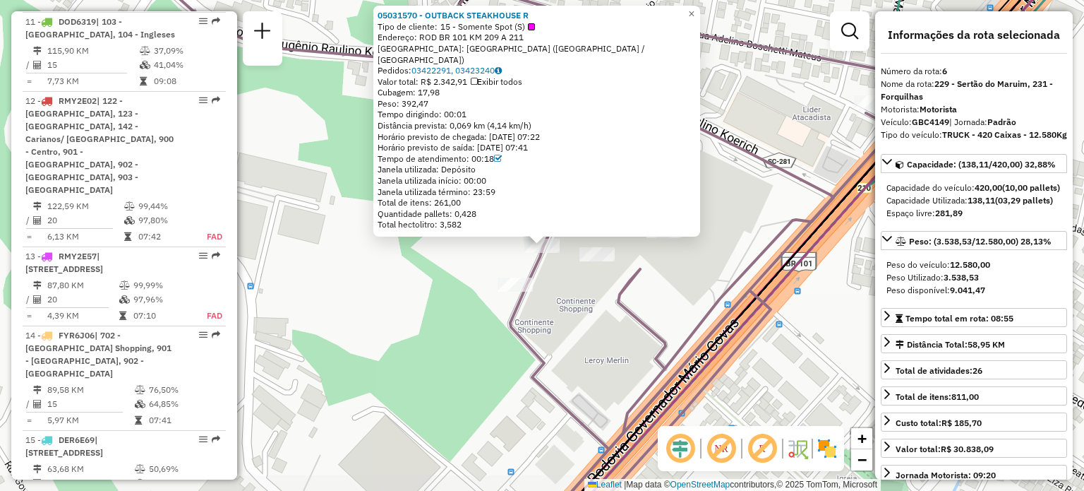
scroll to position [974, 0]
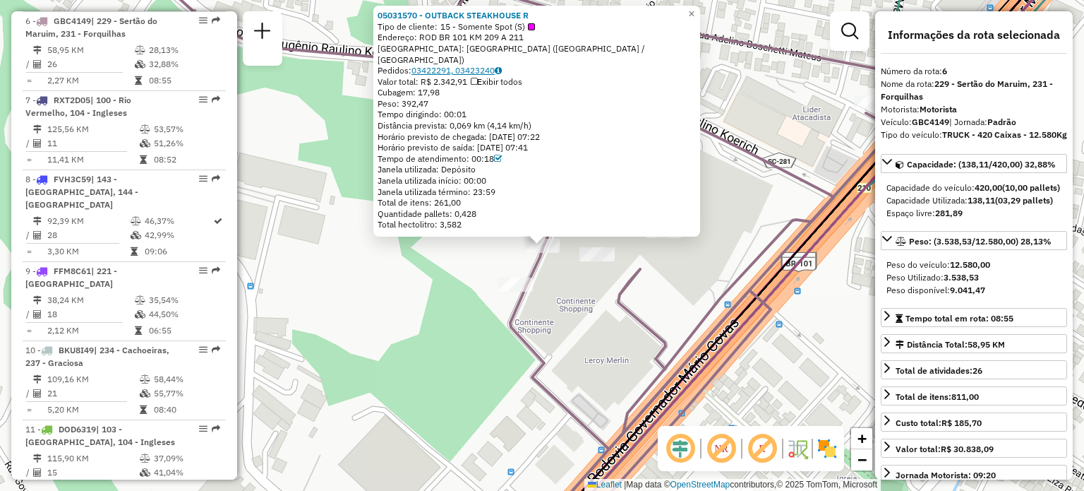
click at [470, 67] on link "03422291, 03423240" at bounding box center [457, 70] width 90 height 11
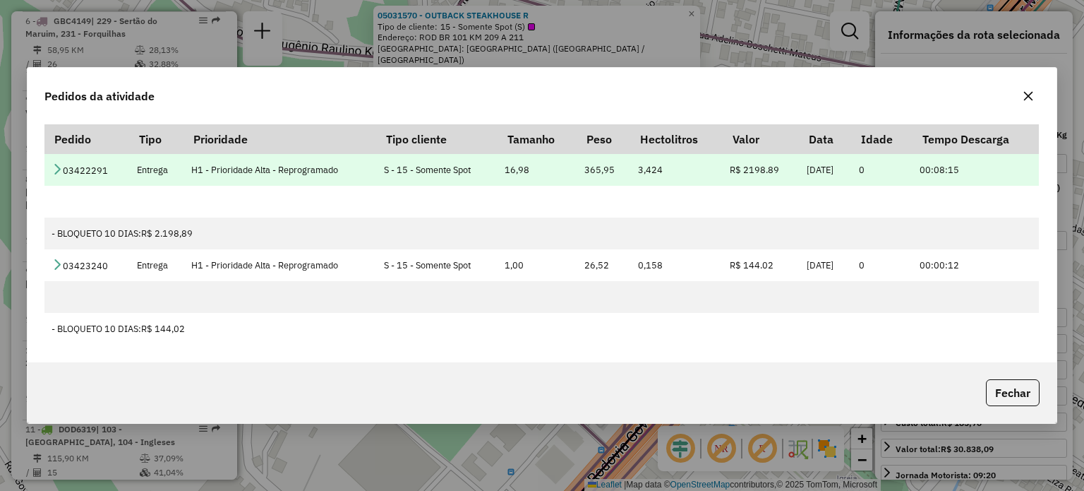
click at [235, 179] on td "H1 - Prioridade Alta - Reprogramado" at bounding box center [280, 170] width 193 height 32
click at [76, 169] on td "03422291" at bounding box center [86, 170] width 85 height 32
click at [68, 169] on td "03422291" at bounding box center [86, 170] width 85 height 32
click at [60, 169] on icon at bounding box center [57, 168] width 11 height 11
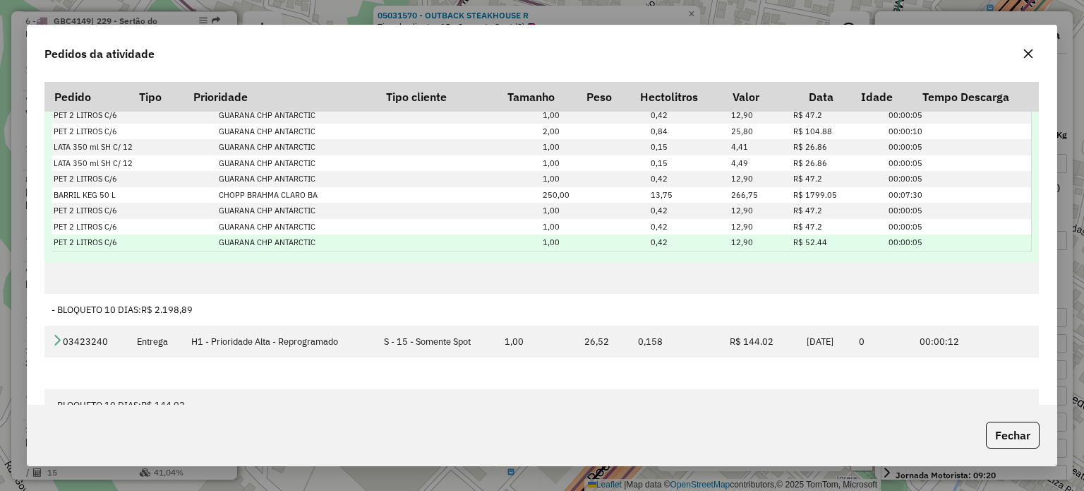
scroll to position [32, 0]
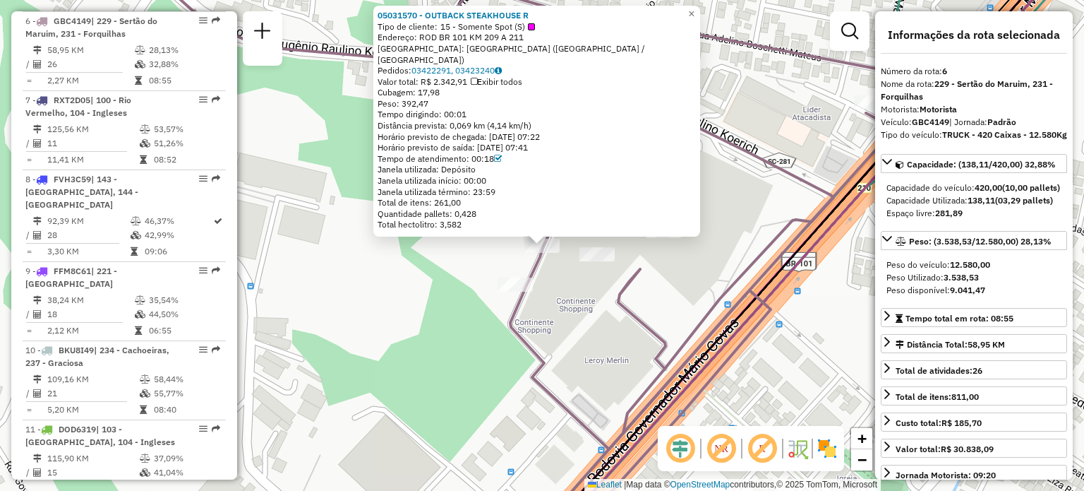
click at [457, 61] on div "Bairro: DISTRITO INDUSTRIAL (SAO JOSE / SC)" at bounding box center [537, 54] width 318 height 22
click at [458, 66] on link "03422291, 03423240" at bounding box center [457, 70] width 90 height 11
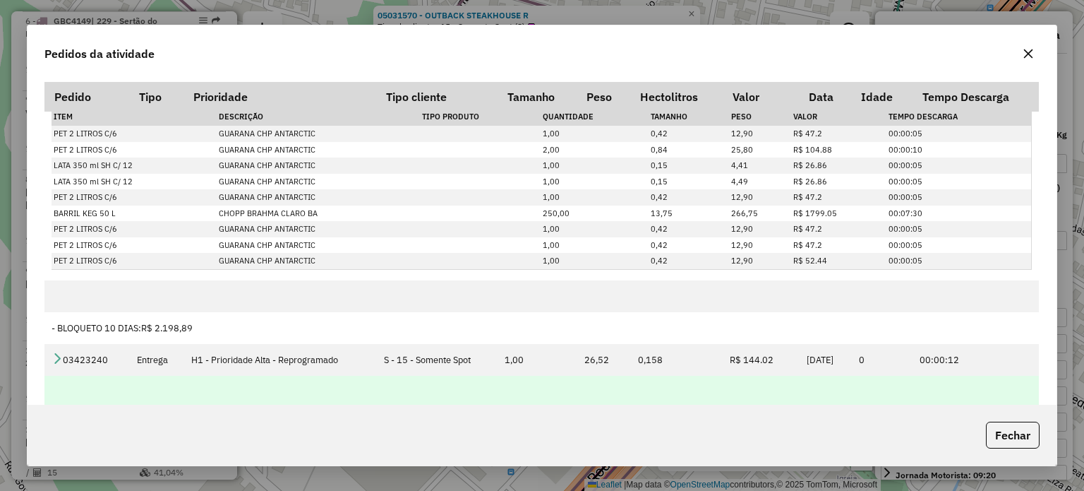
scroll to position [66, 0]
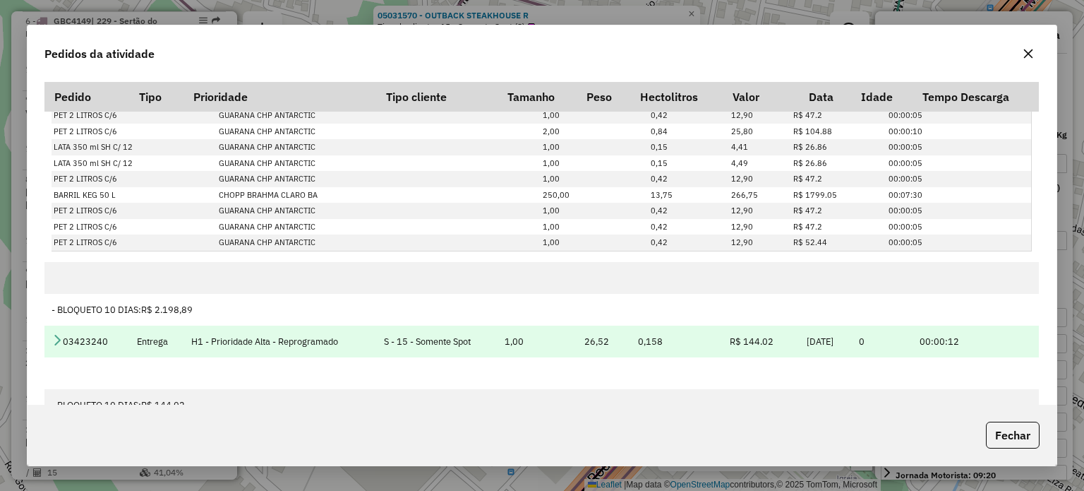
click at [54, 342] on icon at bounding box center [57, 339] width 11 height 11
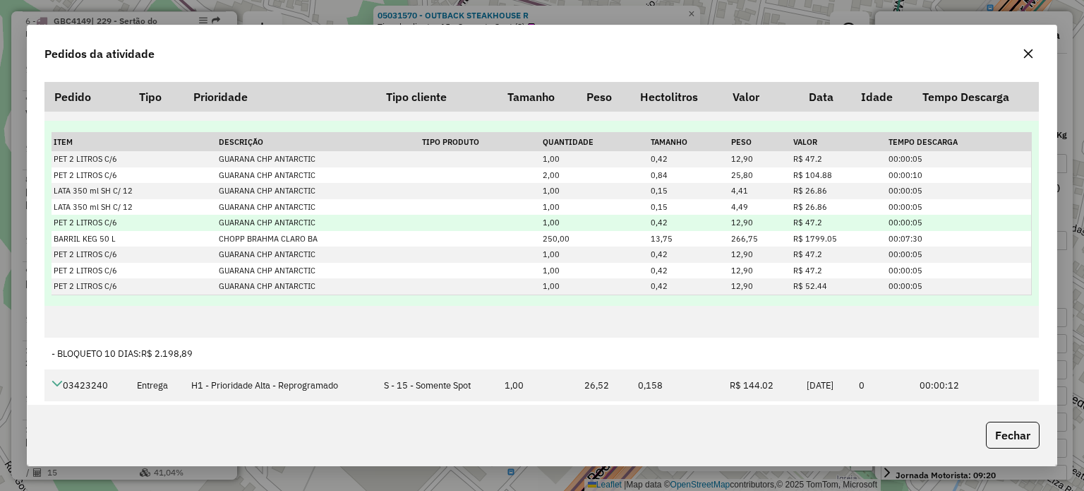
scroll to position [0, 0]
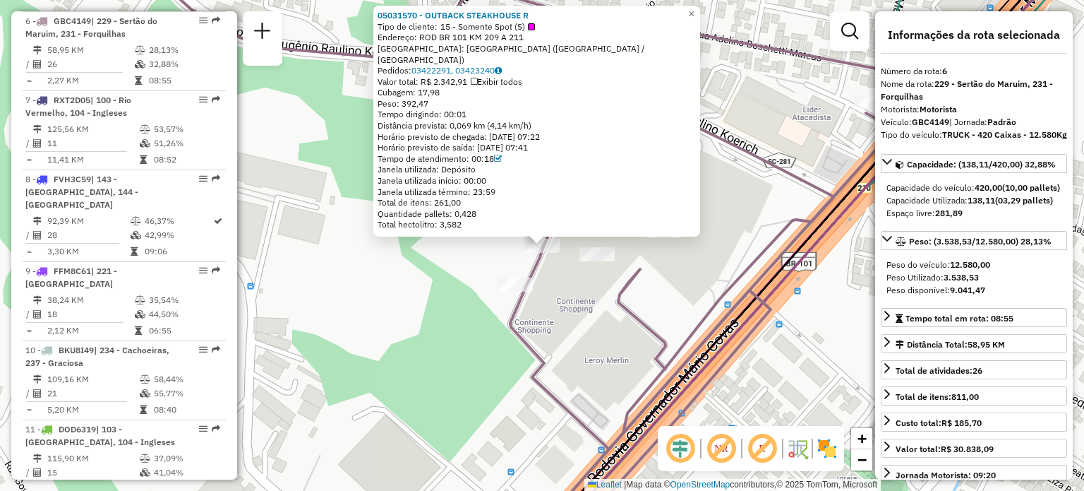
click at [486, 316] on div "05031570 - OUTBACK STEAKHOUSE R Tipo de cliente: 15 - Somente Spot (S) Endereço…" at bounding box center [542, 245] width 1084 height 491
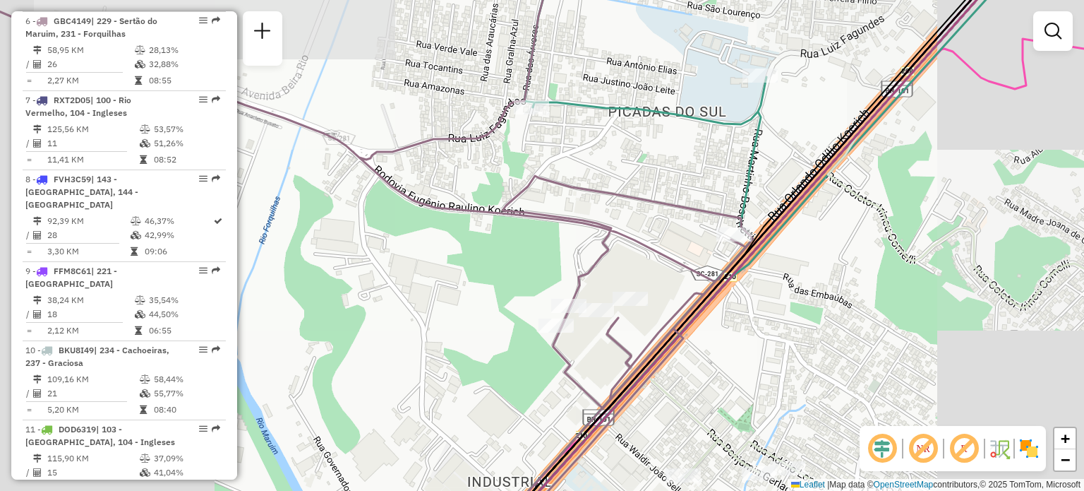
drag, startPoint x: 467, startPoint y: 217, endPoint x: 558, endPoint y: 279, distance: 109.7
click at [558, 279] on div "Janela de atendimento Grade de atendimento Capacidade Transportadoras Veículos …" at bounding box center [542, 245] width 1084 height 491
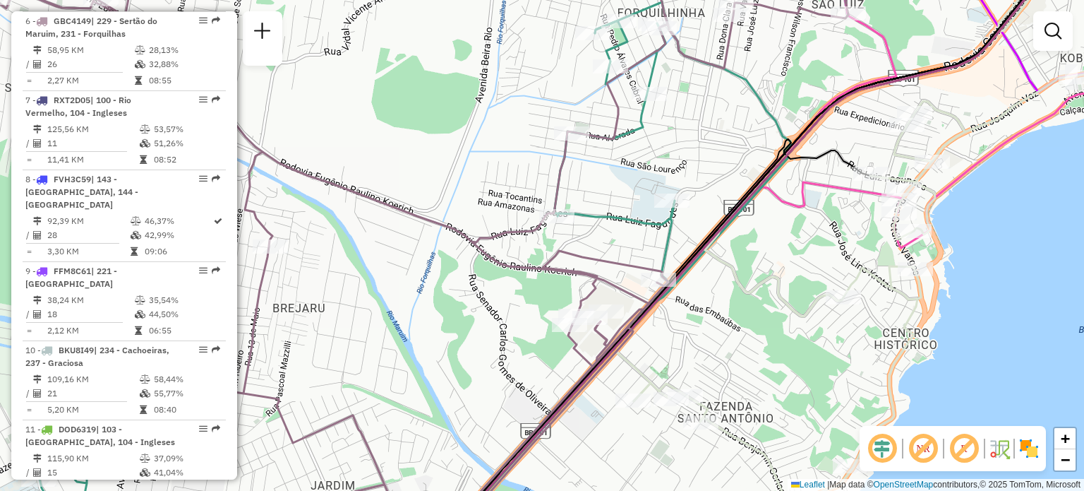
drag, startPoint x: 443, startPoint y: 207, endPoint x: 502, endPoint y: 236, distance: 65.4
click at [469, 241] on icon at bounding box center [475, 263] width 1003 height 564
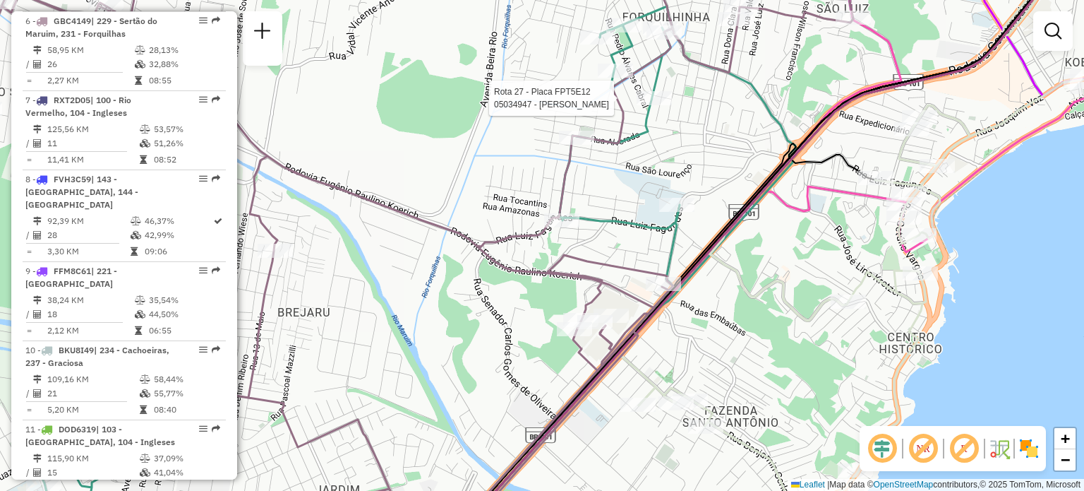
select select "**********"
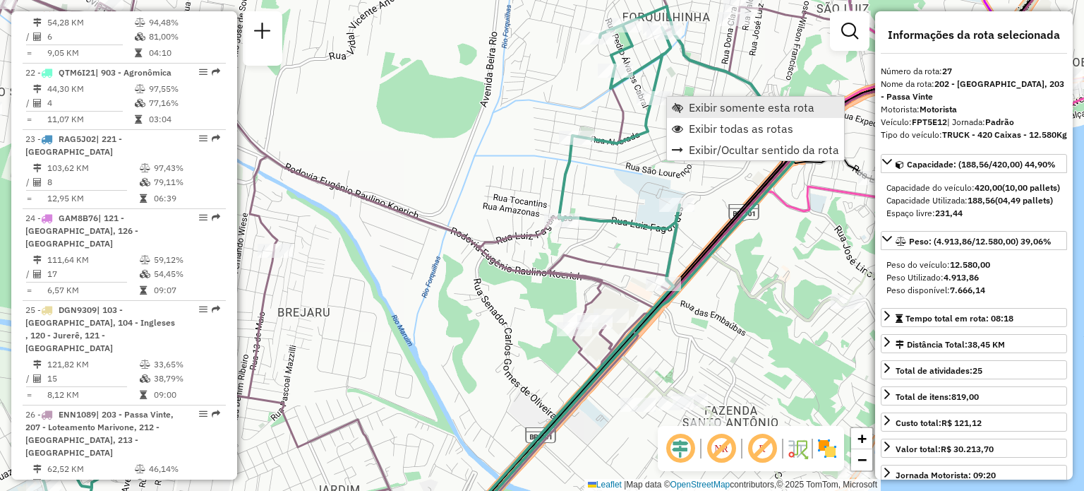
scroll to position [2694, 0]
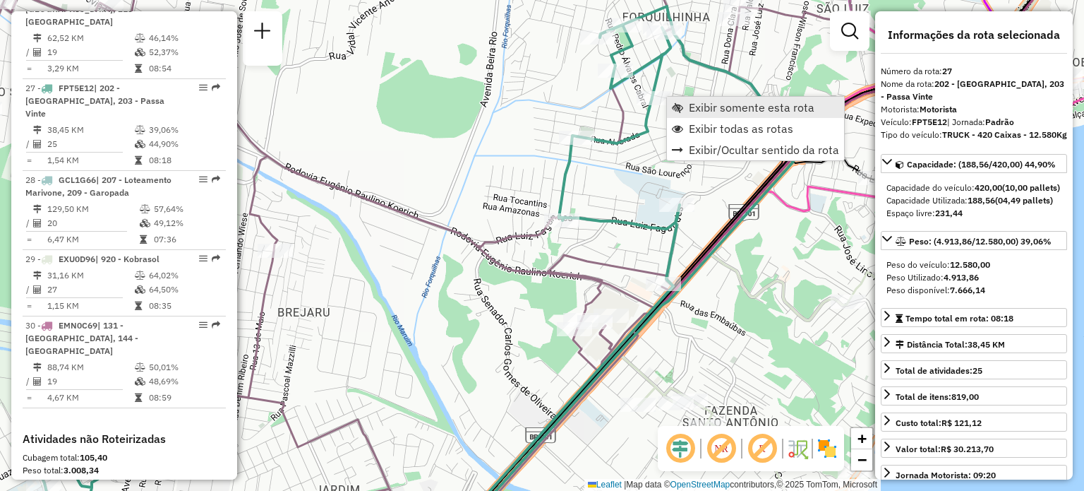
click at [697, 104] on span "Exibir somente esta rota" at bounding box center [752, 107] width 126 height 11
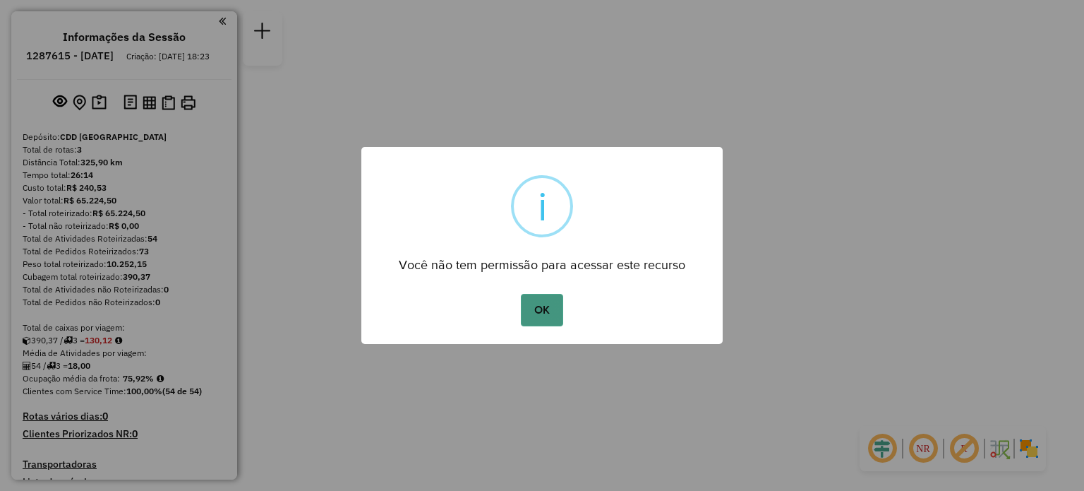
click at [536, 307] on button "OK" at bounding box center [542, 310] width 42 height 32
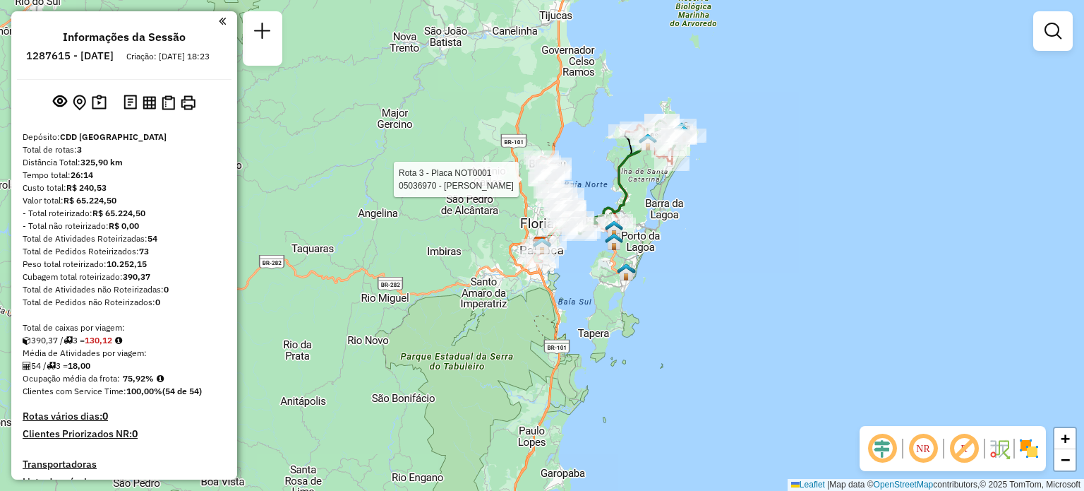
select select "**********"
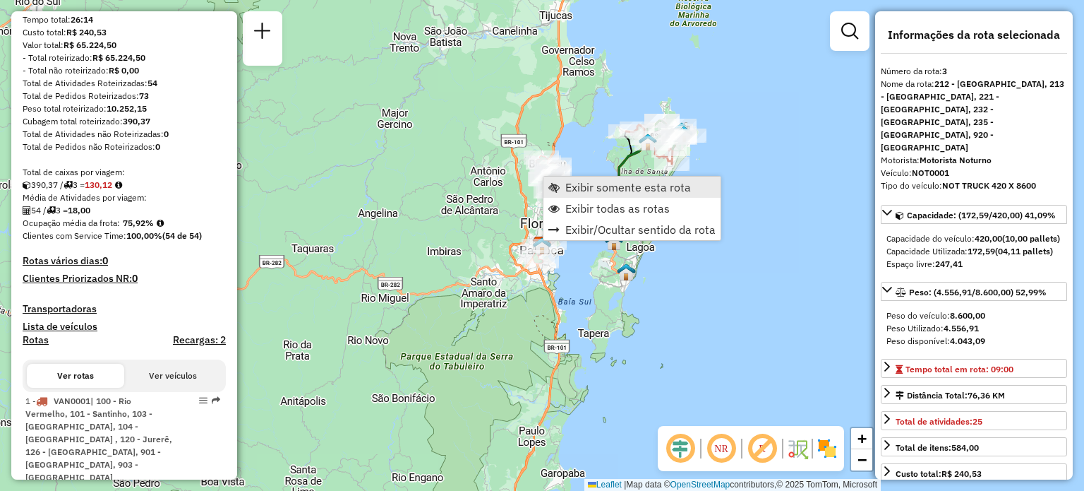
scroll to position [443, 0]
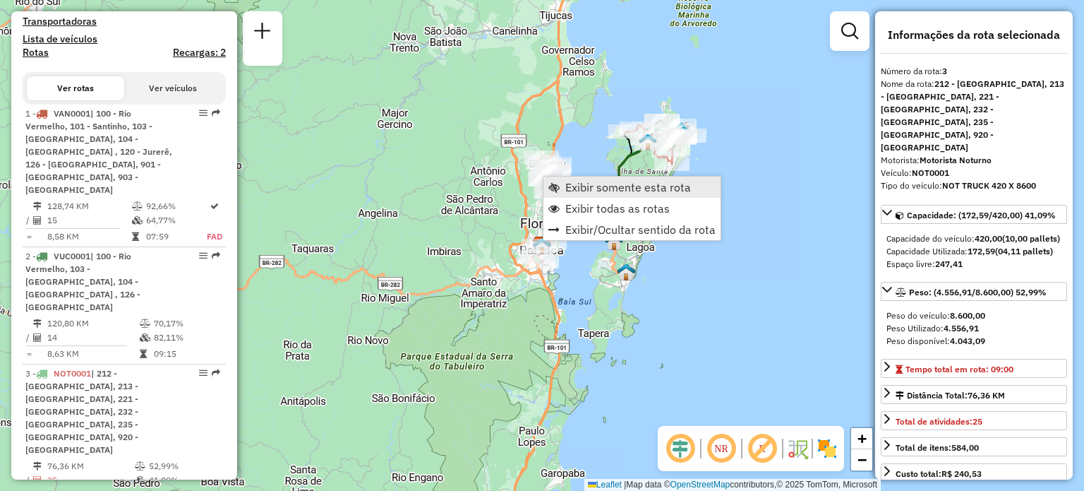
click at [567, 178] on link "Exibir somente esta rota" at bounding box center [632, 186] width 177 height 21
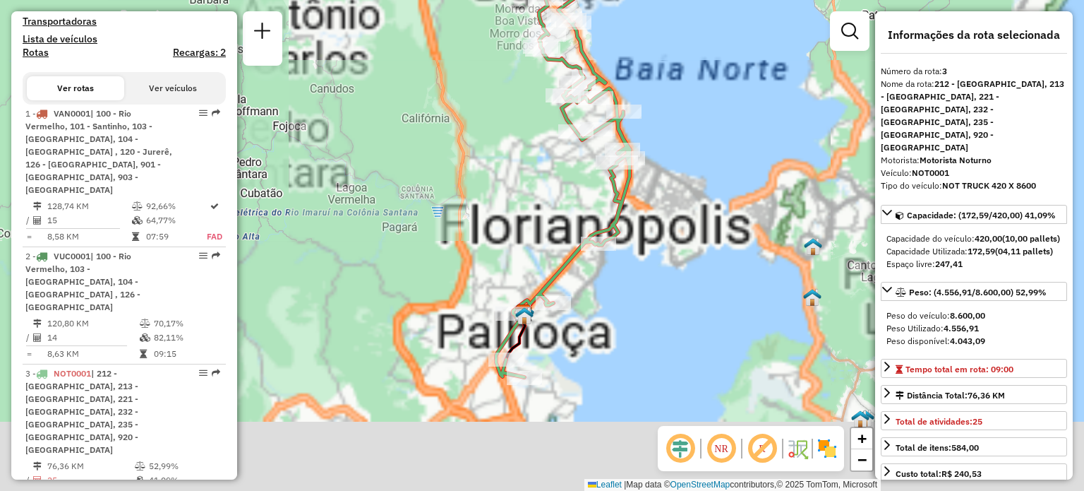
drag, startPoint x: 672, startPoint y: 190, endPoint x: 689, endPoint y: 109, distance: 82.2
click at [695, 106] on div "Janela de atendimento Grade de atendimento Capacidade Transportadoras Veículos …" at bounding box center [542, 245] width 1084 height 491
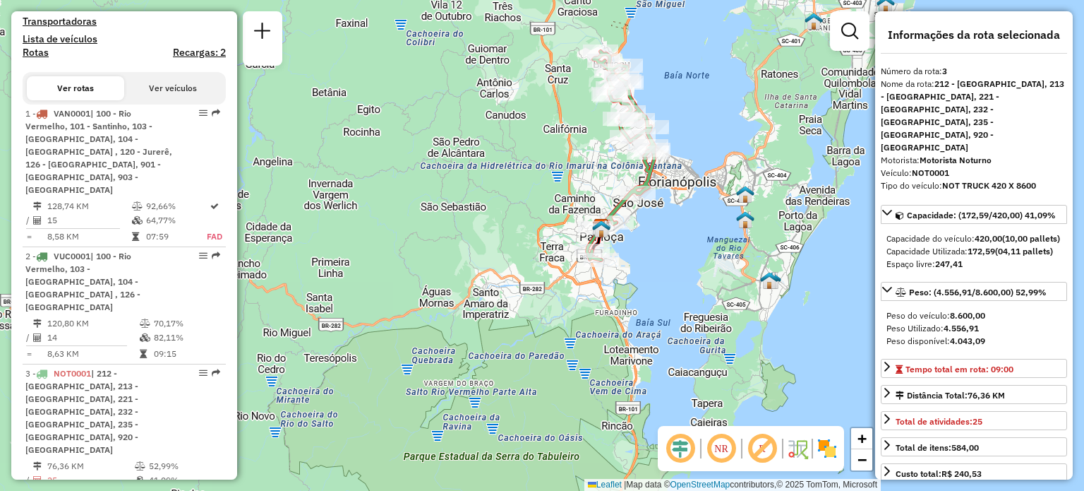
drag, startPoint x: 674, startPoint y: 115, endPoint x: 675, endPoint y: 152, distance: 36.7
click at [675, 152] on div "Janela de atendimento Grade de atendimento Capacidade Transportadoras Veículos …" at bounding box center [542, 245] width 1084 height 491
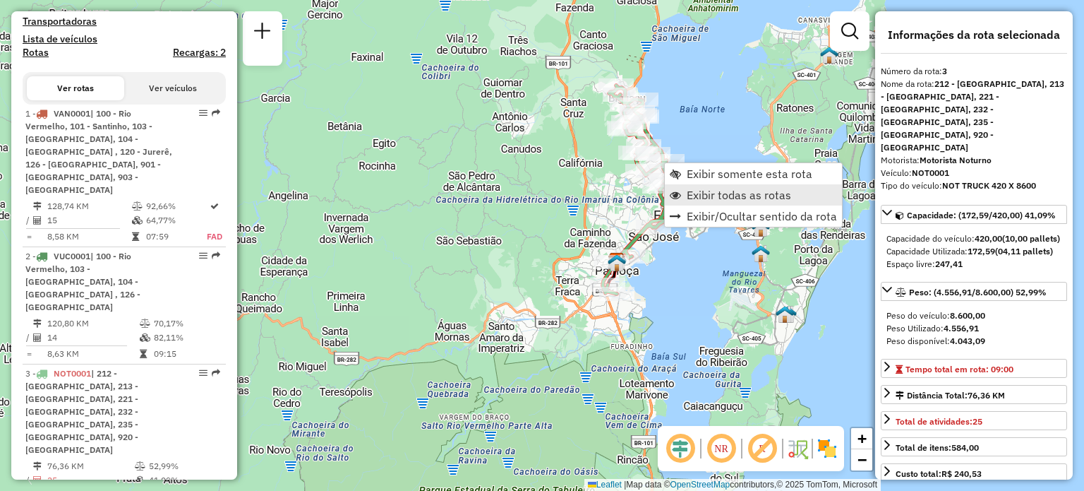
click at [688, 191] on span "Exibir todas as rotas" at bounding box center [739, 194] width 104 height 11
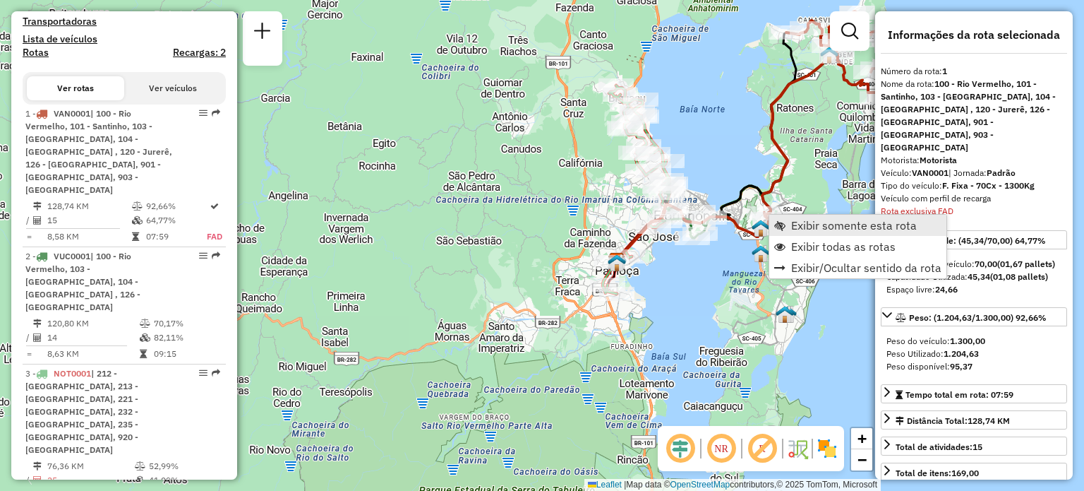
click at [776, 220] on span "Exibir somente esta rota" at bounding box center [779, 225] width 11 height 11
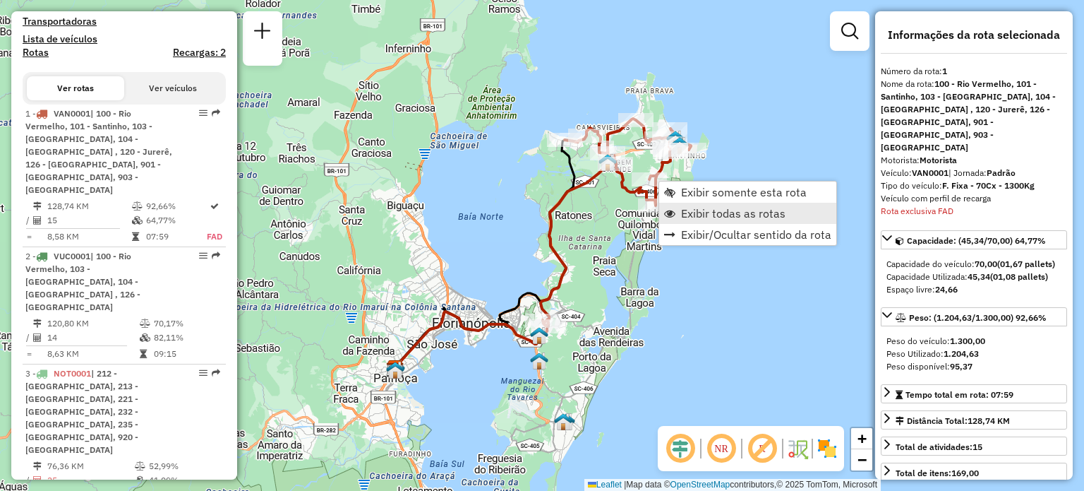
click at [695, 212] on span "Exibir todas as rotas" at bounding box center [733, 213] width 104 height 11
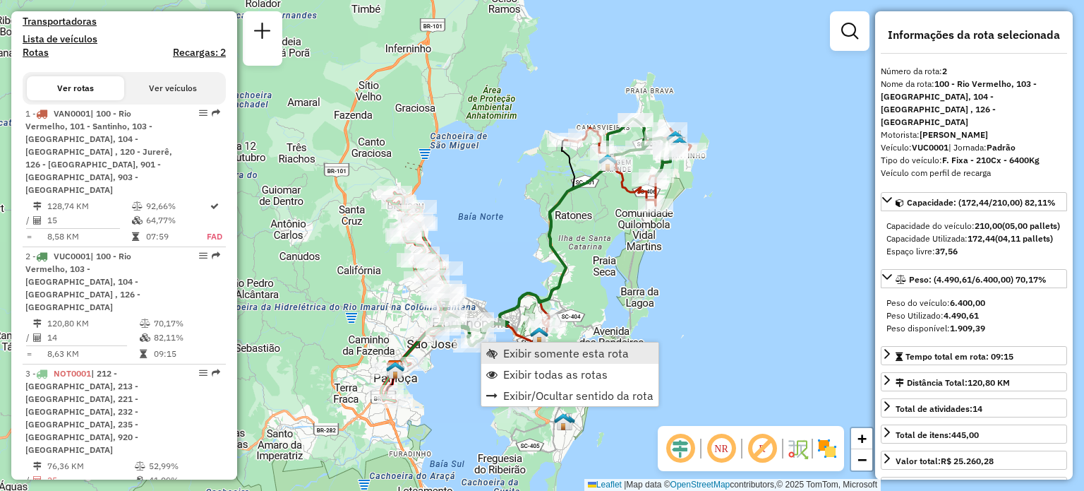
click at [496, 345] on link "Exibir somente esta rota" at bounding box center [569, 352] width 177 height 21
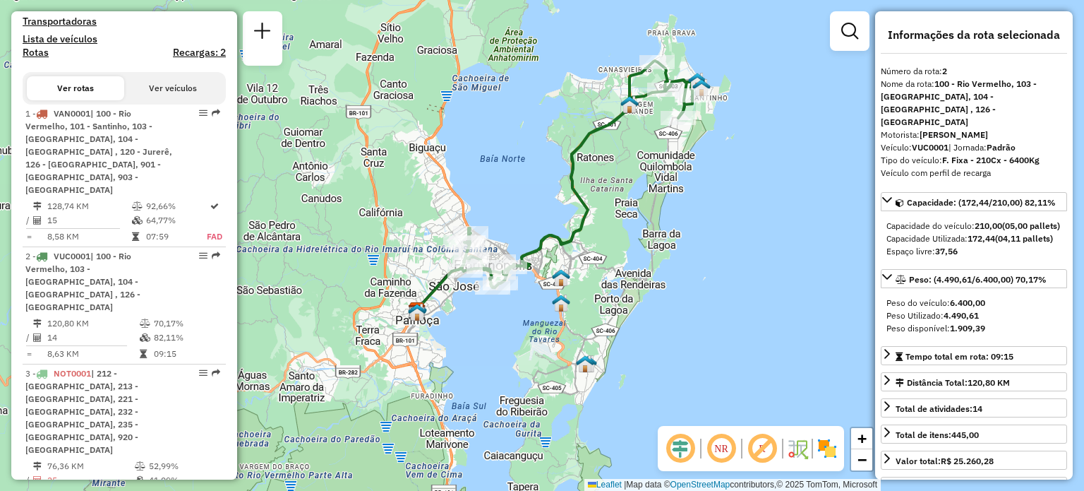
drag, startPoint x: 593, startPoint y: 272, endPoint x: 604, endPoint y: 214, distance: 59.0
click at [604, 214] on div "Janela de atendimento Grade de atendimento Capacidade Transportadoras Veículos …" at bounding box center [542, 245] width 1084 height 491
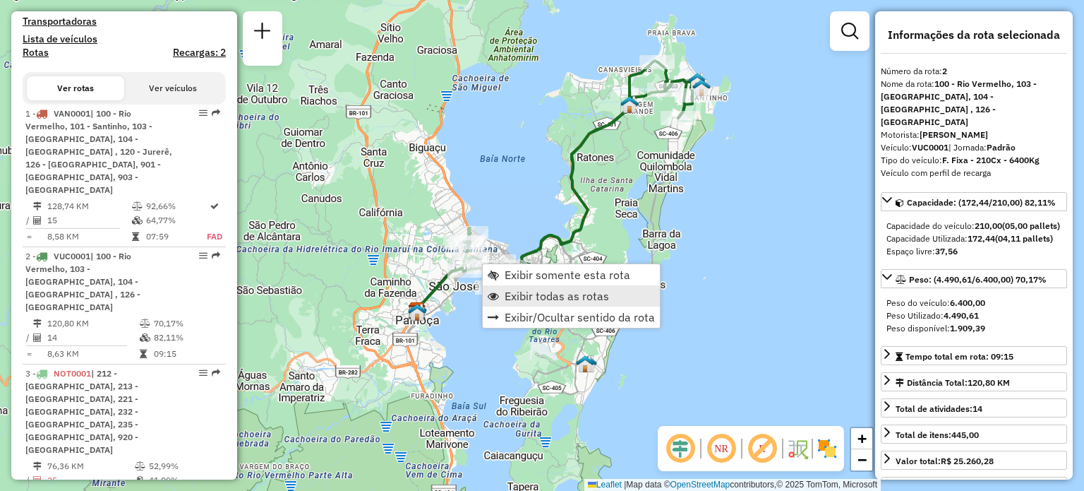
click at [514, 297] on span "Exibir todas as rotas" at bounding box center [557, 295] width 104 height 11
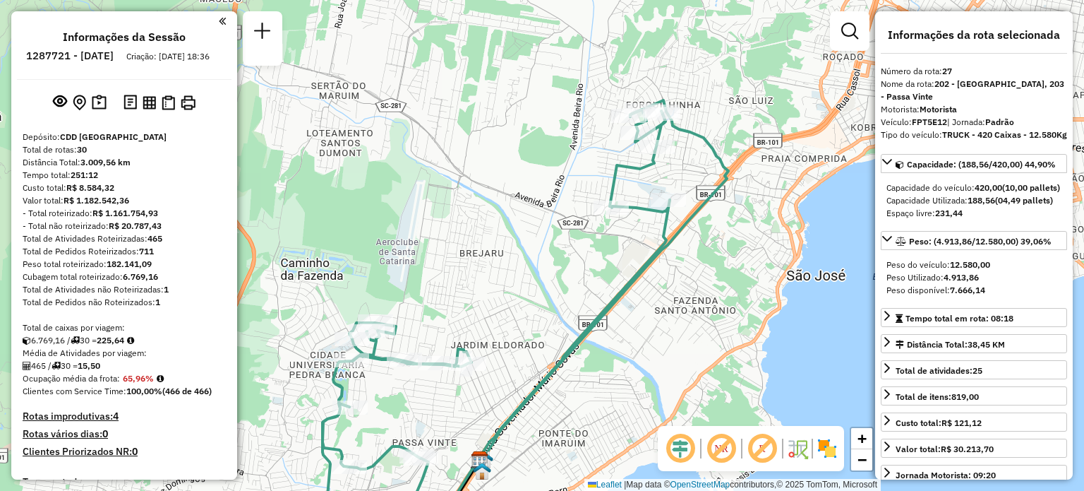
select select "**********"
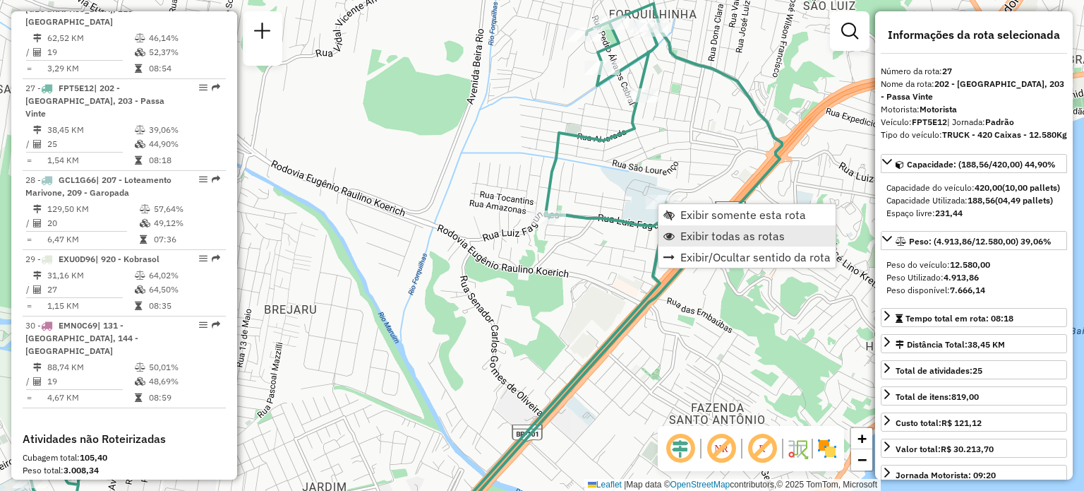
click at [693, 231] on span "Exibir todas as rotas" at bounding box center [733, 235] width 104 height 11
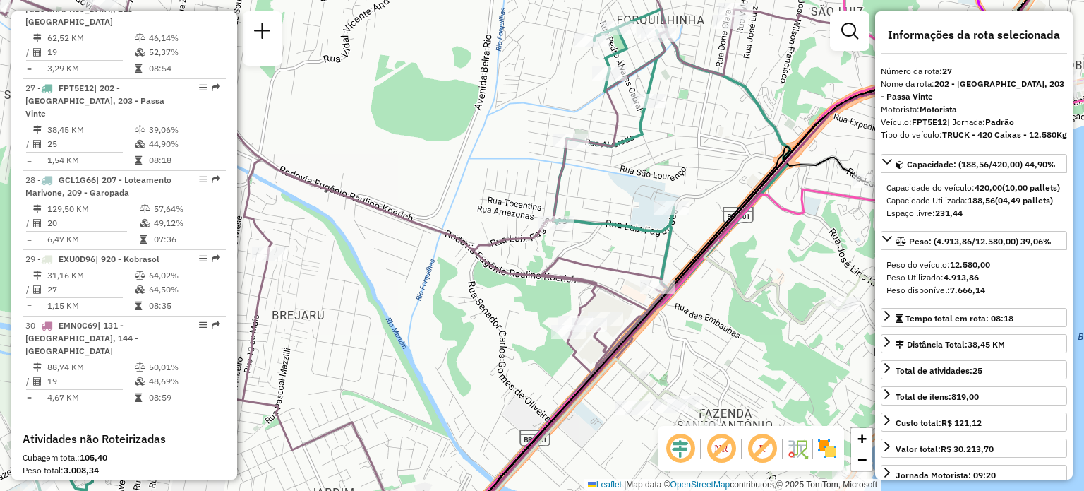
drag, startPoint x: 496, startPoint y: 188, endPoint x: 737, endPoint y: 205, distance: 241.3
click at [737, 205] on div "Janela de atendimento Grade de atendimento Capacidade Transportadoras Veículos …" at bounding box center [542, 245] width 1084 height 491
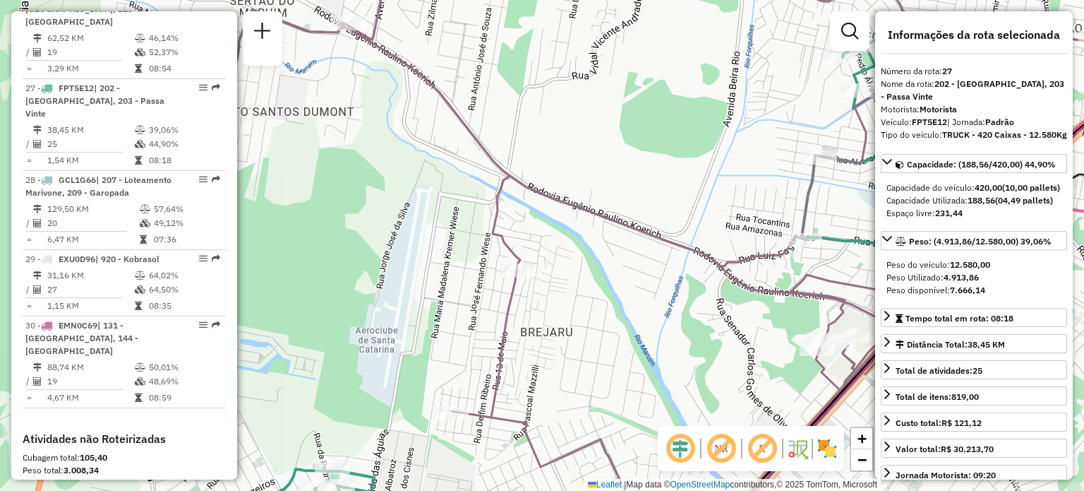
drag, startPoint x: 522, startPoint y: 165, endPoint x: 641, endPoint y: 246, distance: 143.9
click at [625, 237] on div "Janela de atendimento Grade de atendimento Capacidade Transportadoras Veículos …" at bounding box center [542, 245] width 1084 height 491
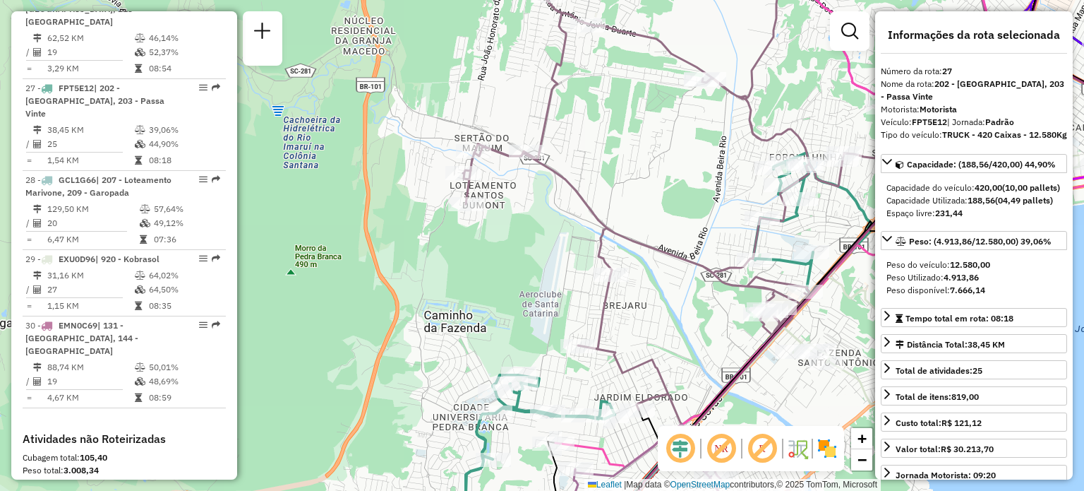
drag, startPoint x: 620, startPoint y: 124, endPoint x: 625, endPoint y: 239, distance: 115.9
click at [625, 239] on div "Janela de atendimento Grade de atendimento Capacidade Transportadoras Veículos …" at bounding box center [542, 245] width 1084 height 491
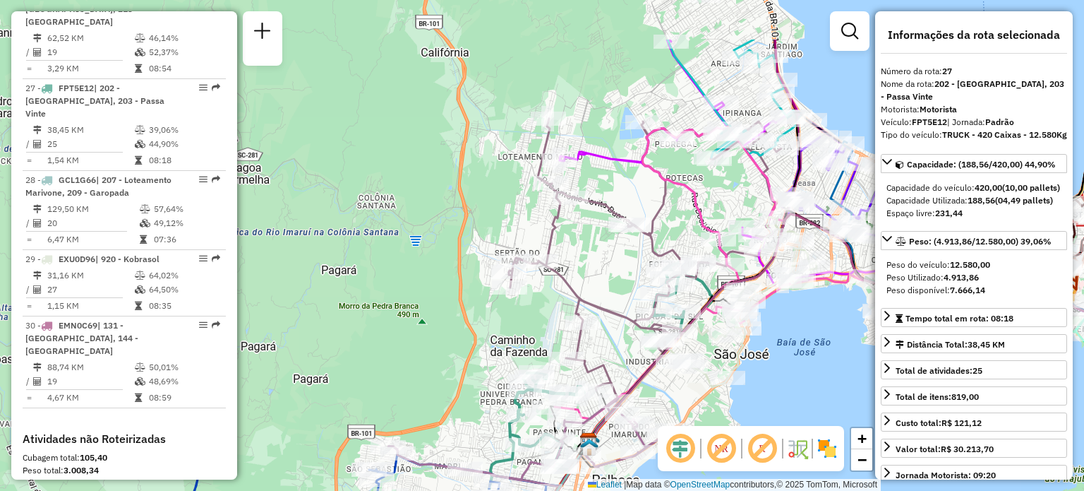
drag, startPoint x: 678, startPoint y: 88, endPoint x: 571, endPoint y: 265, distance: 207.4
click at [570, 267] on div "Janela de atendimento Grade de atendimento Capacidade Transportadoras Veículos …" at bounding box center [542, 245] width 1084 height 491
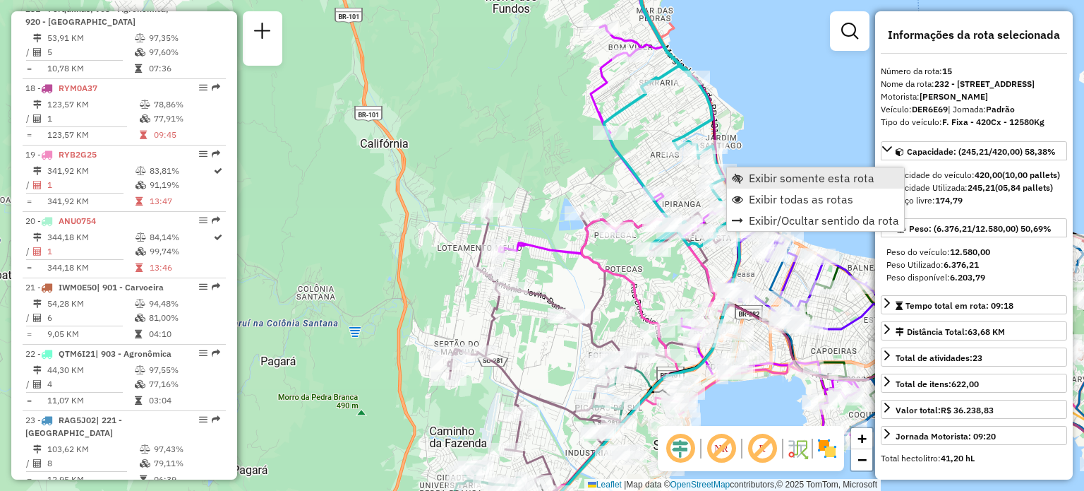
scroll to position [1747, 0]
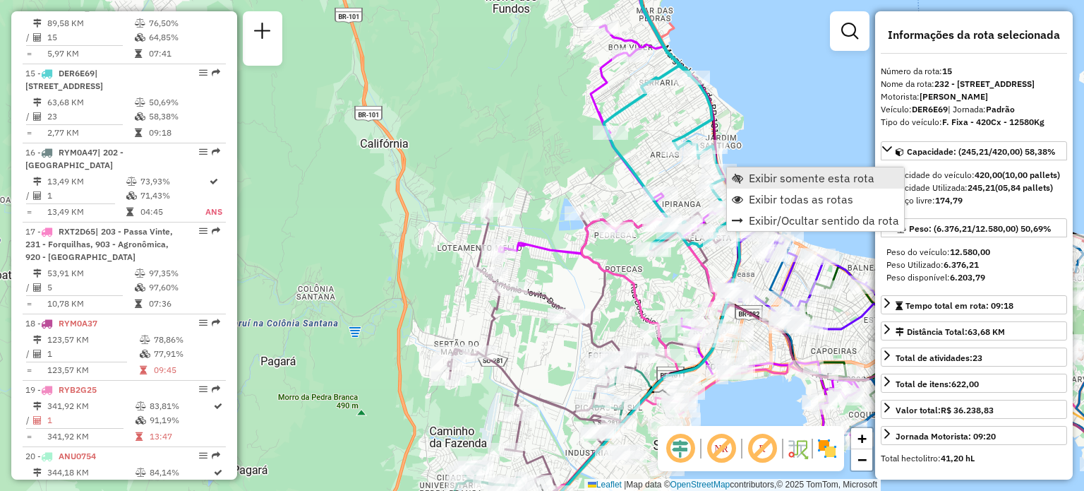
click at [751, 172] on span "Exibir somente esta rota" at bounding box center [812, 177] width 126 height 11
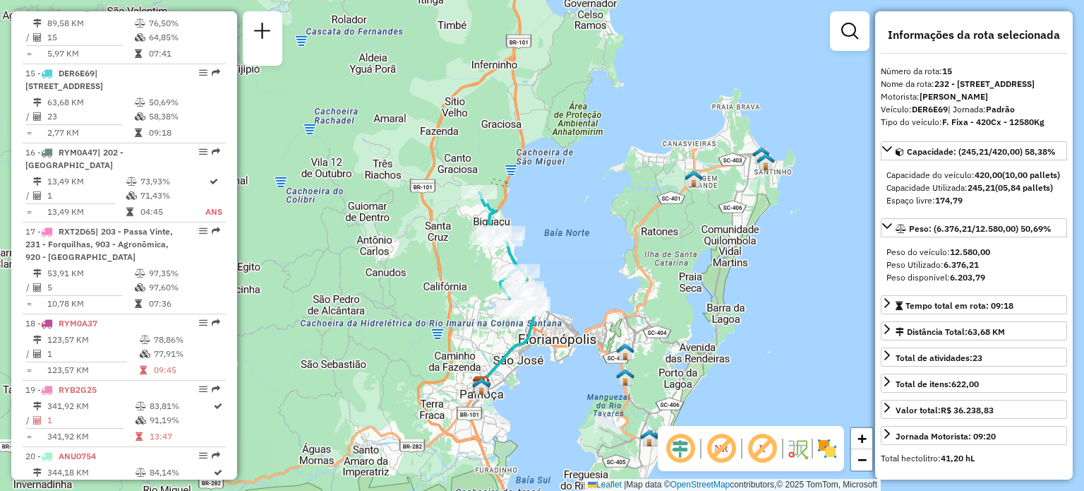
drag, startPoint x: 465, startPoint y: 225, endPoint x: 480, endPoint y: 289, distance: 65.4
click at [467, 293] on div "Janela de atendimento Grade de atendimento Capacidade Transportadoras Veículos …" at bounding box center [542, 245] width 1084 height 491
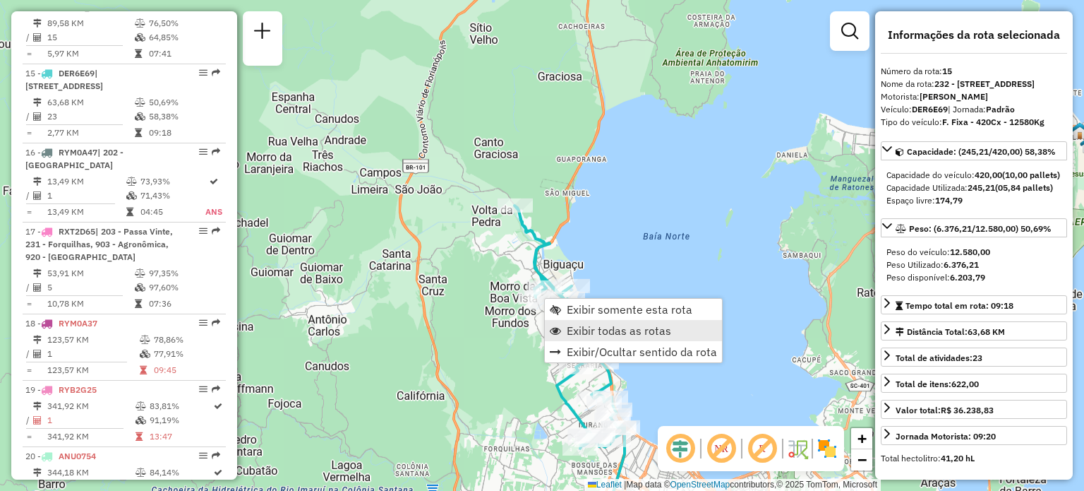
click at [589, 325] on span "Exibir todas as rotas" at bounding box center [619, 330] width 104 height 11
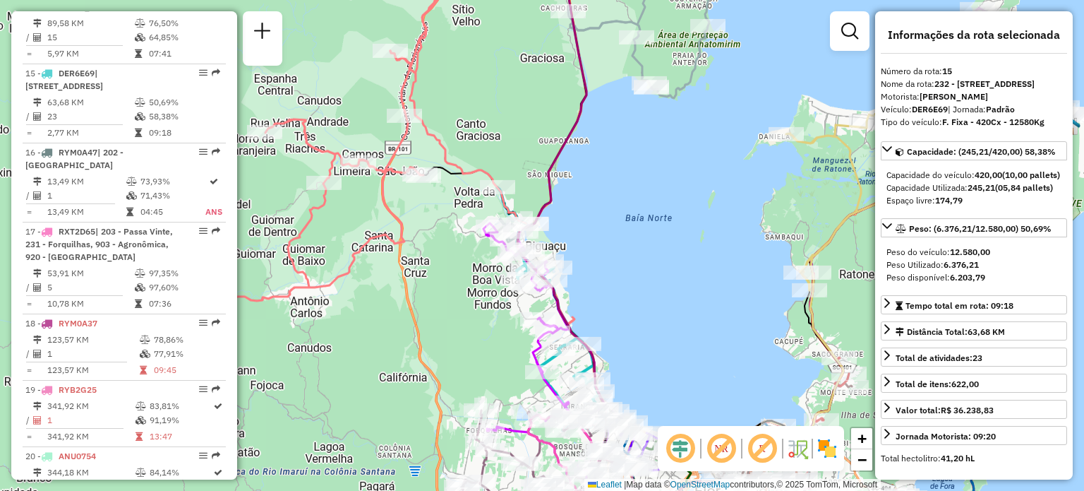
drag, startPoint x: 683, startPoint y: 321, endPoint x: 609, endPoint y: 214, distance: 130.8
click at [618, 220] on div "Janela de atendimento Grade de atendimento Capacidade Transportadoras Veículos …" at bounding box center [542, 245] width 1084 height 491
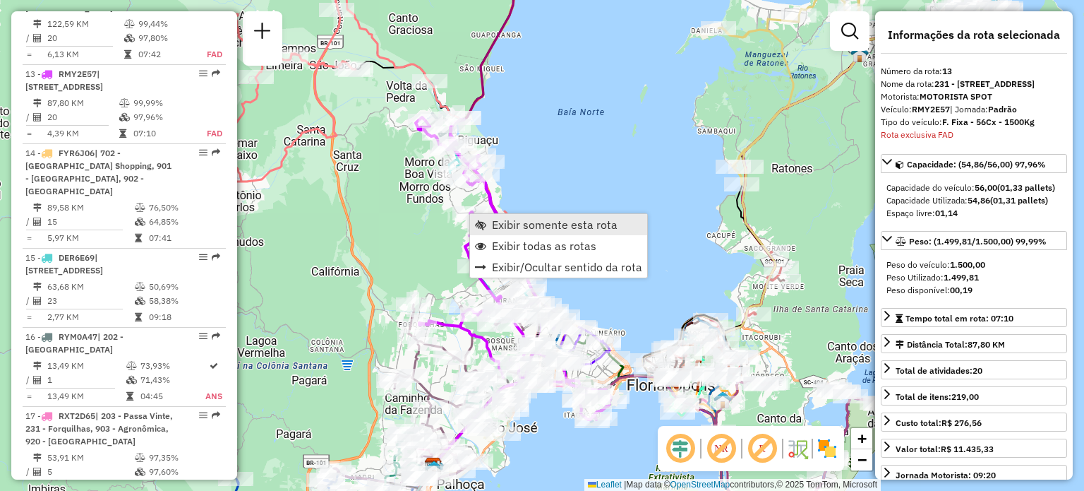
click at [496, 220] on span "Exibir somente esta rota" at bounding box center [555, 224] width 126 height 11
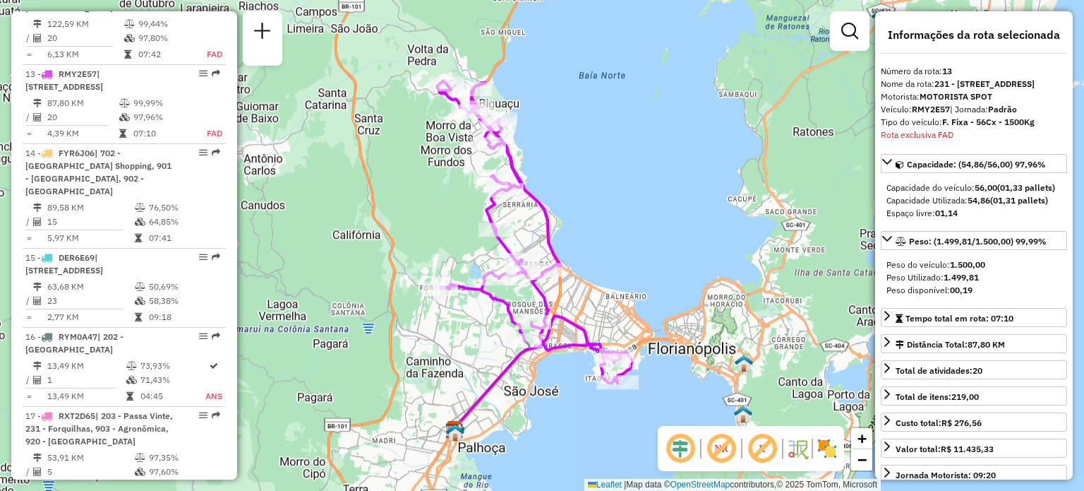
scroll to position [1564, 0]
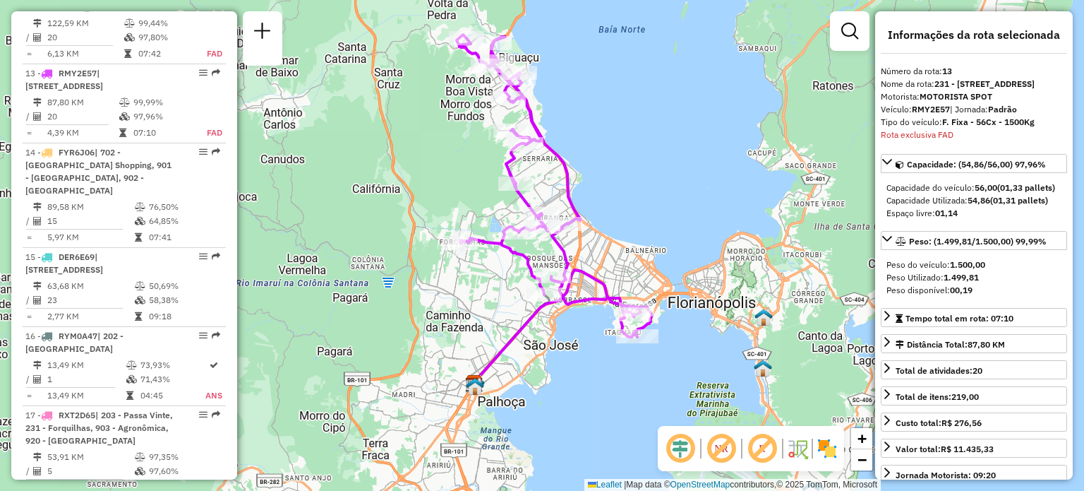
drag, startPoint x: 599, startPoint y: 299, endPoint x: 607, endPoint y: 245, distance: 54.2
click at [607, 248] on div "Janela de atendimento Grade de atendimento Capacidade Transportadoras Veículos …" at bounding box center [542, 245] width 1084 height 491
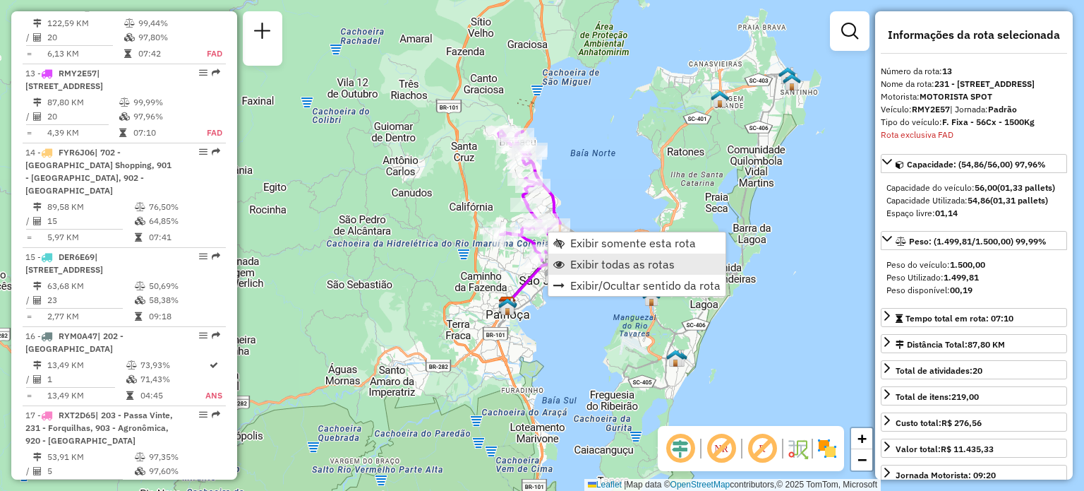
click at [589, 258] on span "Exibir todas as rotas" at bounding box center [622, 263] width 104 height 11
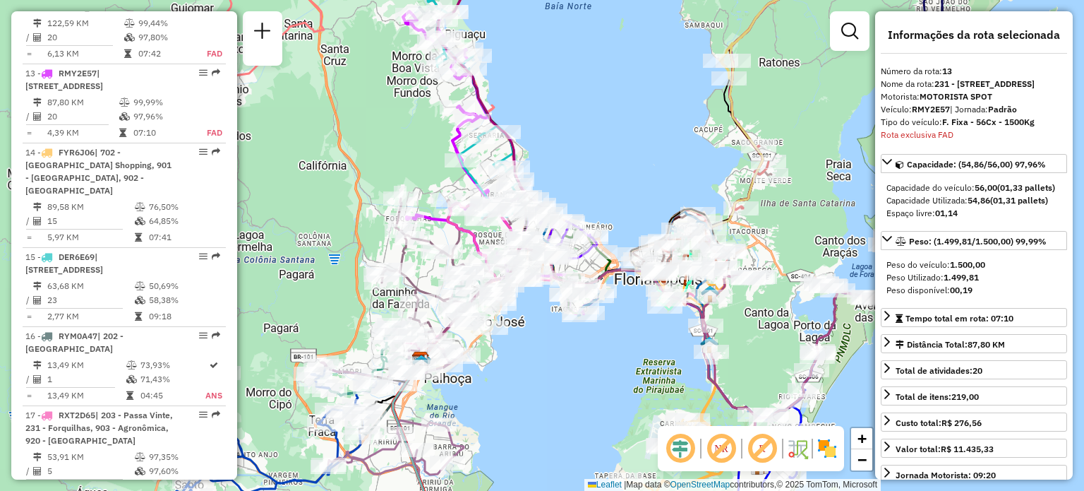
drag, startPoint x: 565, startPoint y: 104, endPoint x: 568, endPoint y: 248, distance: 143.3
click at [568, 247] on div "Janela de atendimento Grade de atendimento Capacidade Transportadoras Veículos …" at bounding box center [542, 245] width 1084 height 491
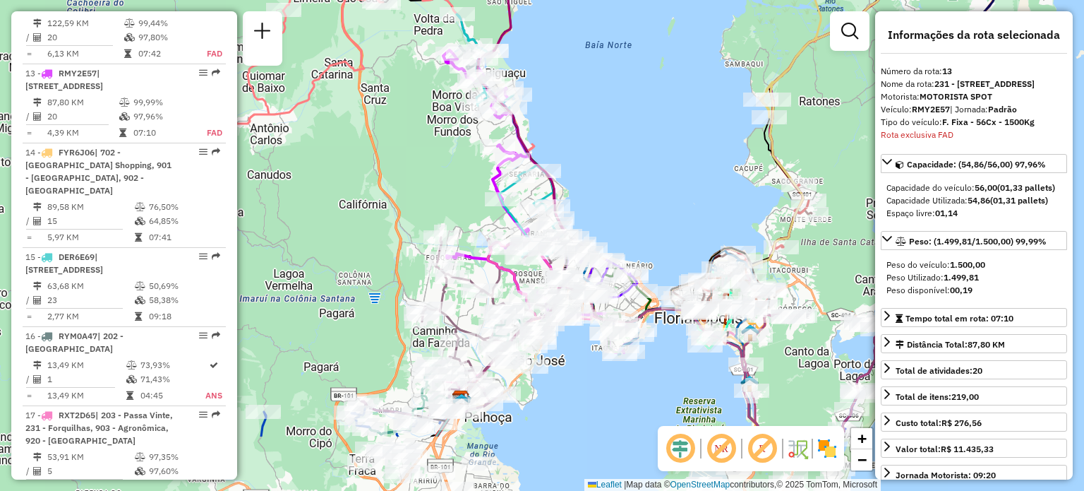
drag, startPoint x: 549, startPoint y: 228, endPoint x: 581, endPoint y: 140, distance: 93.4
click at [581, 140] on div "Janela de atendimento Grade de atendimento Capacidade Transportadoras Veículos …" at bounding box center [542, 245] width 1084 height 491
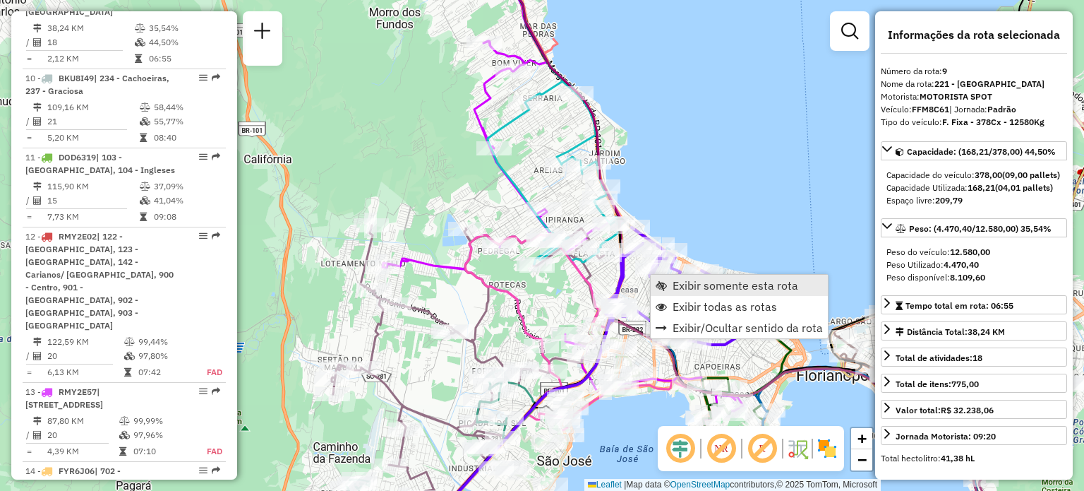
scroll to position [1210, 0]
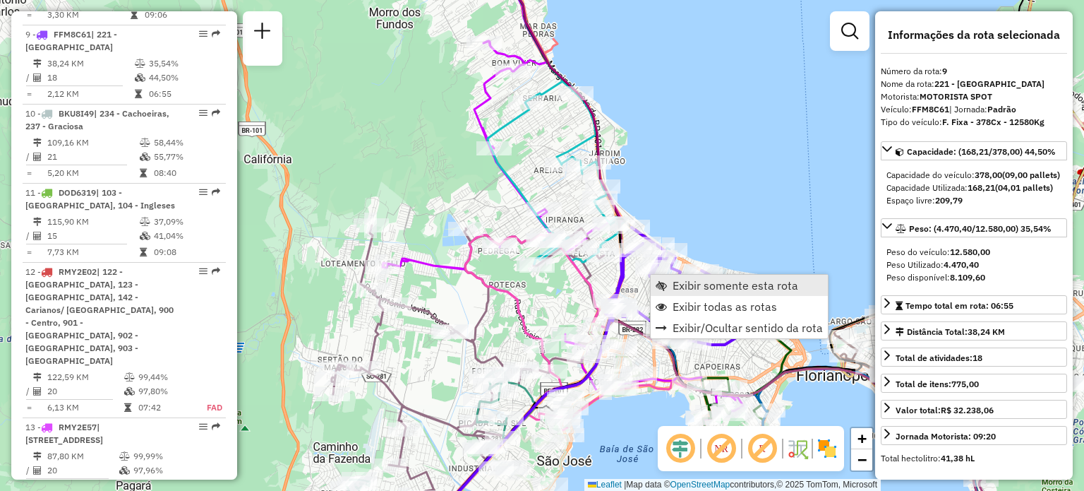
click at [664, 282] on span "Exibir somente esta rota" at bounding box center [661, 285] width 11 height 11
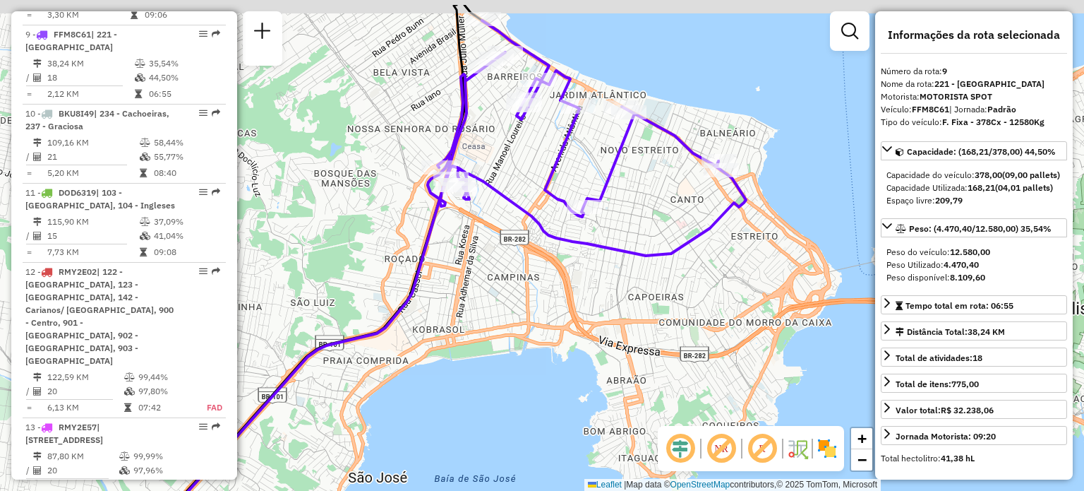
drag, startPoint x: 557, startPoint y: 114, endPoint x: 517, endPoint y: 167, distance: 67.1
click at [517, 167] on div "Janela de atendimento Grade de atendimento Capacidade Transportadoras Veículos …" at bounding box center [542, 245] width 1084 height 491
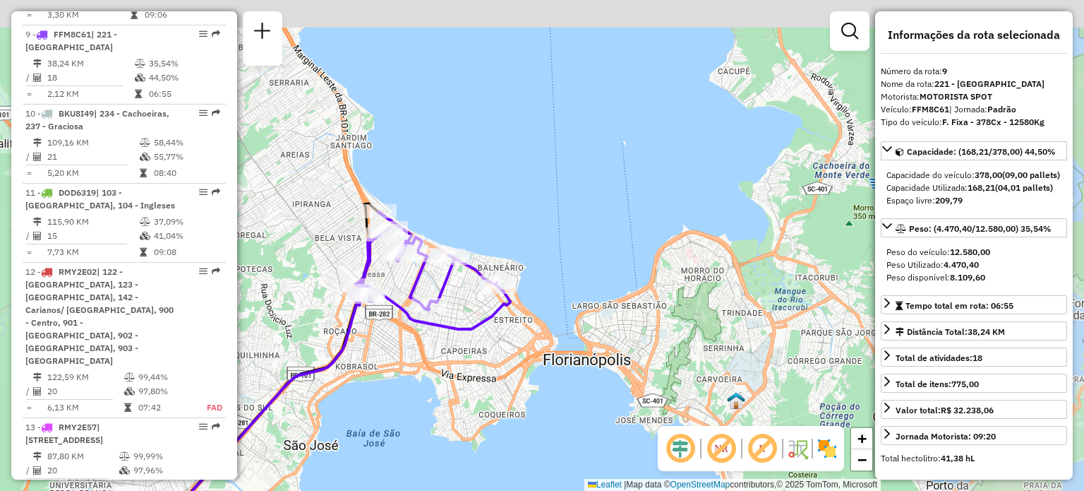
drag, startPoint x: 625, startPoint y: 198, endPoint x: 559, endPoint y: 277, distance: 103.8
click at [559, 277] on div "Janela de atendimento Grade de atendimento Capacidade Transportadoras Veículos …" at bounding box center [542, 245] width 1084 height 491
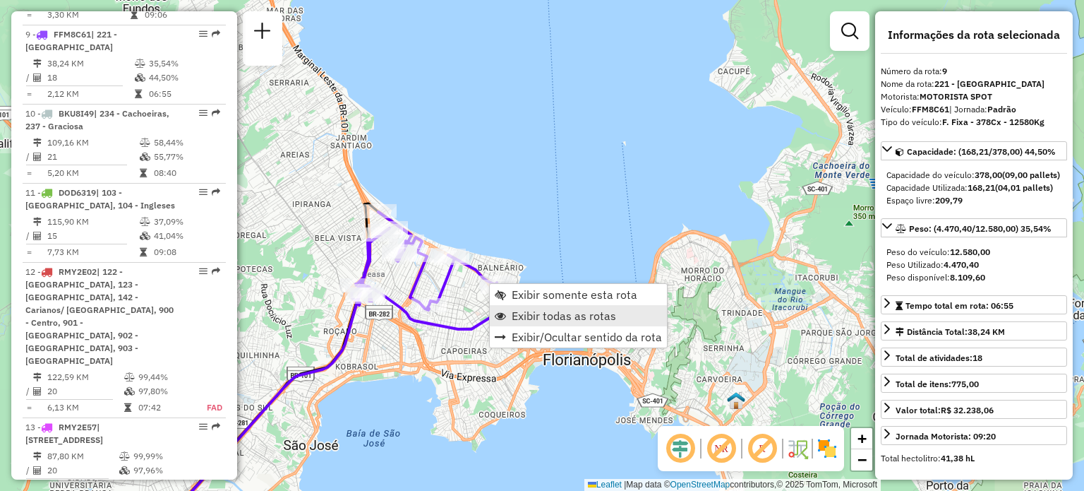
click at [534, 310] on span "Exibir todas as rotas" at bounding box center [564, 315] width 104 height 11
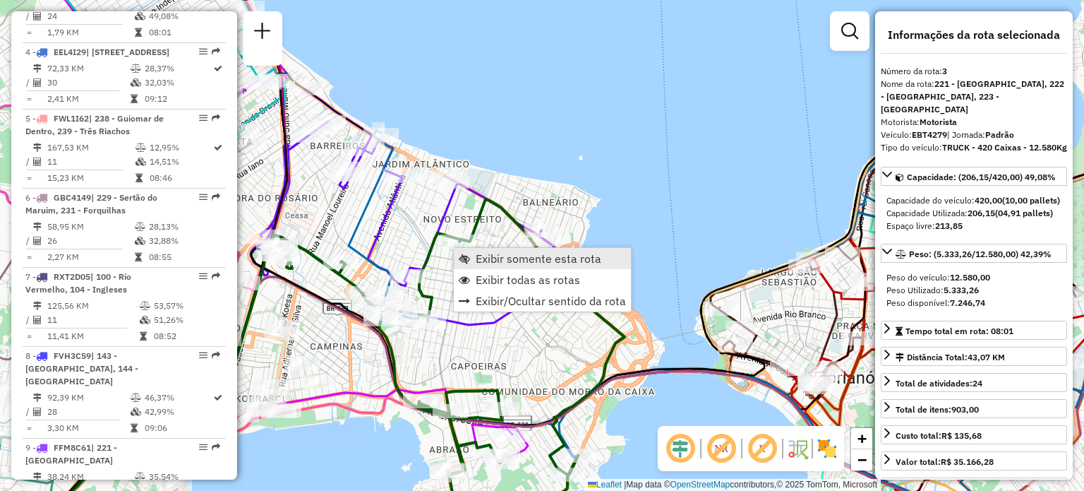
scroll to position [723, 0]
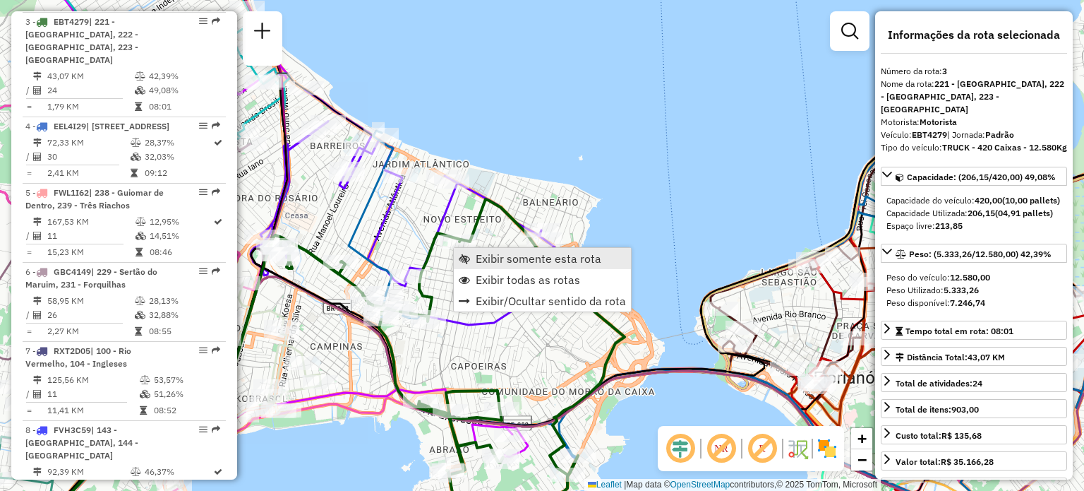
click at [480, 255] on span "Exibir somente esta rota" at bounding box center [539, 258] width 126 height 11
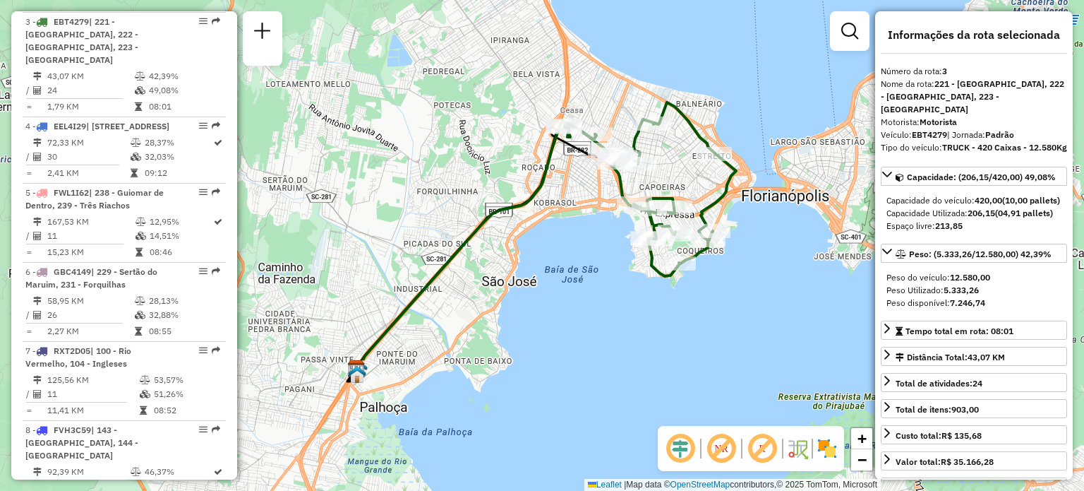
drag, startPoint x: 620, startPoint y: 236, endPoint x: 534, endPoint y: 179, distance: 102.8
click at [534, 179] on div "Janela de atendimento Grade de atendimento Capacidade Transportadoras Veículos …" at bounding box center [542, 245] width 1084 height 491
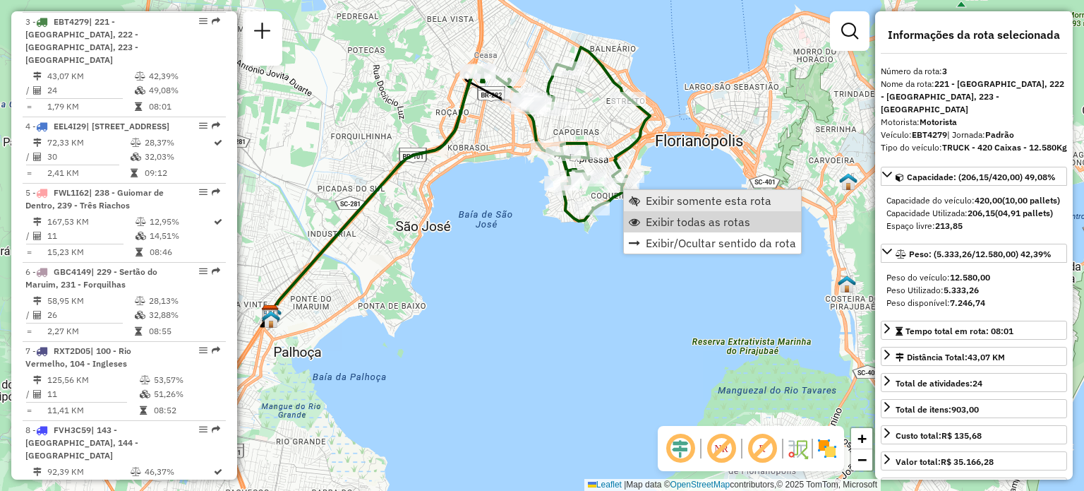
click at [661, 218] on span "Exibir todas as rotas" at bounding box center [698, 221] width 104 height 11
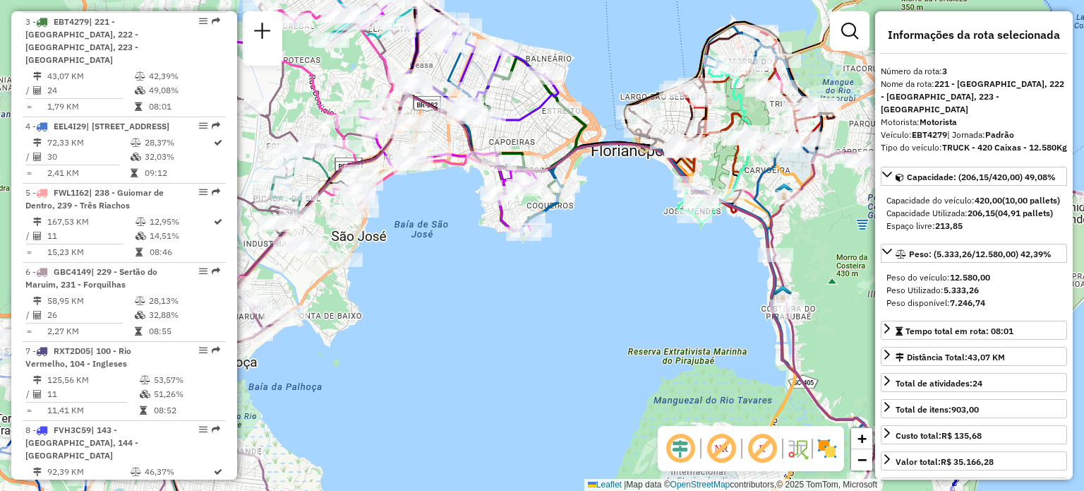
drag, startPoint x: 576, startPoint y: 294, endPoint x: 514, endPoint y: 303, distance: 62.8
click at [514, 303] on div "Janela de atendimento Grade de atendimento Capacidade Transportadoras Veículos …" at bounding box center [542, 245] width 1084 height 491
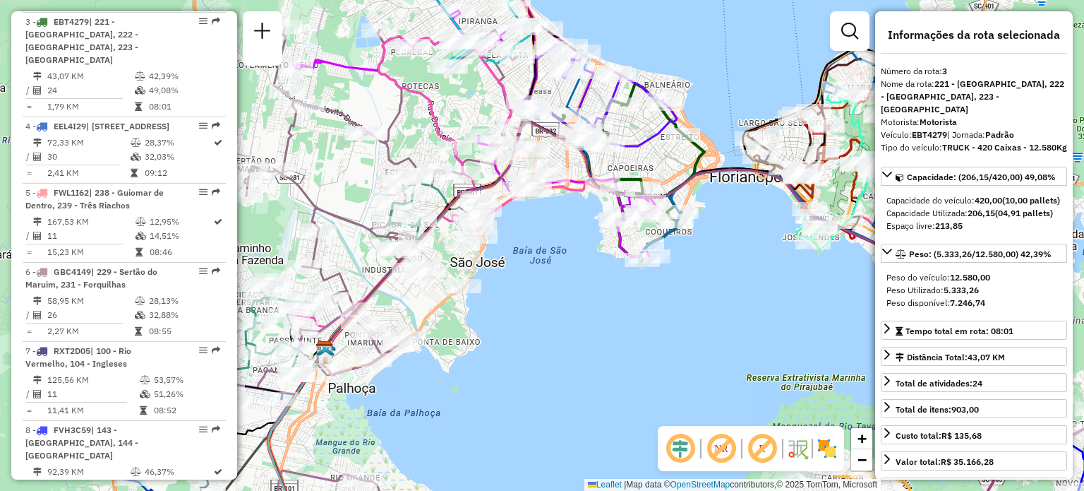
drag, startPoint x: 505, startPoint y: 274, endPoint x: 521, endPoint y: 275, distance: 15.6
click at [521, 275] on div "Janela de atendimento Grade de atendimento Capacidade Transportadoras Veículos …" at bounding box center [542, 245] width 1084 height 491
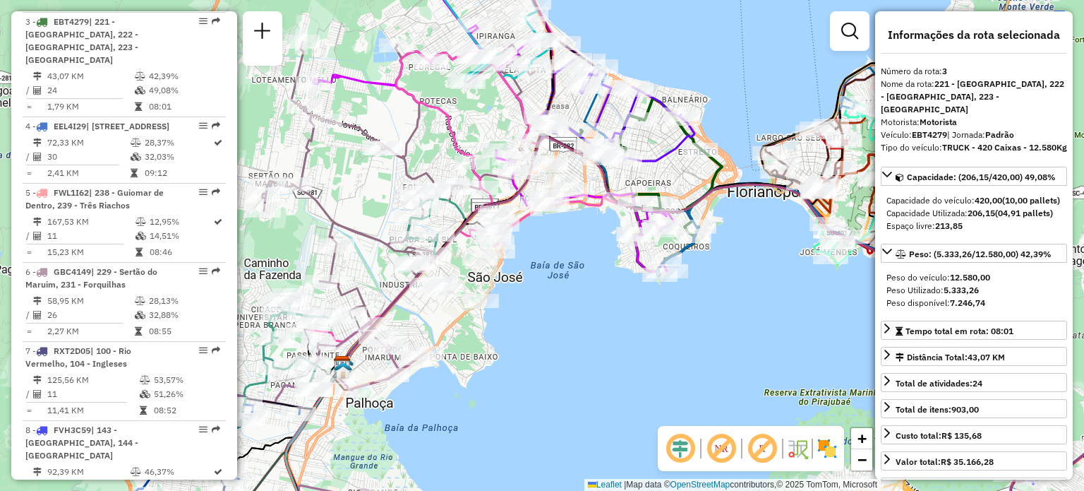
drag, startPoint x: 326, startPoint y: 196, endPoint x: 364, endPoint y: 276, distance: 89.1
click at [364, 276] on icon at bounding box center [399, 181] width 273 height 279
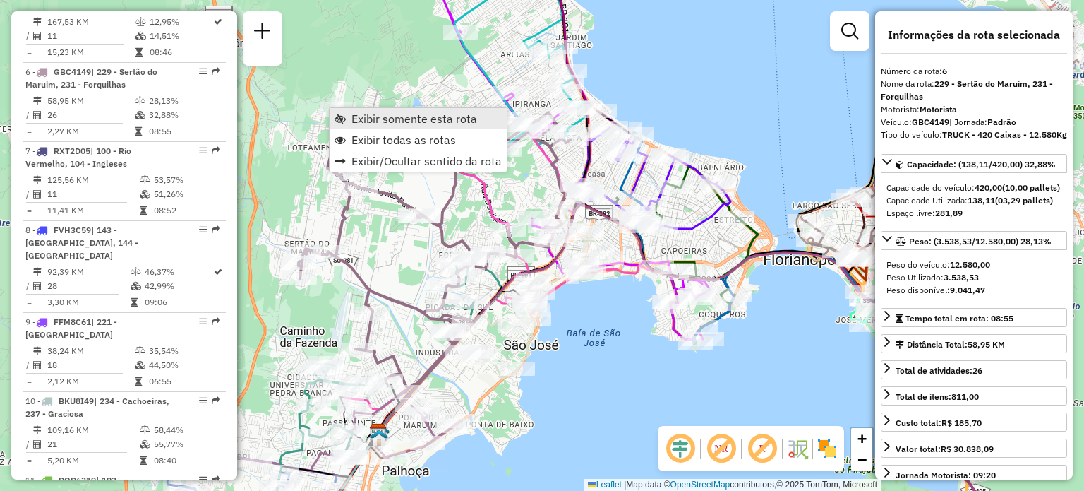
scroll to position [974, 0]
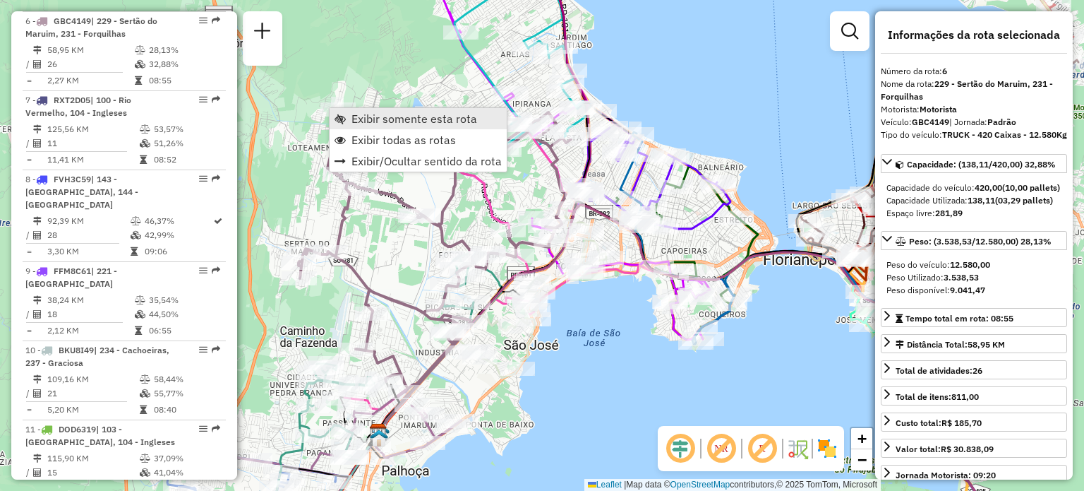
click at [367, 118] on span "Exibir somente esta rota" at bounding box center [415, 118] width 126 height 11
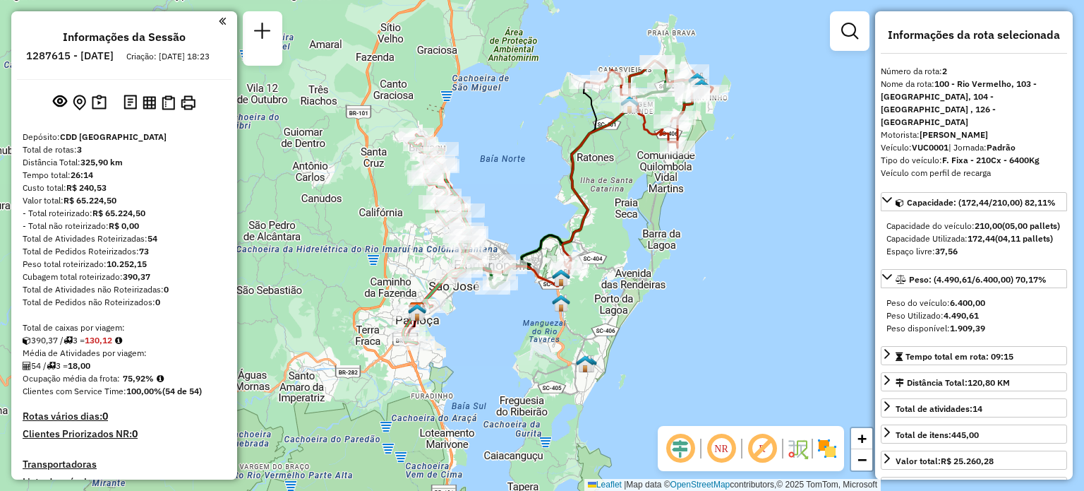
select select "**********"
